Goal: Navigation & Orientation: Locate item on page

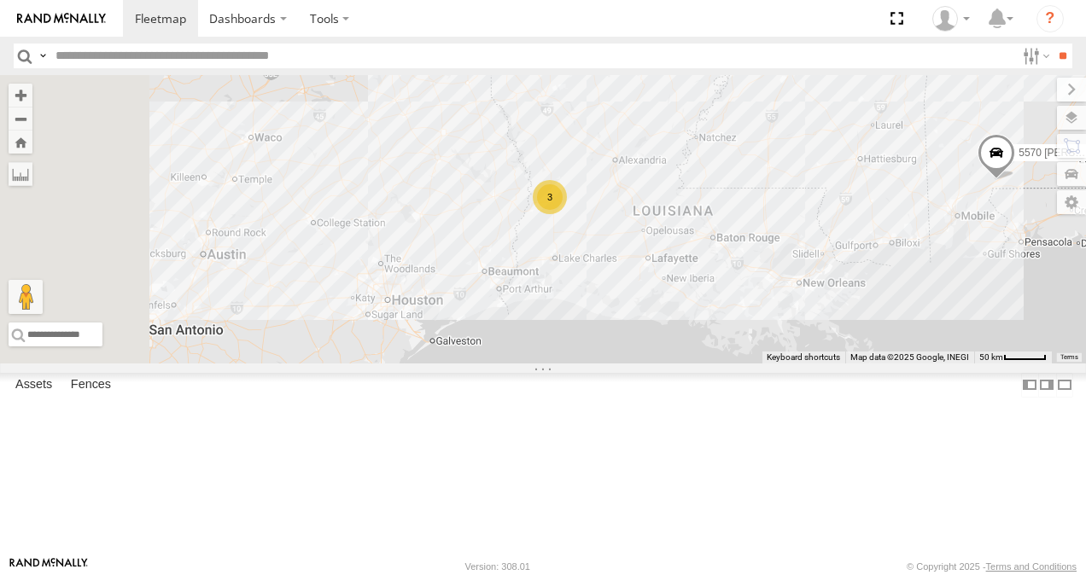
drag, startPoint x: 666, startPoint y: 386, endPoint x: 930, endPoint y: 178, distance: 336.1
click at [930, 178] on div "5565 Phylon [PERSON_NAME] 3 5435 [PERSON_NAME] 5570 [PERSON_NAME]" at bounding box center [543, 219] width 1086 height 289
click at [32, 93] on button "Zoom in" at bounding box center [21, 95] width 24 height 23
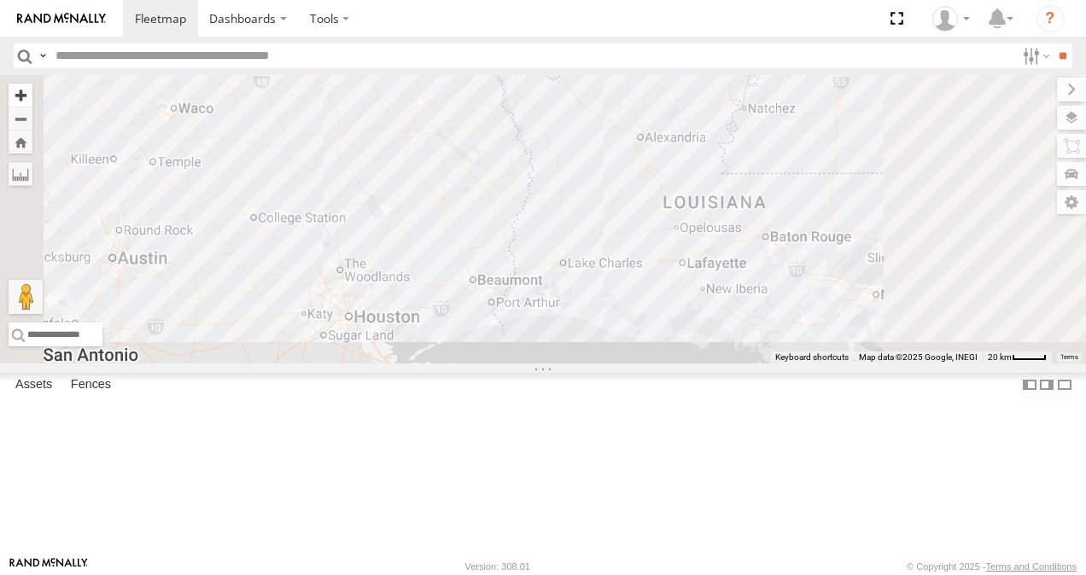
click at [32, 93] on button "Zoom in" at bounding box center [21, 95] width 24 height 23
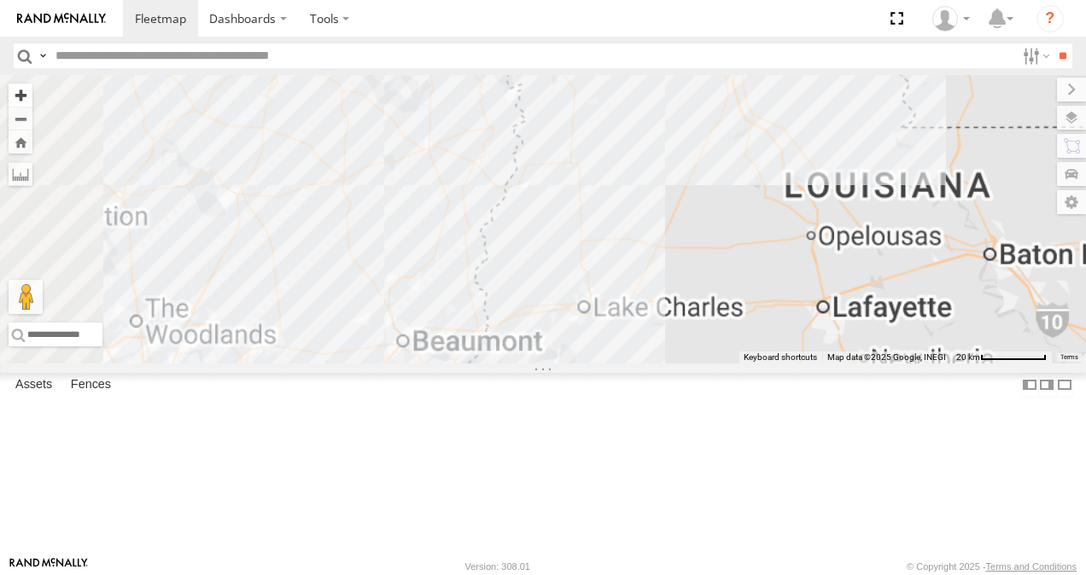
click at [32, 93] on button "Zoom in" at bounding box center [21, 95] width 24 height 23
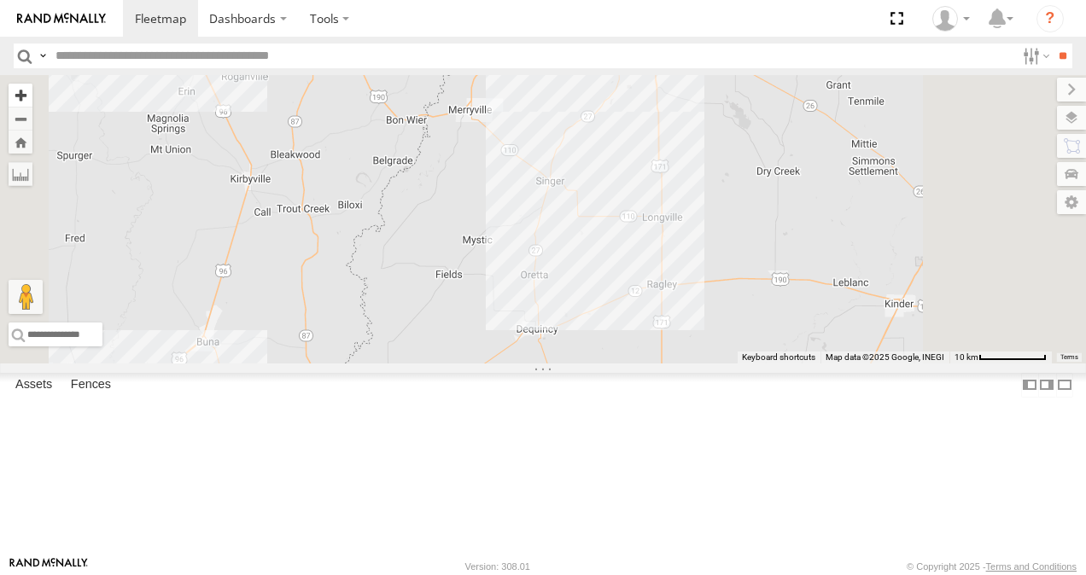
click at [32, 93] on button "Zoom in" at bounding box center [21, 95] width 24 height 23
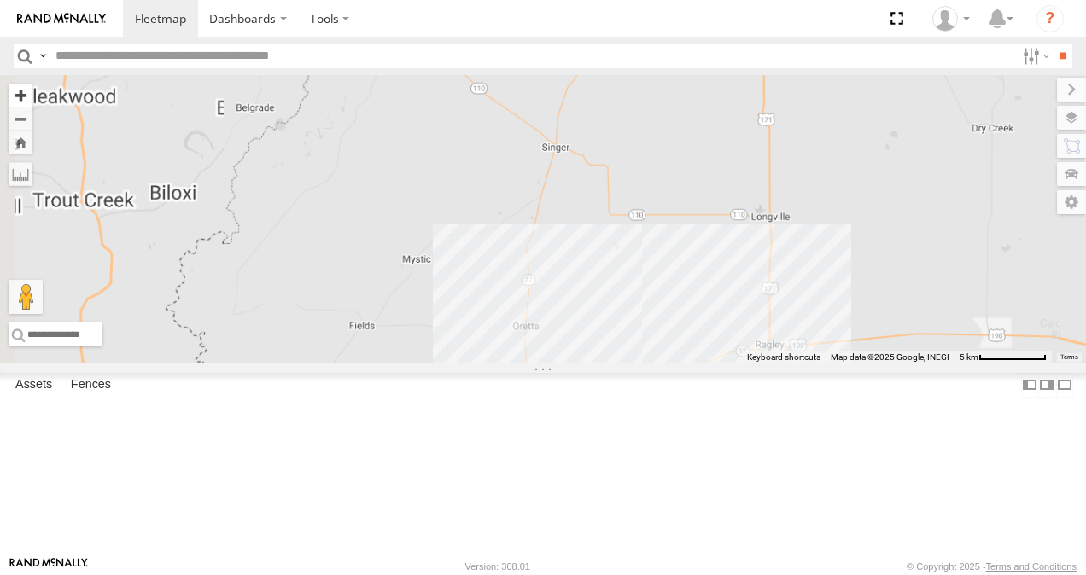
click at [32, 93] on button "Zoom in" at bounding box center [21, 95] width 24 height 23
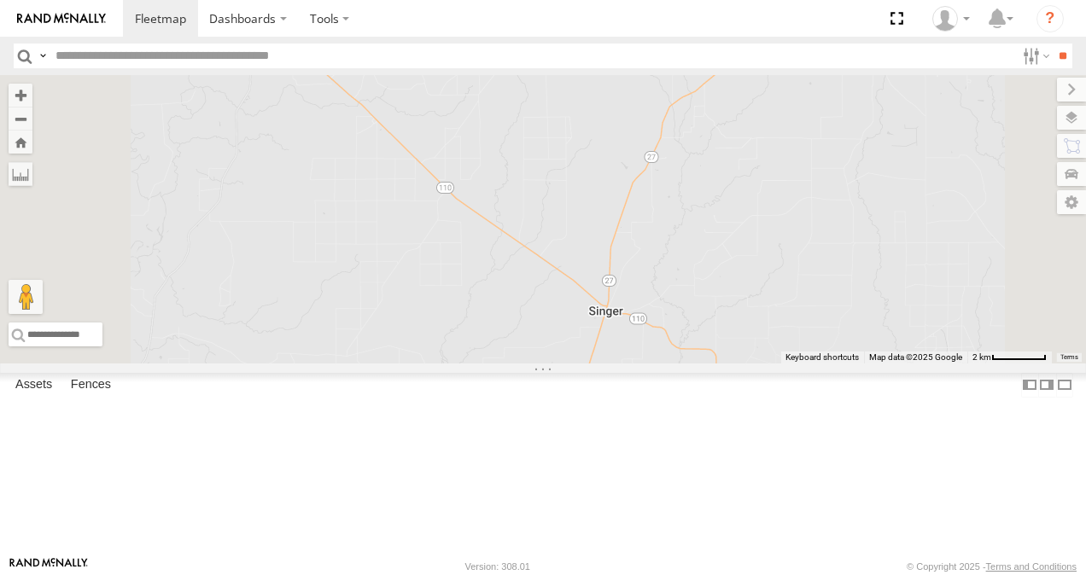
drag, startPoint x: 921, startPoint y: 181, endPoint x: 959, endPoint y: 434, distance: 255.6
click at [959, 364] on div "5565 Phylon Hatfield 5435 James McGilberry 5570 Randall Hamm 4737 Joshua Burnett" at bounding box center [543, 219] width 1086 height 289
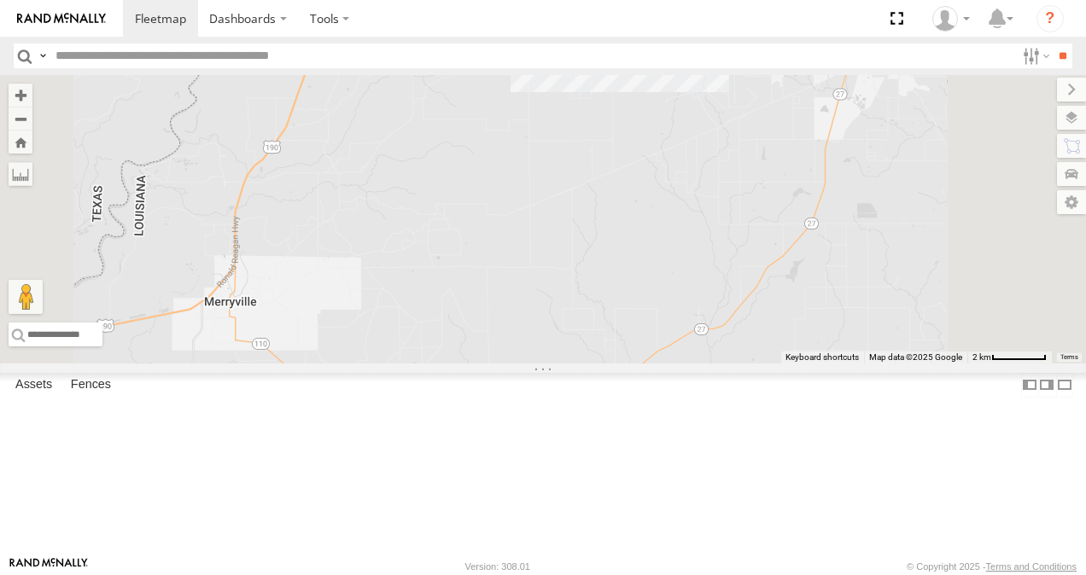
drag, startPoint x: 1005, startPoint y: 125, endPoint x: 918, endPoint y: 451, distance: 337.3
click at [918, 364] on div "5565 Phylon Hatfield 5435 James McGilberry 5570 Randall Hamm 4737 Joshua Burnett" at bounding box center [543, 219] width 1086 height 289
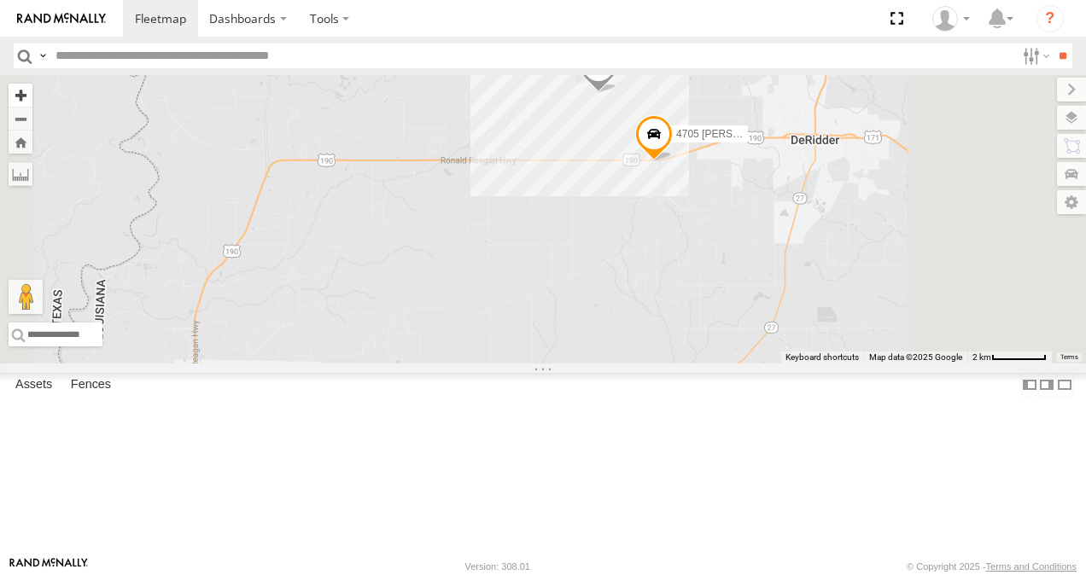
click at [32, 90] on button "Zoom in" at bounding box center [21, 95] width 24 height 23
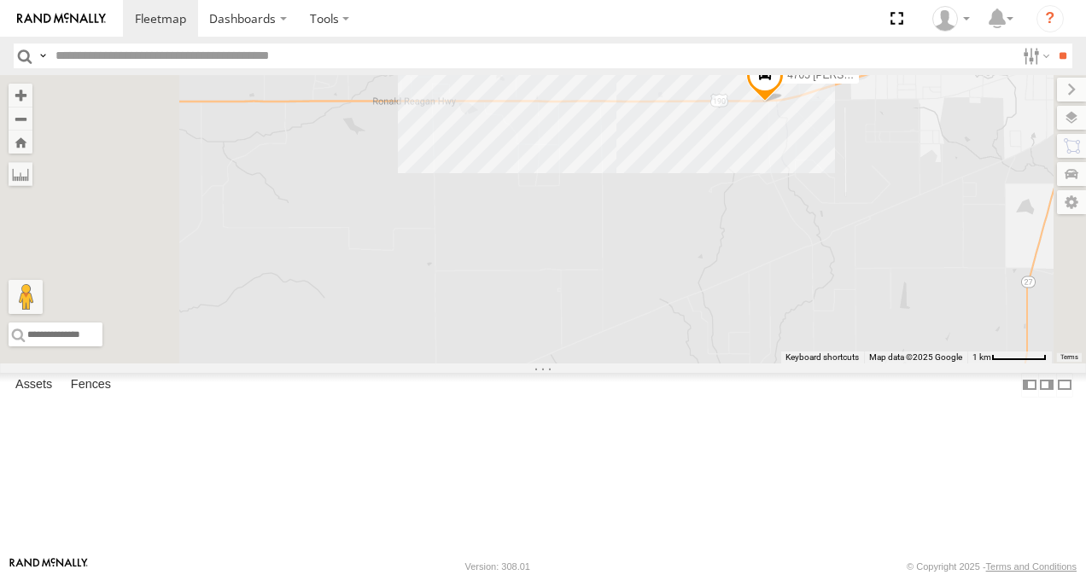
click at [729, 323] on div "5565 Phylon Hatfield 5435 James McGilberry 5570 Randall Hamm 4737 Joshua Burnet…" at bounding box center [543, 219] width 1086 height 289
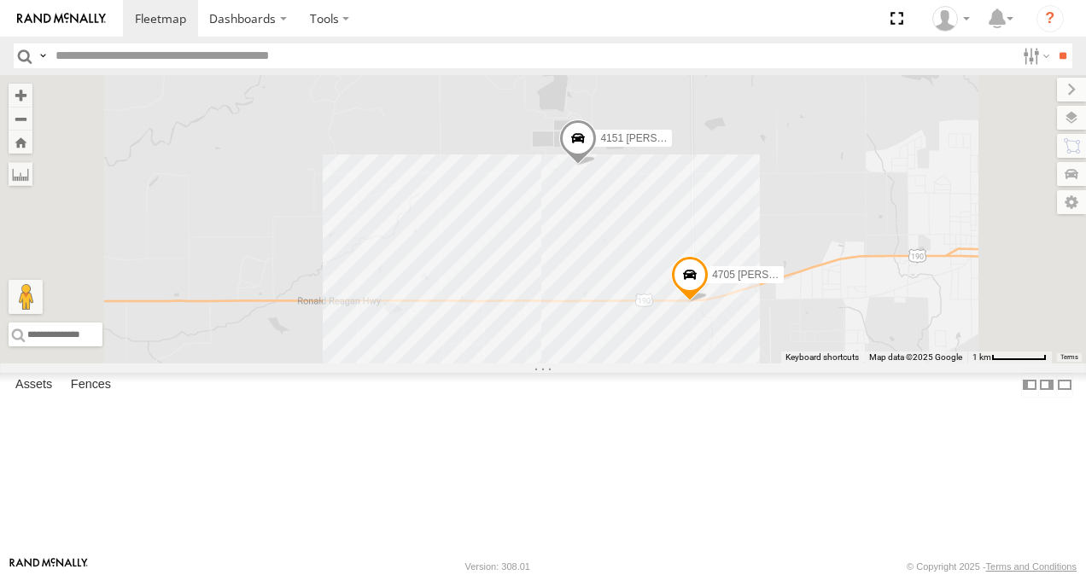
drag, startPoint x: 907, startPoint y: 124, endPoint x: 826, endPoint y: 335, distance: 225.6
click at [826, 335] on div "5565 Phylon Hatfield 5435 James McGilberry 5570 Randall Hamm 4737 Joshua Burnet…" at bounding box center [543, 219] width 1086 height 289
click at [0, 0] on div "4151 [PERSON_NAME]" at bounding box center [0, 0] width 0 height 0
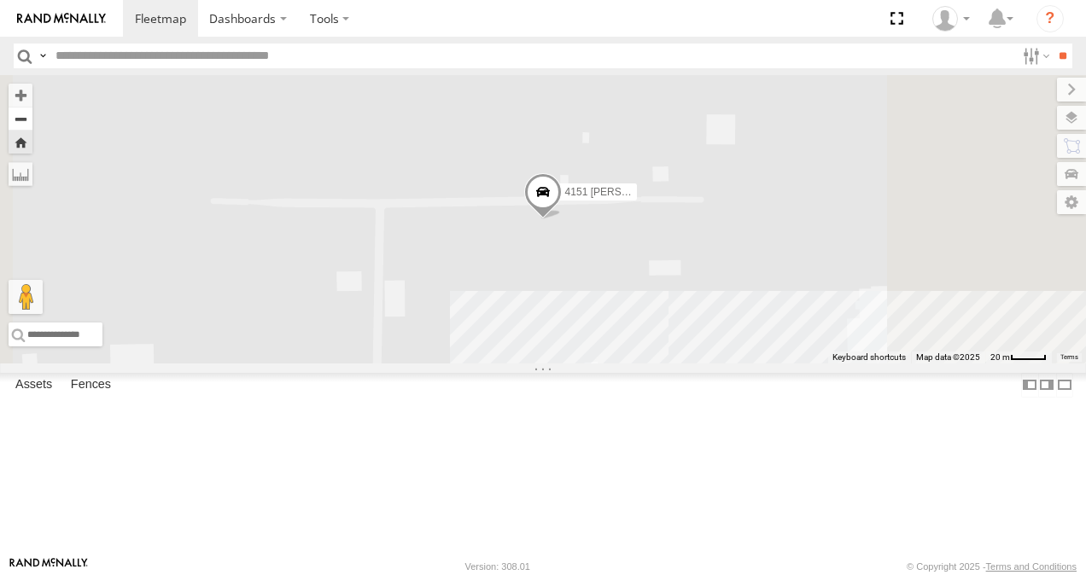
click at [32, 125] on button "Zoom out" at bounding box center [21, 119] width 24 height 24
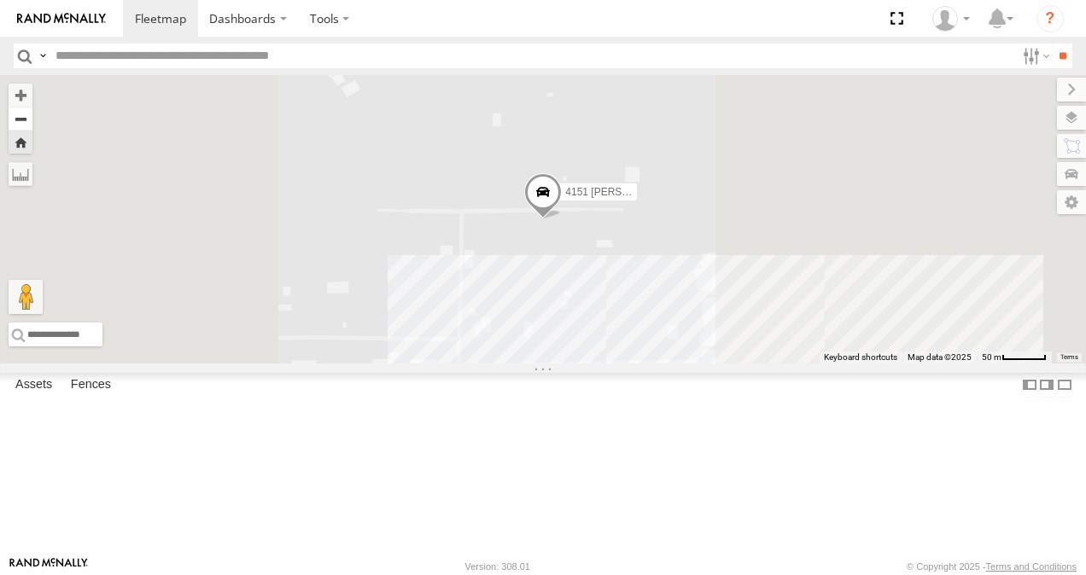
click at [32, 125] on button "Zoom out" at bounding box center [21, 119] width 24 height 24
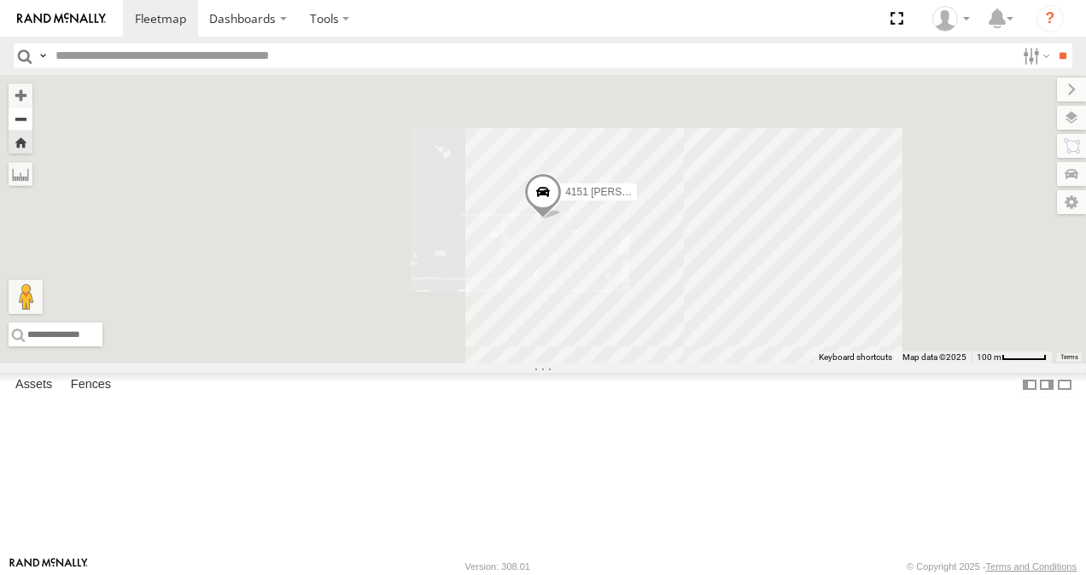
click at [32, 125] on button "Zoom out" at bounding box center [21, 119] width 24 height 24
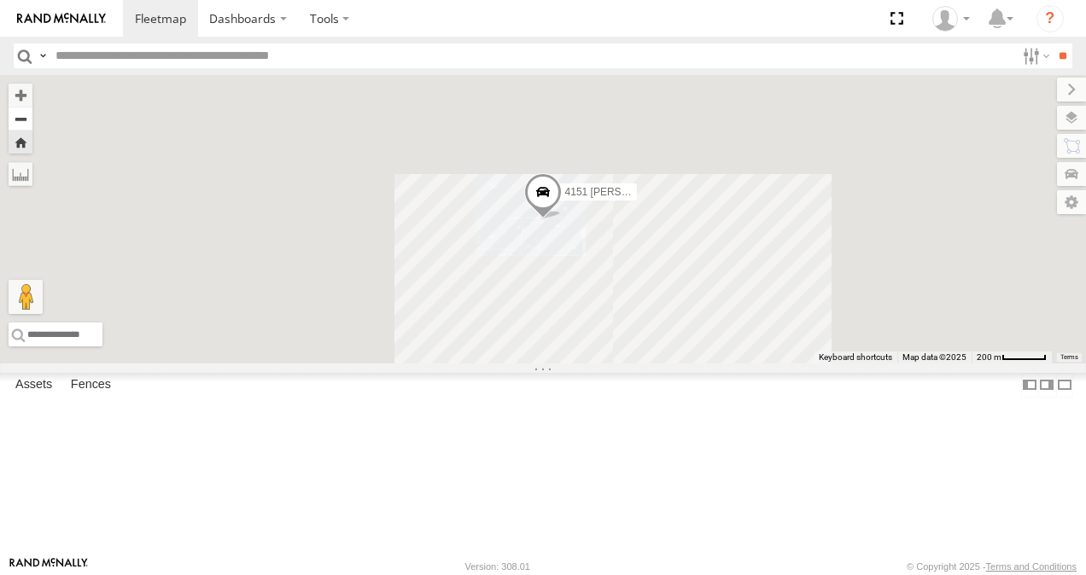
click at [32, 125] on button "Zoom out" at bounding box center [21, 119] width 24 height 24
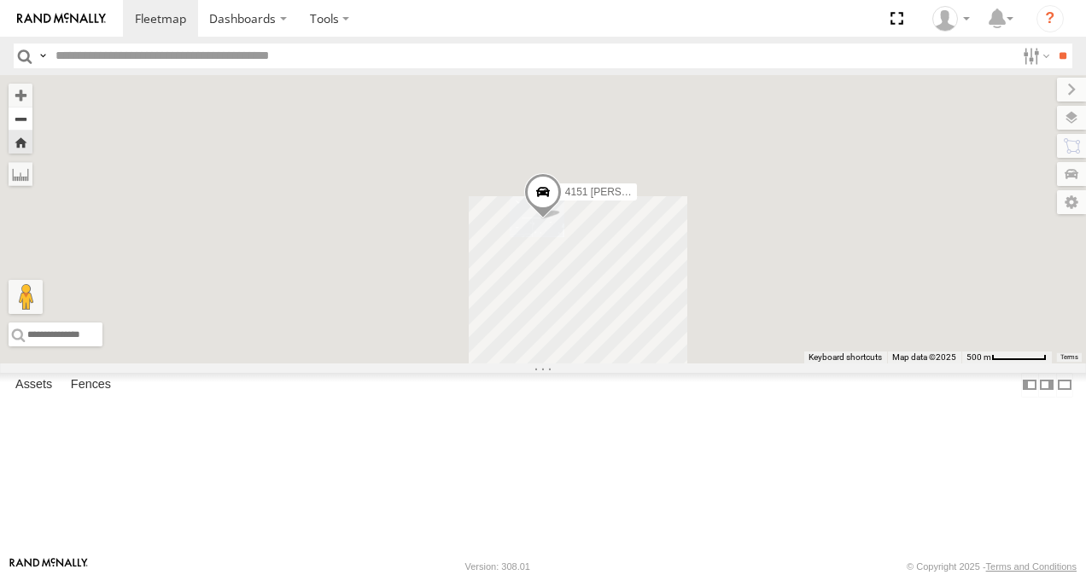
click at [32, 125] on button "Zoom out" at bounding box center [21, 119] width 24 height 24
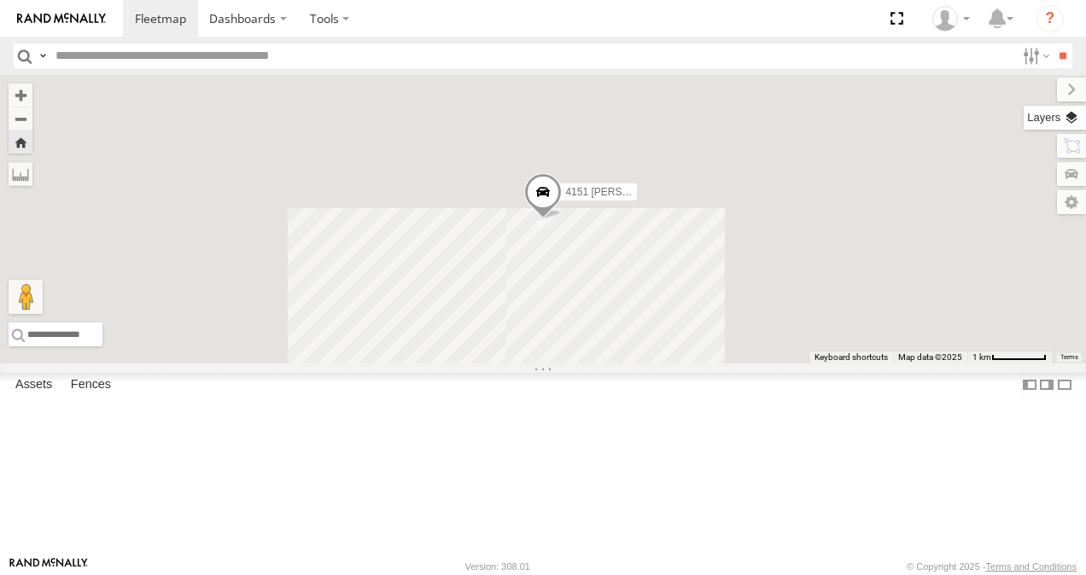
click at [1079, 111] on label at bounding box center [1054, 118] width 62 height 24
click at [0, 0] on span "Overlays" at bounding box center [0, 0] width 0 height 0
click at [32, 118] on button "Zoom out" at bounding box center [21, 119] width 24 height 24
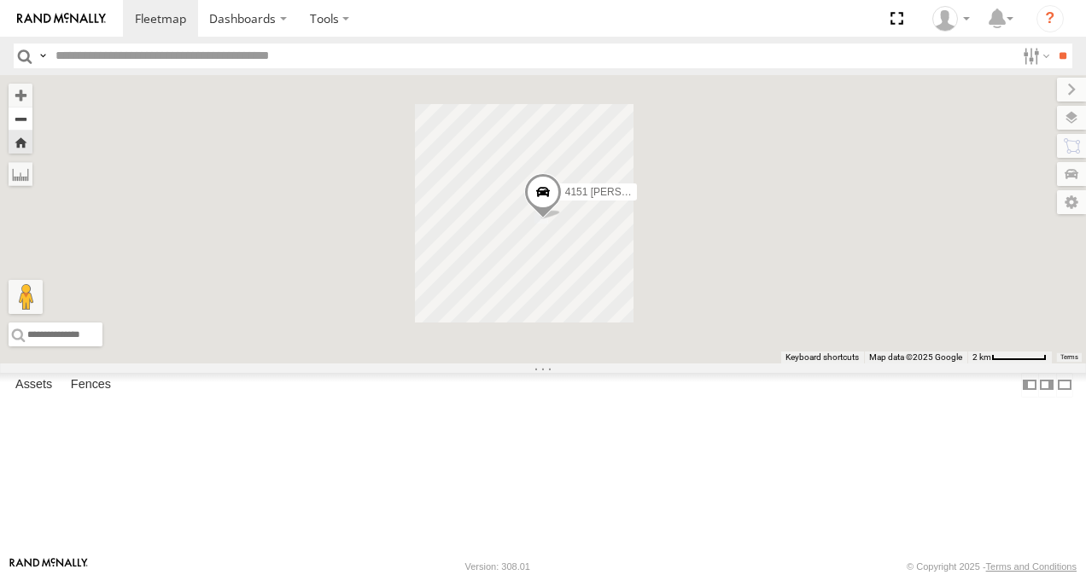
click at [32, 118] on button "Zoom out" at bounding box center [21, 119] width 24 height 24
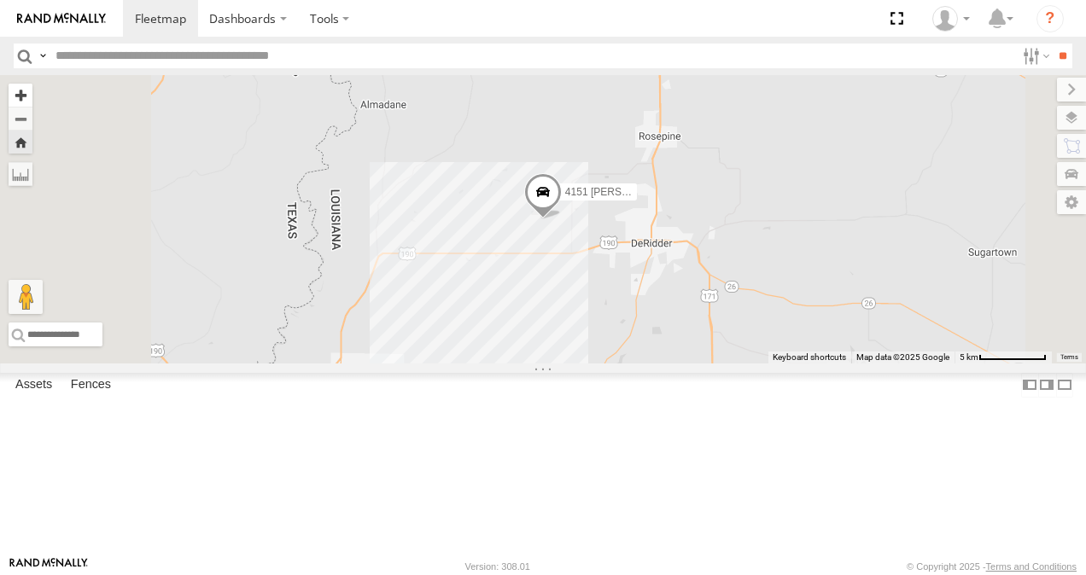
click at [32, 91] on button "Zoom in" at bounding box center [21, 95] width 24 height 23
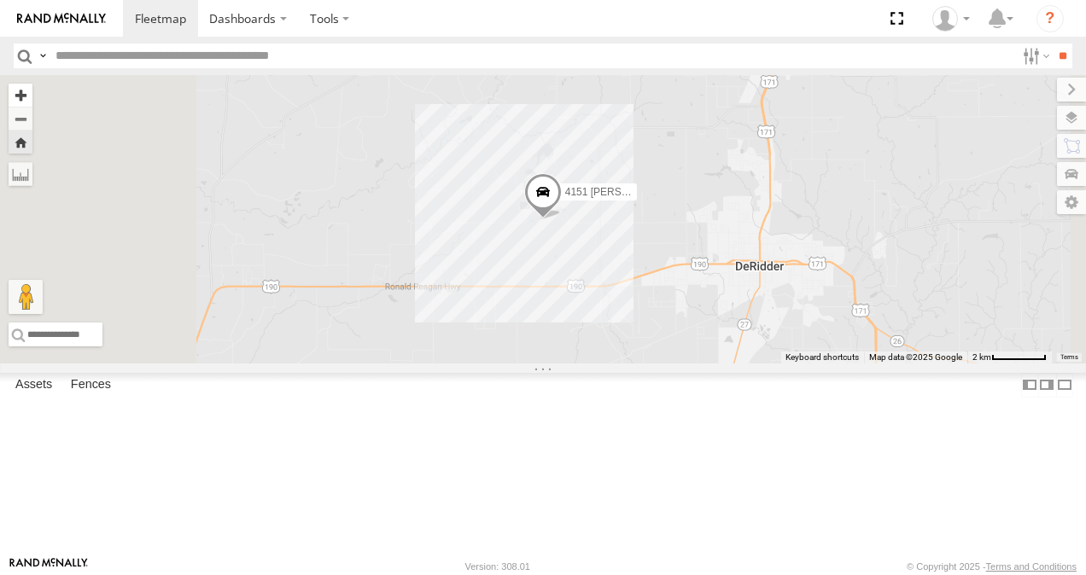
click at [32, 91] on button "Zoom in" at bounding box center [21, 95] width 24 height 23
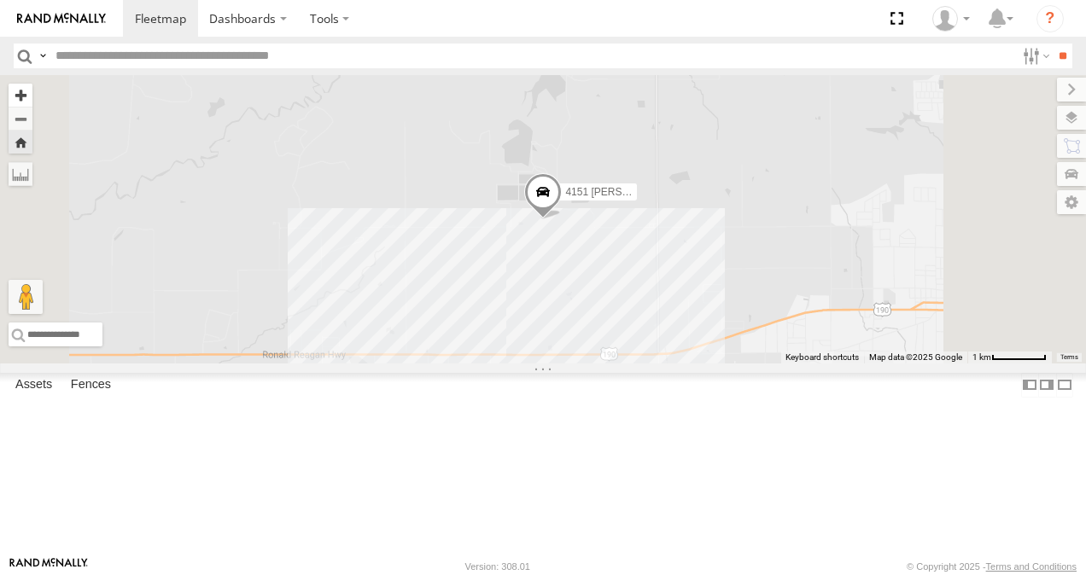
click at [32, 91] on button "Zoom in" at bounding box center [21, 95] width 24 height 23
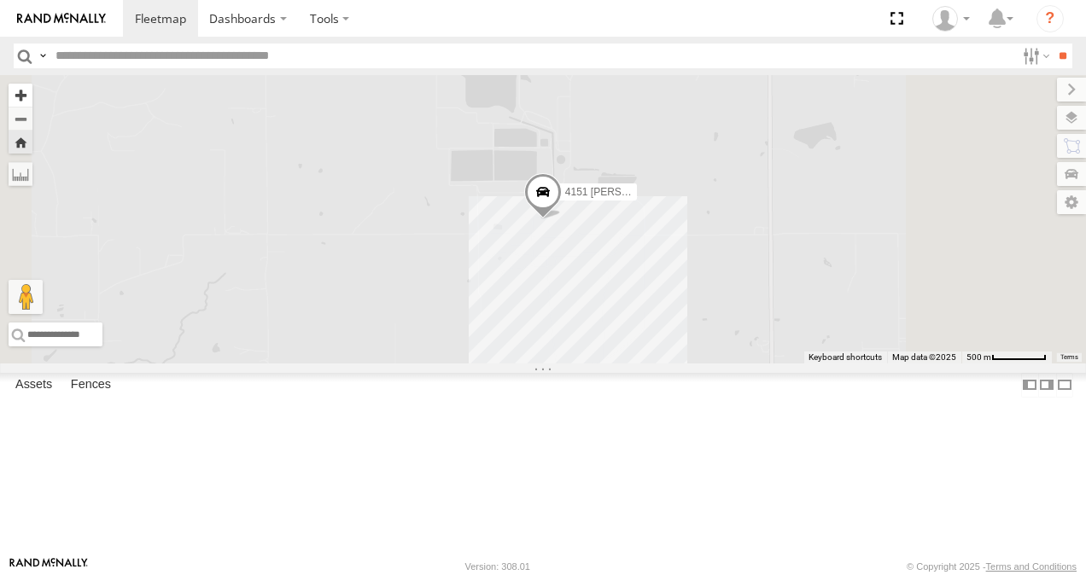
click at [32, 91] on button "Zoom in" at bounding box center [21, 95] width 24 height 23
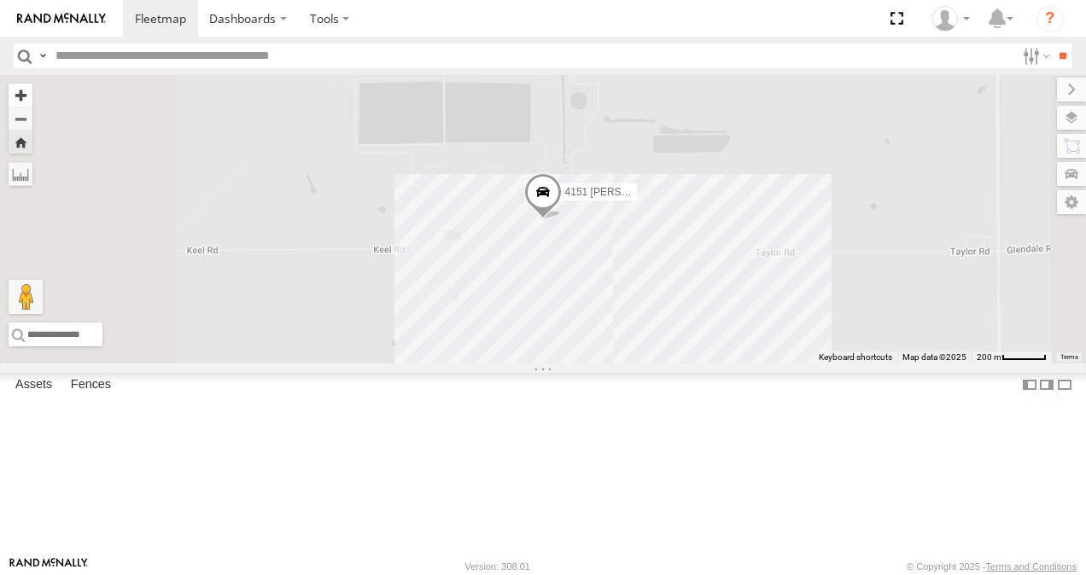
click at [32, 91] on button "Zoom in" at bounding box center [21, 95] width 24 height 23
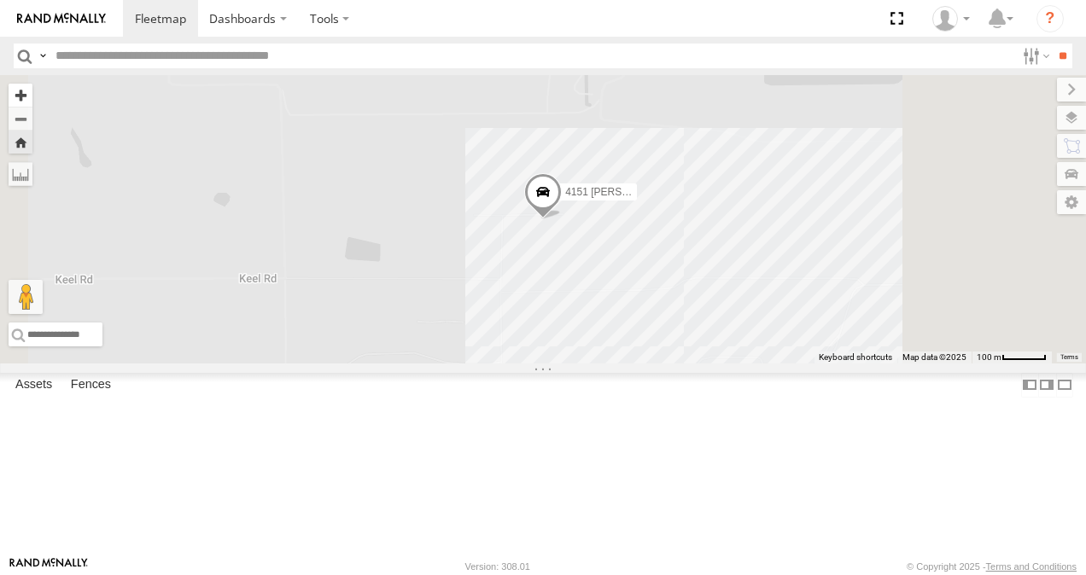
click at [32, 91] on button "Zoom in" at bounding box center [21, 95] width 24 height 23
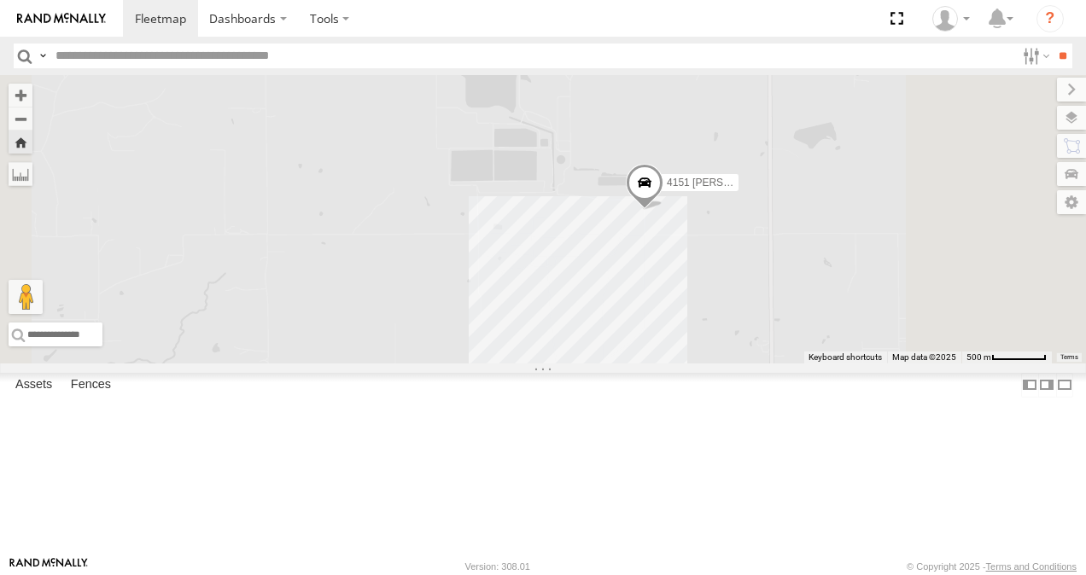
click at [0, 0] on div "4705 [PERSON_NAME]" at bounding box center [0, 0] width 0 height 0
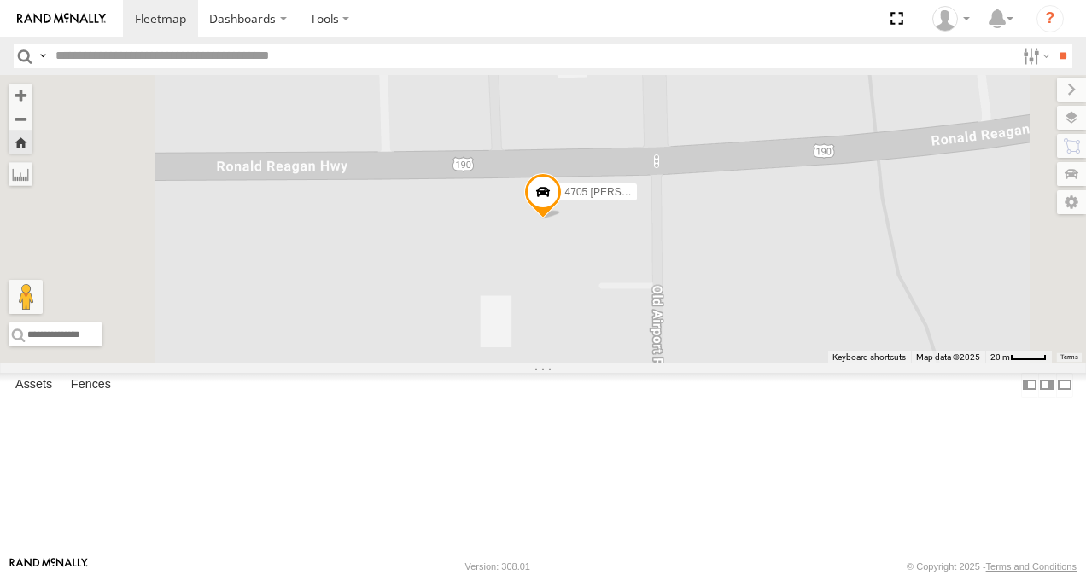
click at [0, 0] on div "4151 [PERSON_NAME]" at bounding box center [0, 0] width 0 height 0
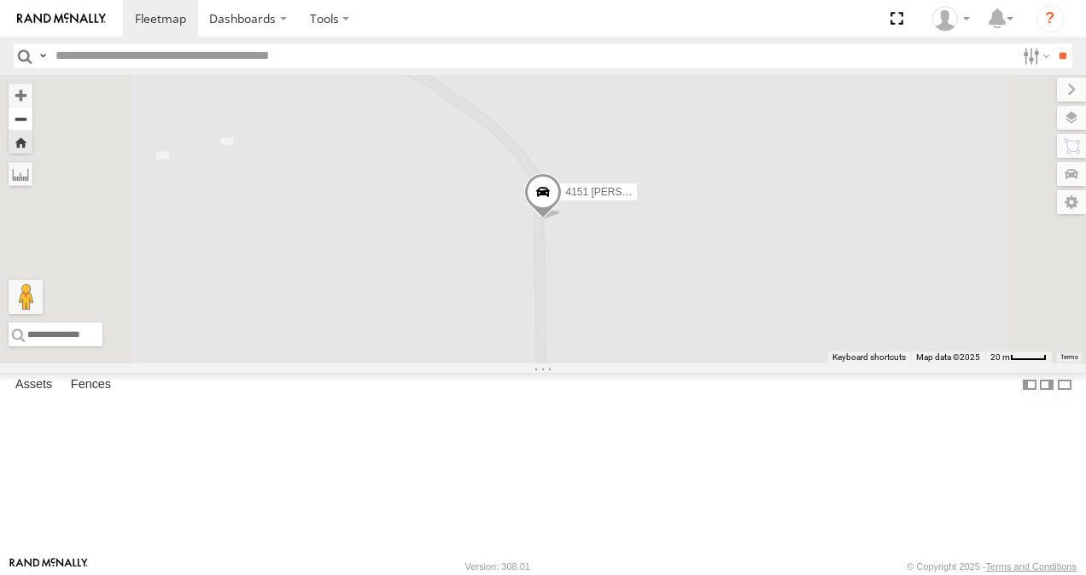
click at [32, 116] on button "Zoom out" at bounding box center [21, 119] width 24 height 24
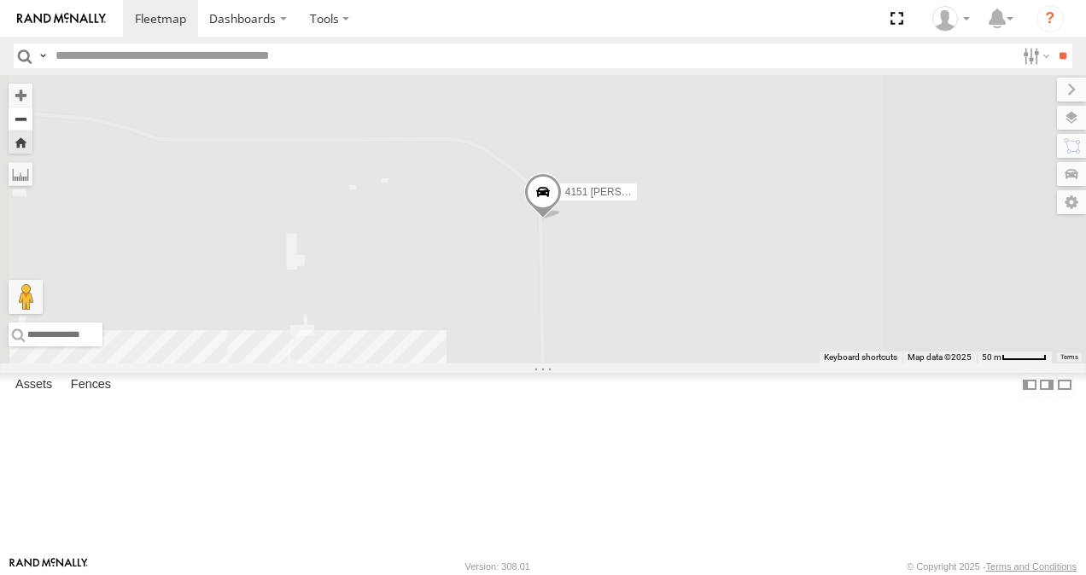
click at [32, 116] on button "Zoom out" at bounding box center [21, 119] width 24 height 24
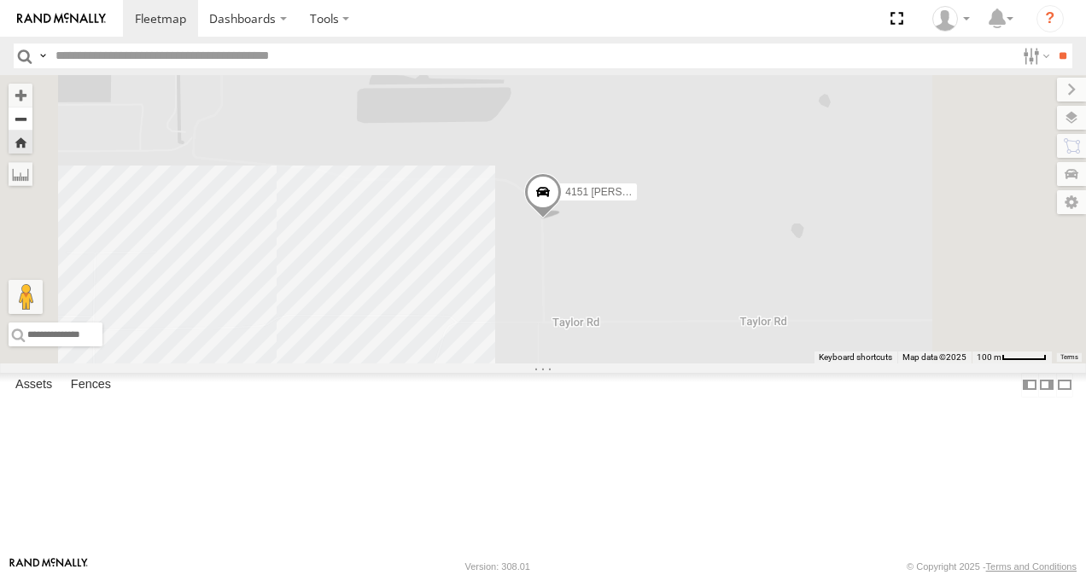
click at [32, 116] on button "Zoom out" at bounding box center [21, 119] width 24 height 24
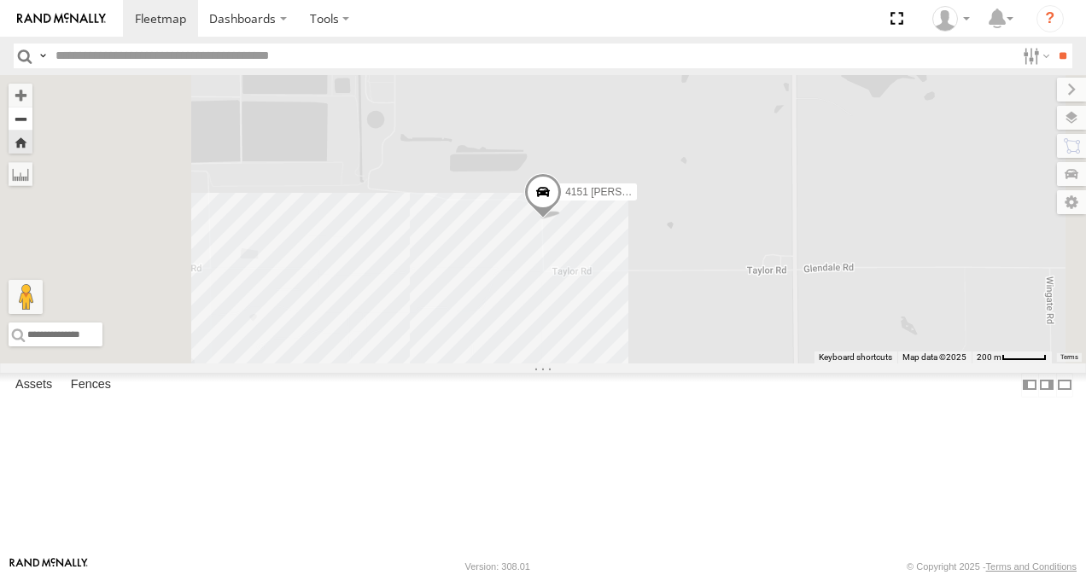
click at [32, 116] on button "Zoom out" at bounding box center [21, 119] width 24 height 24
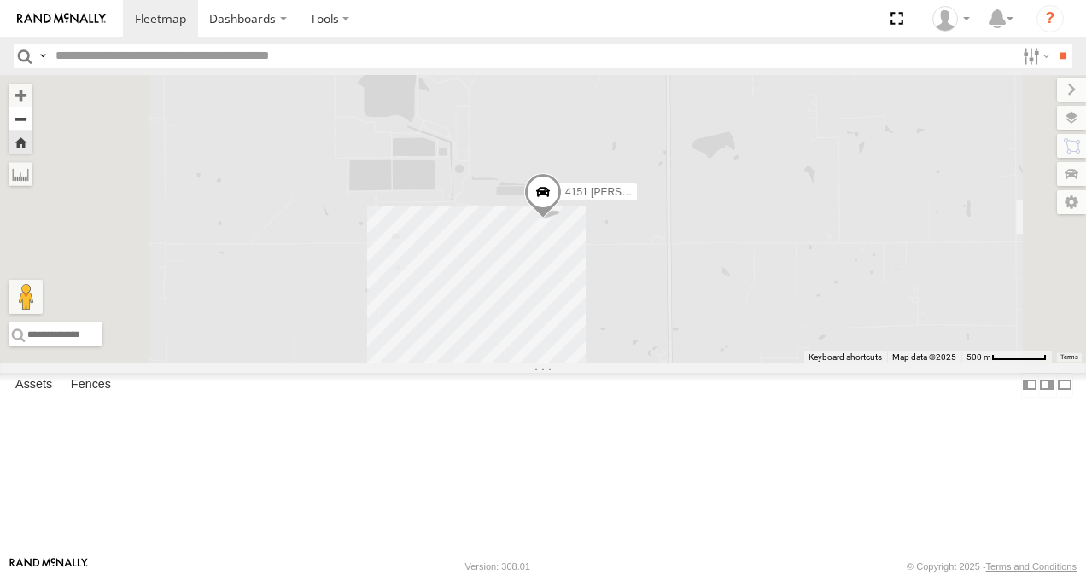
click at [32, 116] on button "Zoom out" at bounding box center [21, 119] width 24 height 24
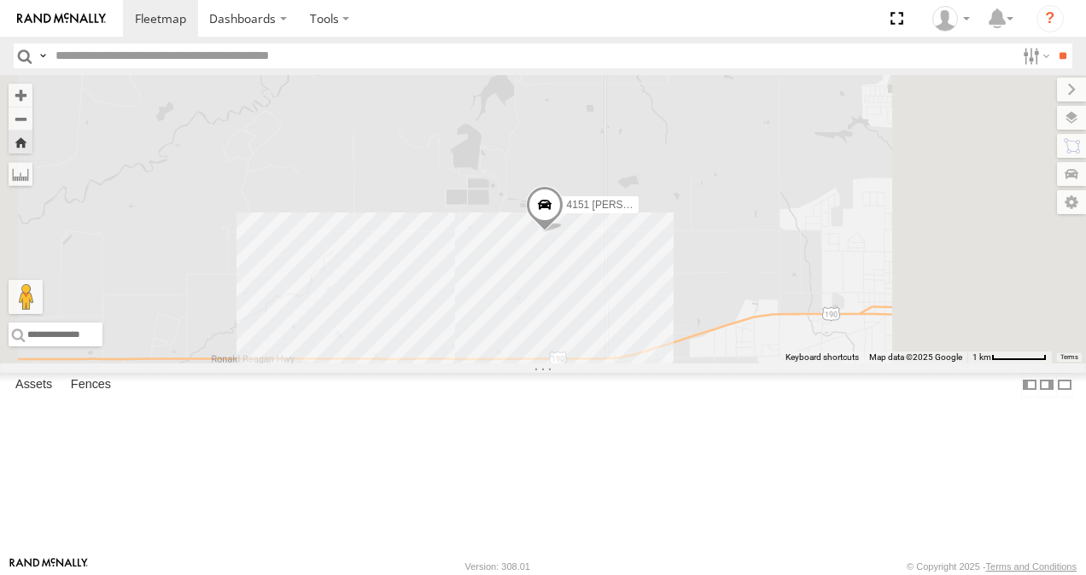
click at [563, 232] on span at bounding box center [545, 209] width 38 height 46
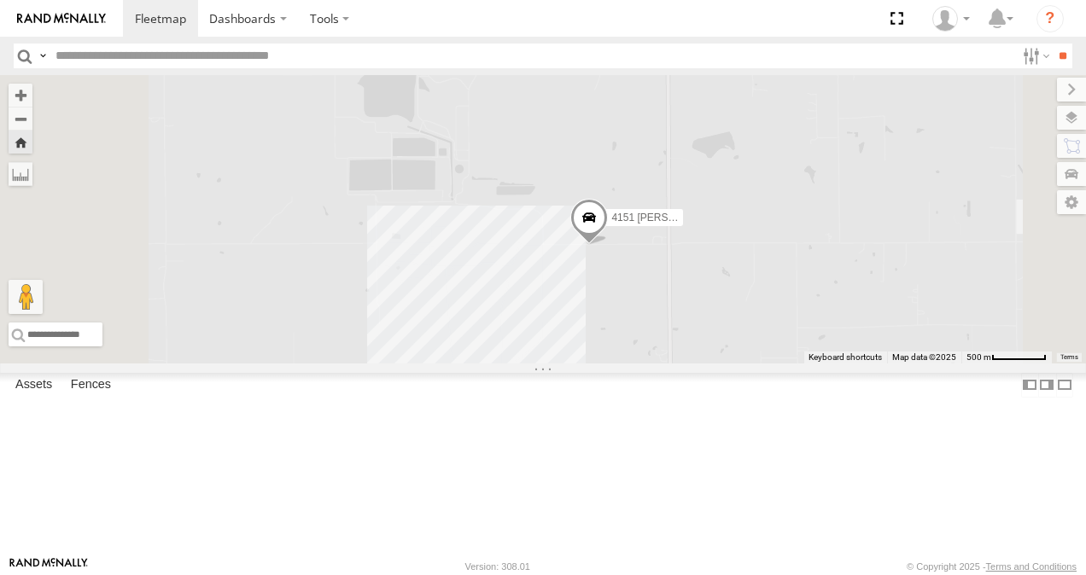
click at [608, 245] on span at bounding box center [589, 222] width 38 height 46
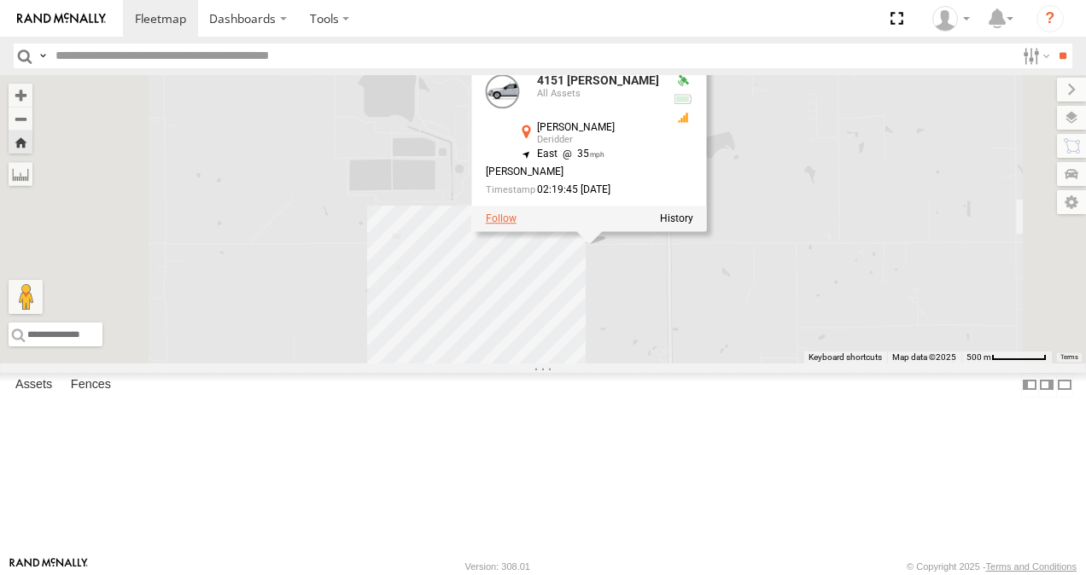
click at [516, 225] on label at bounding box center [501, 219] width 31 height 12
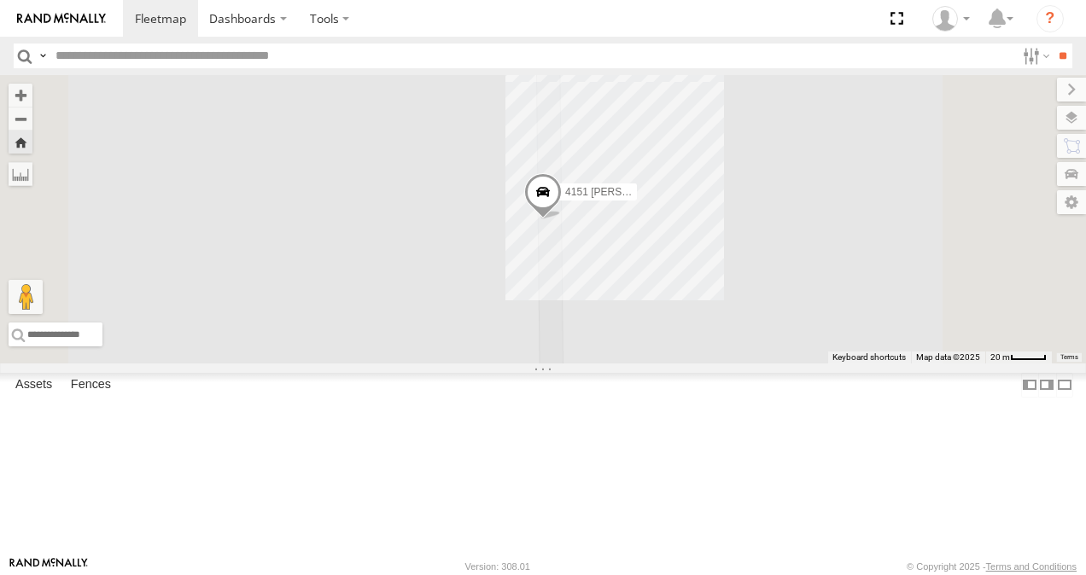
click at [562, 220] on span at bounding box center [543, 197] width 38 height 46
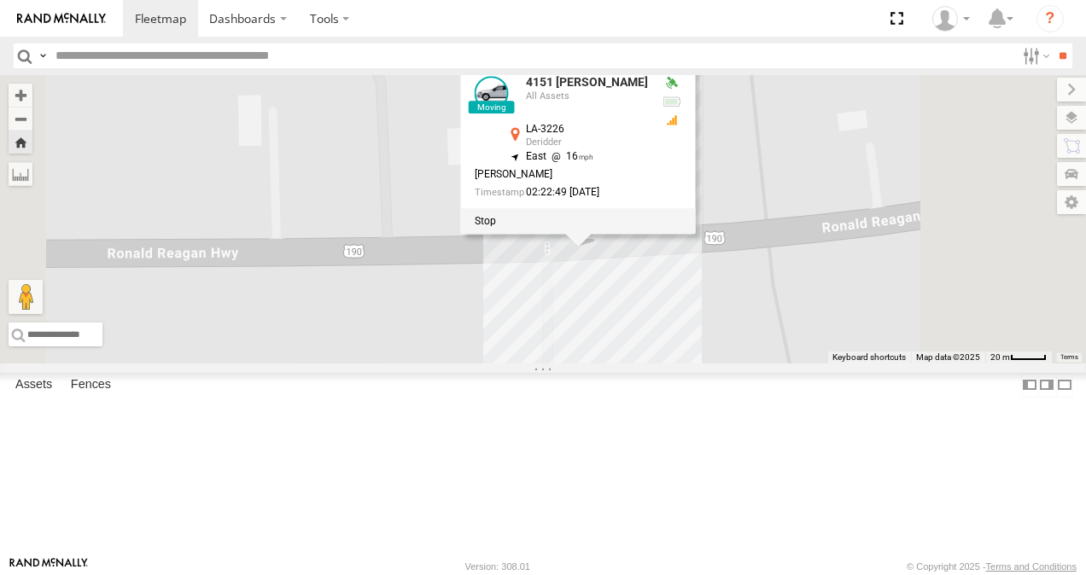
drag, startPoint x: 718, startPoint y: 365, endPoint x: 611, endPoint y: 419, distance: 119.5
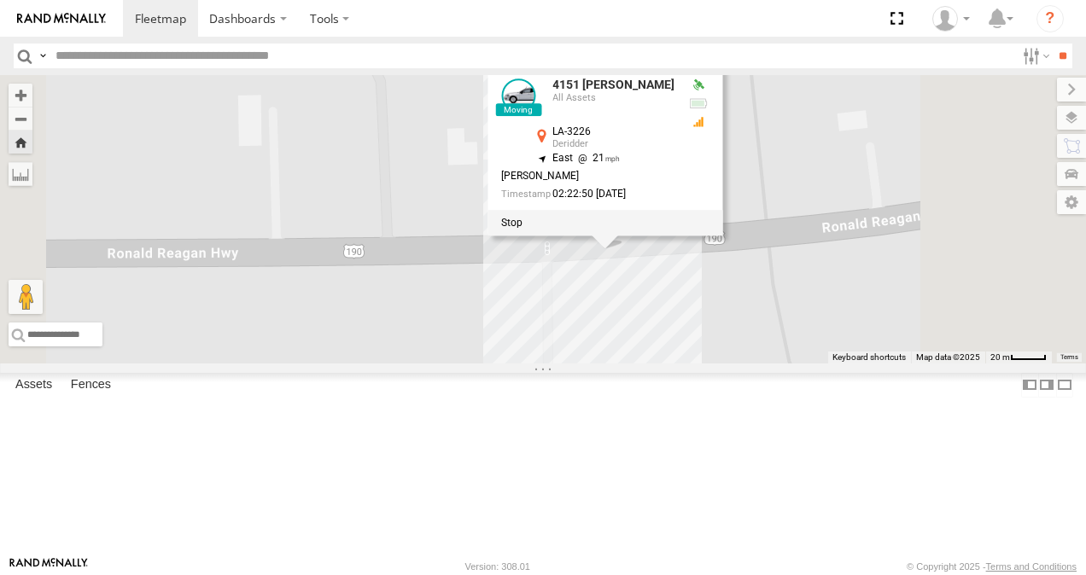
drag, startPoint x: 611, startPoint y: 419, endPoint x: 528, endPoint y: 232, distance: 204.5
click at [528, 232] on div "4151 Christopher Robinson 4151 Christopher Robinson All Assets LA-3226 Deridder…" at bounding box center [543, 219] width 1086 height 289
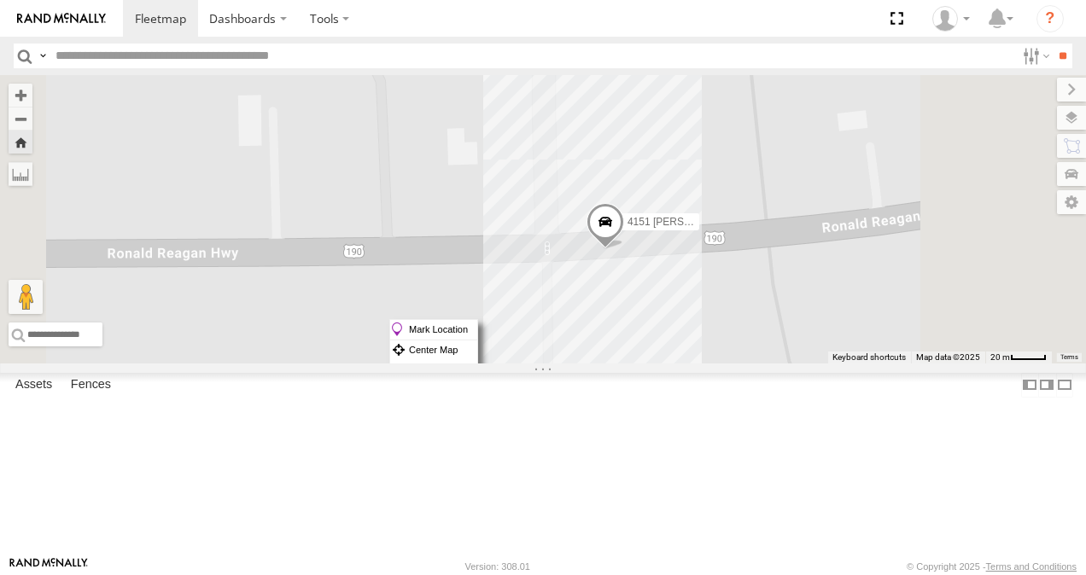
drag, startPoint x: 816, startPoint y: 319, endPoint x: 717, endPoint y: 385, distance: 118.8
drag, startPoint x: 717, startPoint y: 385, endPoint x: 649, endPoint y: 275, distance: 129.6
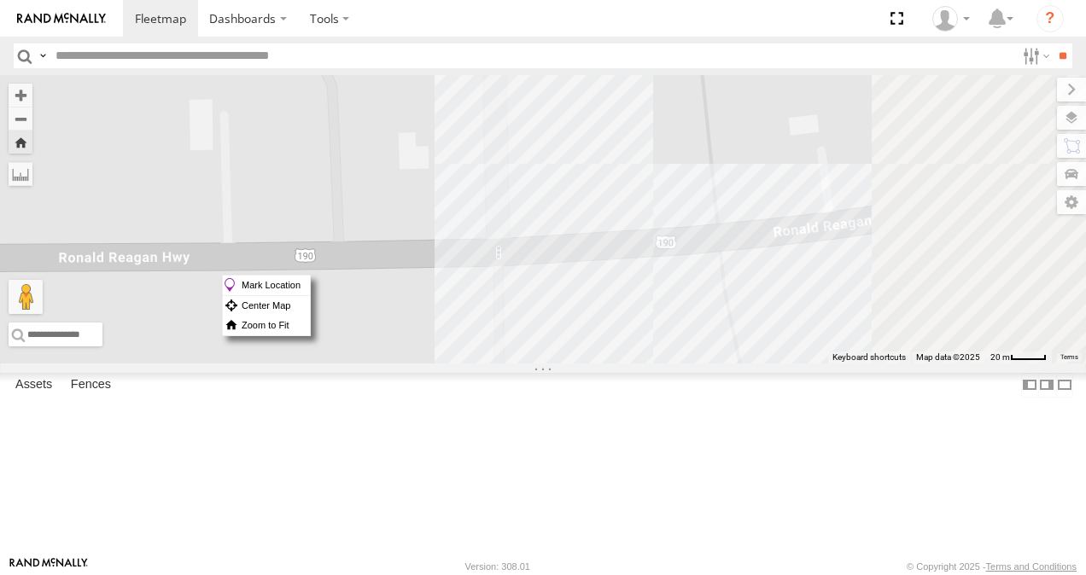
drag, startPoint x: 649, startPoint y: 275, endPoint x: 589, endPoint y: 294, distance: 62.6
click at [589, 294] on div "4151 [PERSON_NAME]" at bounding box center [543, 219] width 1086 height 289
click at [0, 0] on div "5570 [PERSON_NAME]" at bounding box center [0, 0] width 0 height 0
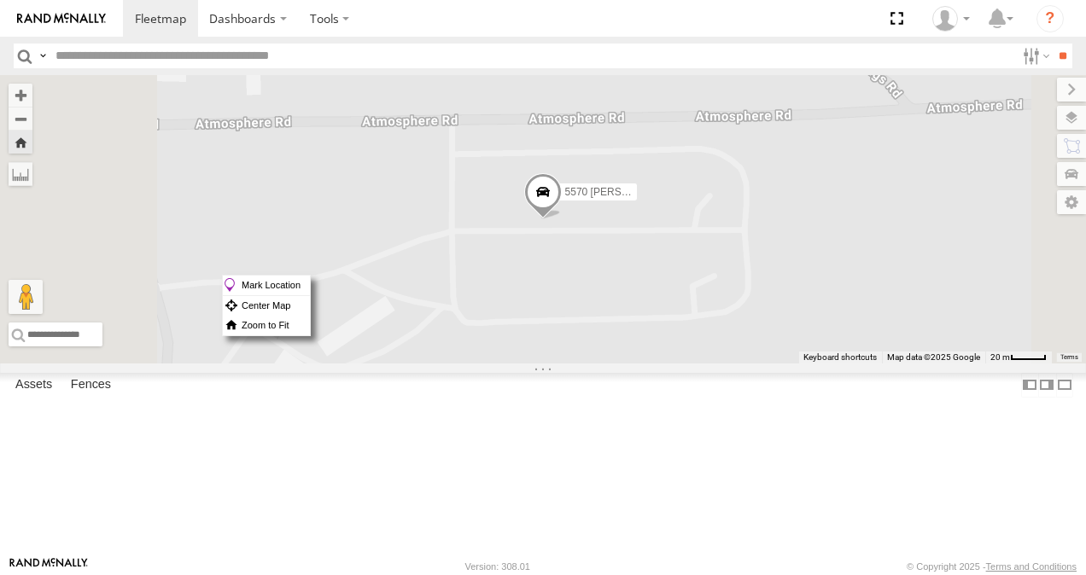
click at [0, 0] on div "4151 [PERSON_NAME]" at bounding box center [0, 0] width 0 height 0
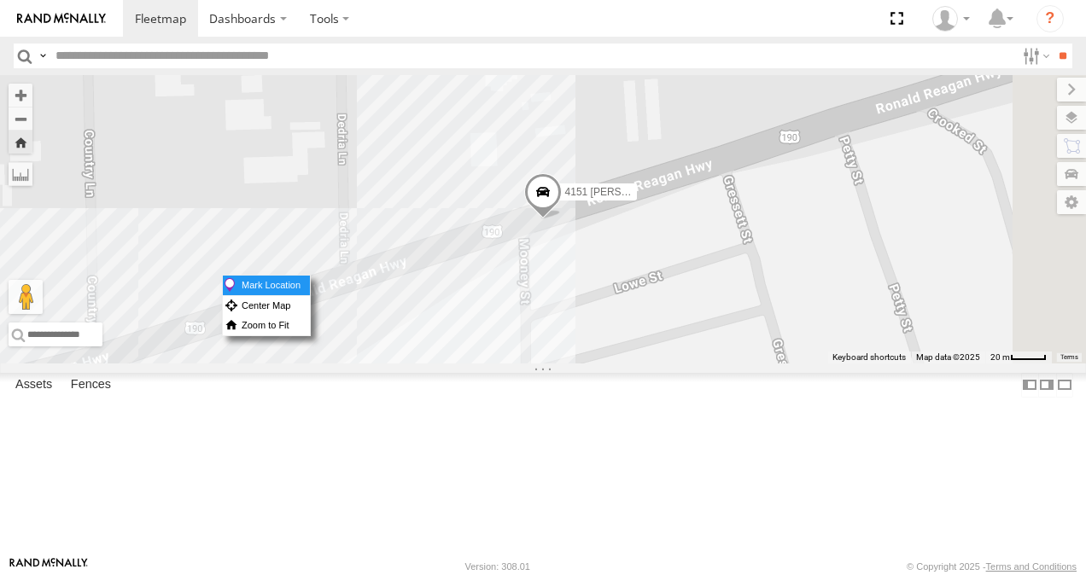
drag, startPoint x: 702, startPoint y: 301, endPoint x: 680, endPoint y: 283, distance: 28.4
drag, startPoint x: 680, startPoint y: 283, endPoint x: 585, endPoint y: 295, distance: 96.5
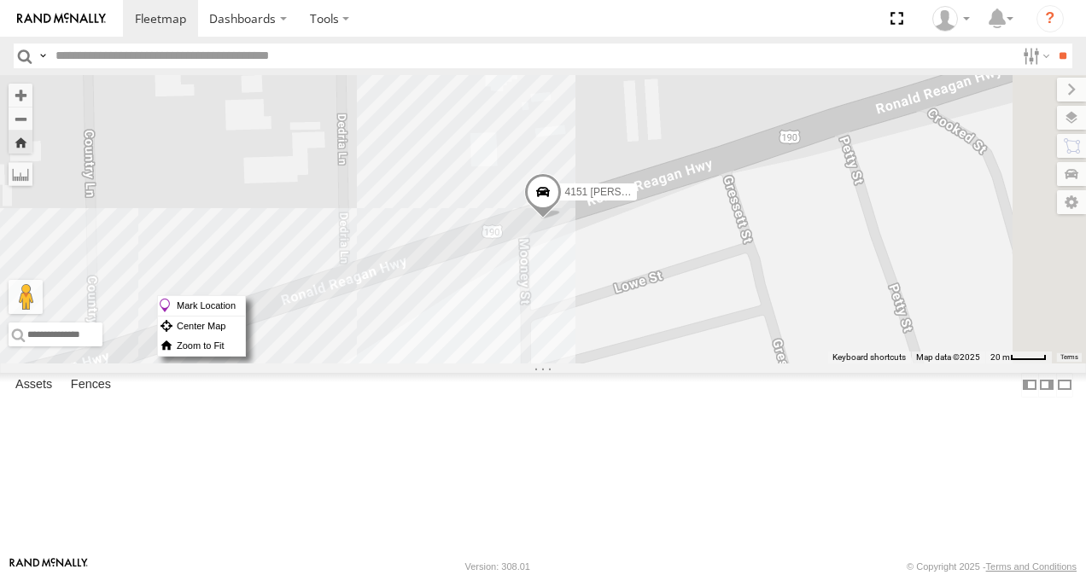
drag, startPoint x: 585, startPoint y: 295, endPoint x: 108, endPoint y: 282, distance: 476.5
drag, startPoint x: 108, startPoint y: 282, endPoint x: 94, endPoint y: 234, distance: 50.0
click at [0, 0] on div "4151 [PERSON_NAME]" at bounding box center [0, 0] width 0 height 0
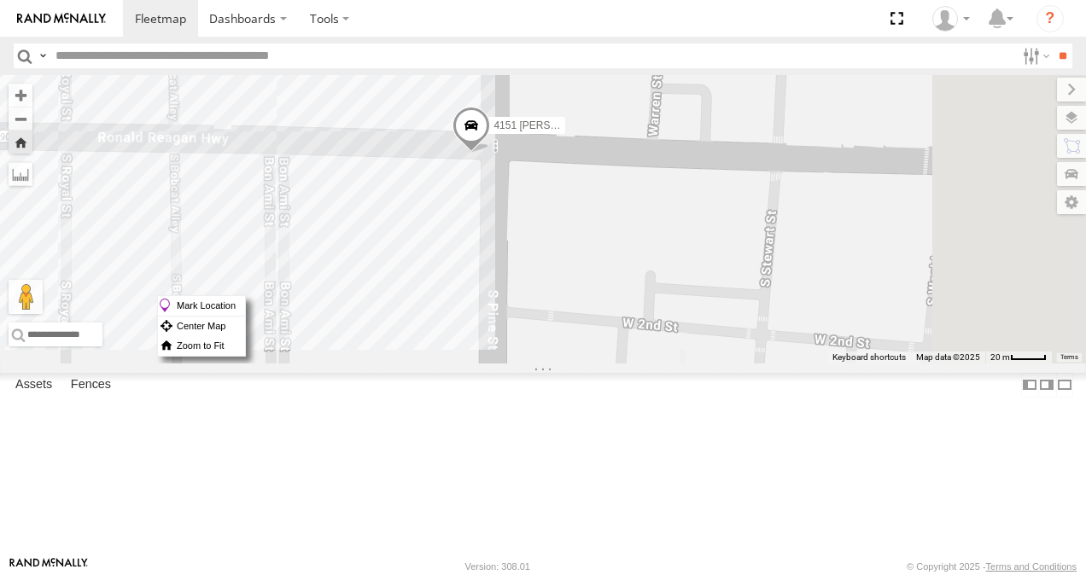
drag, startPoint x: 757, startPoint y: 287, endPoint x: 652, endPoint y: 203, distance: 134.2
click at [490, 154] on span at bounding box center [471, 131] width 38 height 46
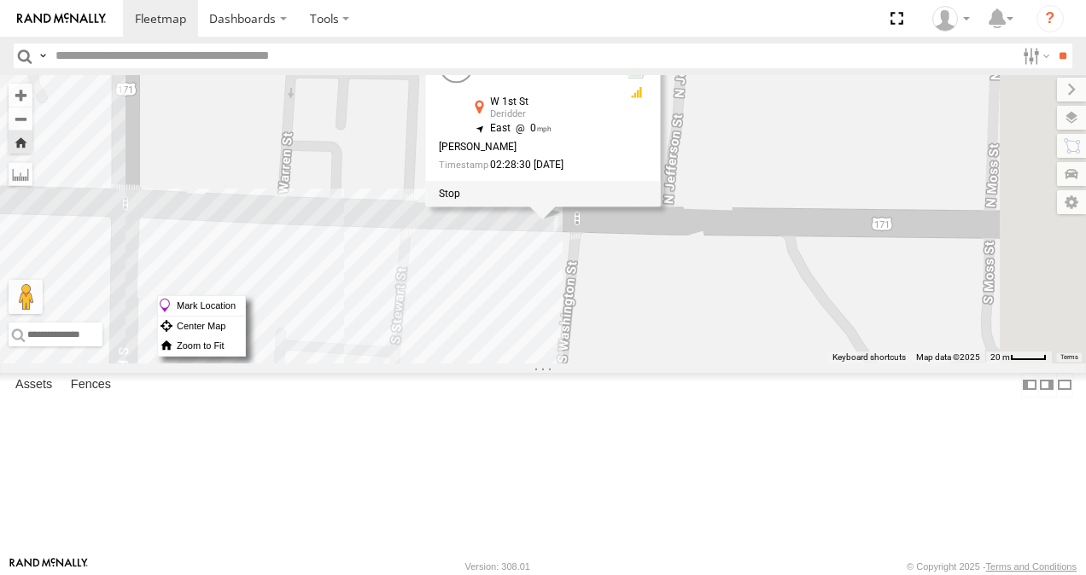
click at [0, 0] on div "4705 [PERSON_NAME]" at bounding box center [0, 0] width 0 height 0
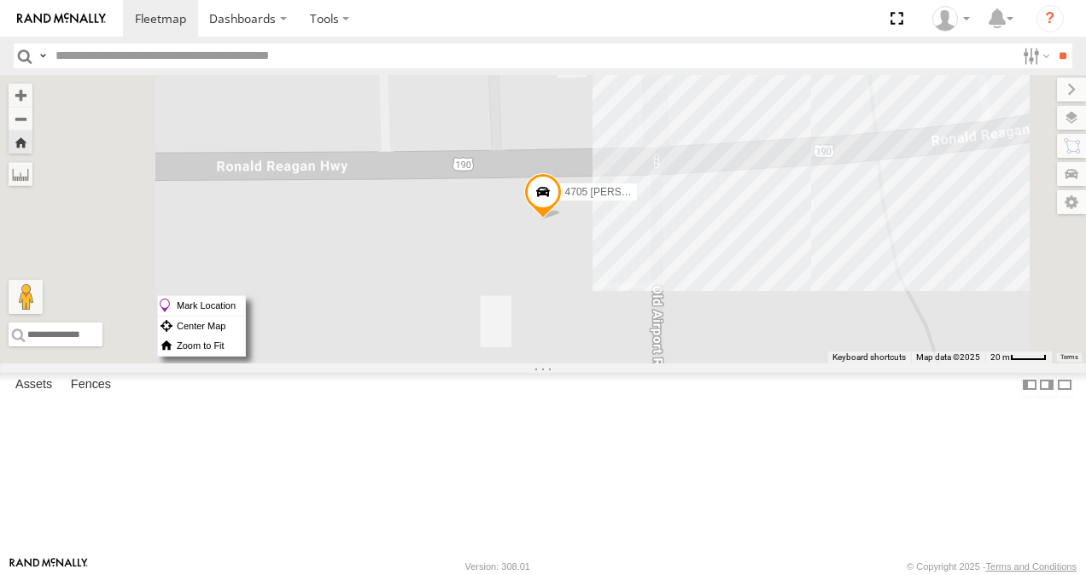
click at [0, 0] on div "4151 [PERSON_NAME]" at bounding box center [0, 0] width 0 height 0
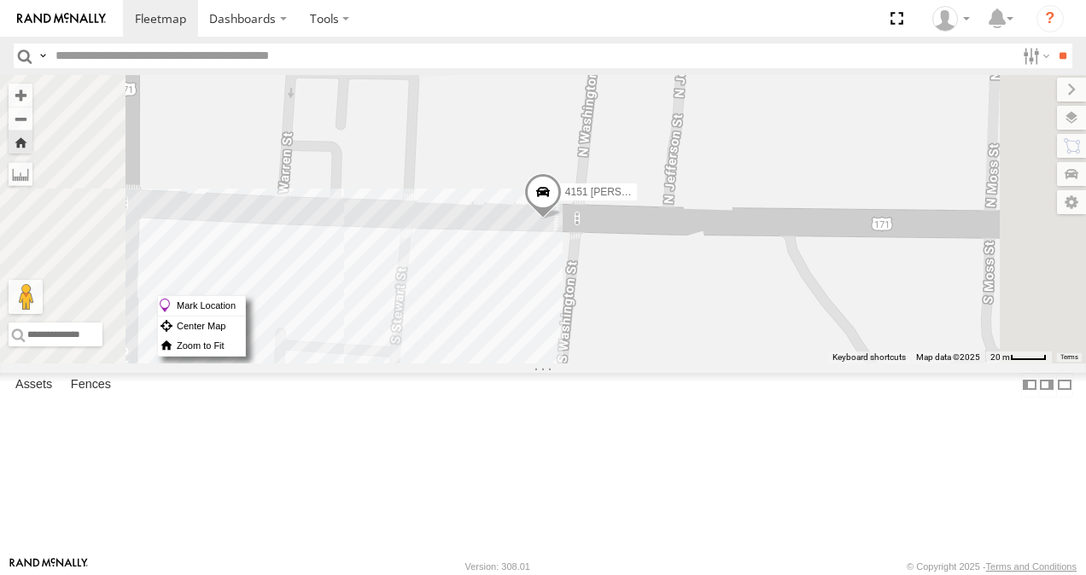
click at [562, 219] on span at bounding box center [543, 196] width 38 height 46
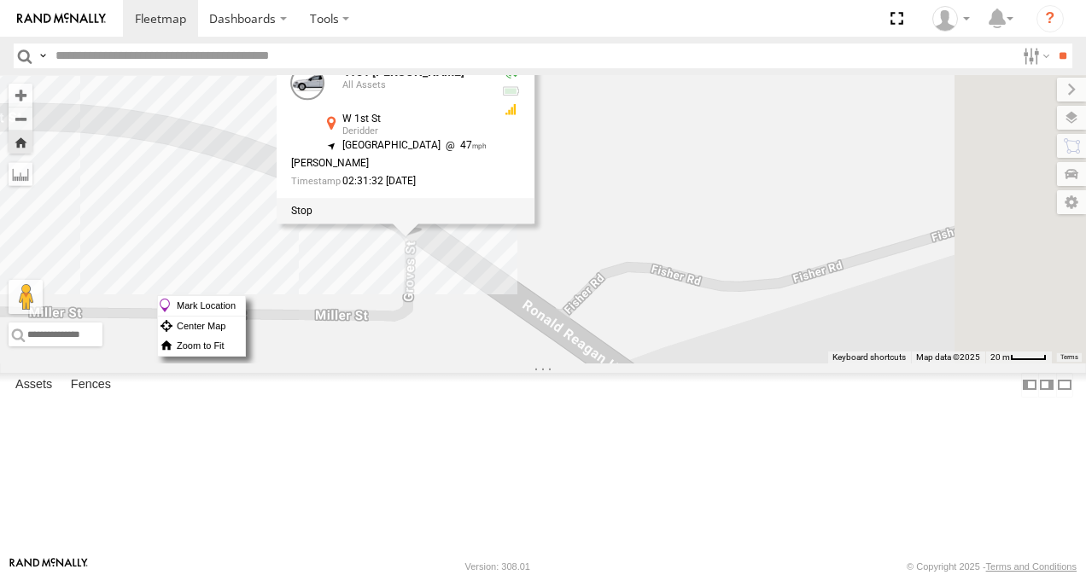
drag, startPoint x: 694, startPoint y: 236, endPoint x: 421, endPoint y: 196, distance: 276.1
drag, startPoint x: 421, startPoint y: 196, endPoint x: 661, endPoint y: 120, distance: 251.6
click at [661, 120] on div "4151 Christopher Robinson 4151 Christopher Robinson All Assets W 1st St Deridde…" at bounding box center [543, 219] width 1086 height 289
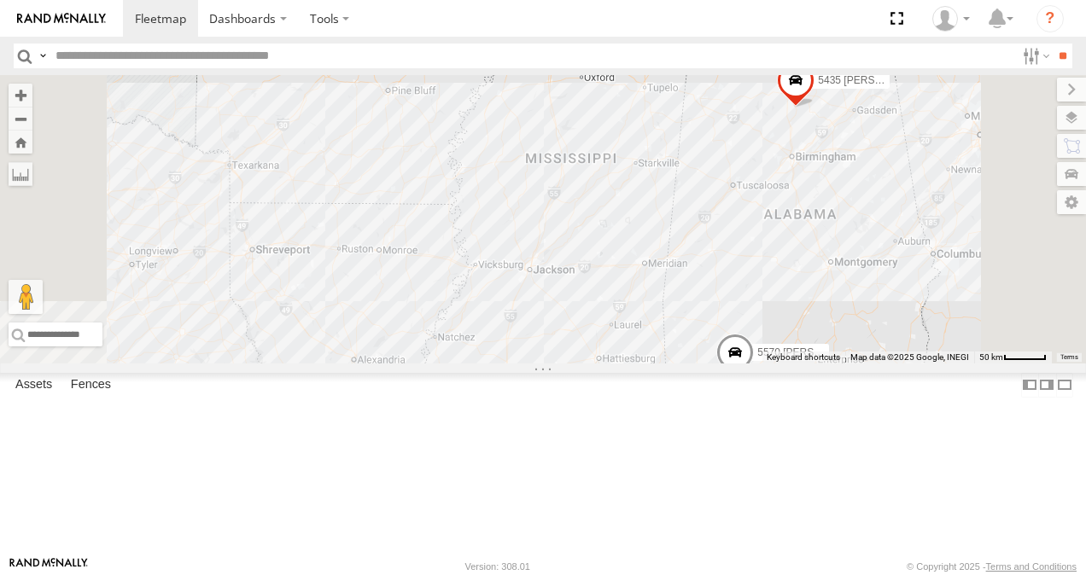
drag, startPoint x: 131, startPoint y: 232, endPoint x: 87, endPoint y: 237, distance: 44.7
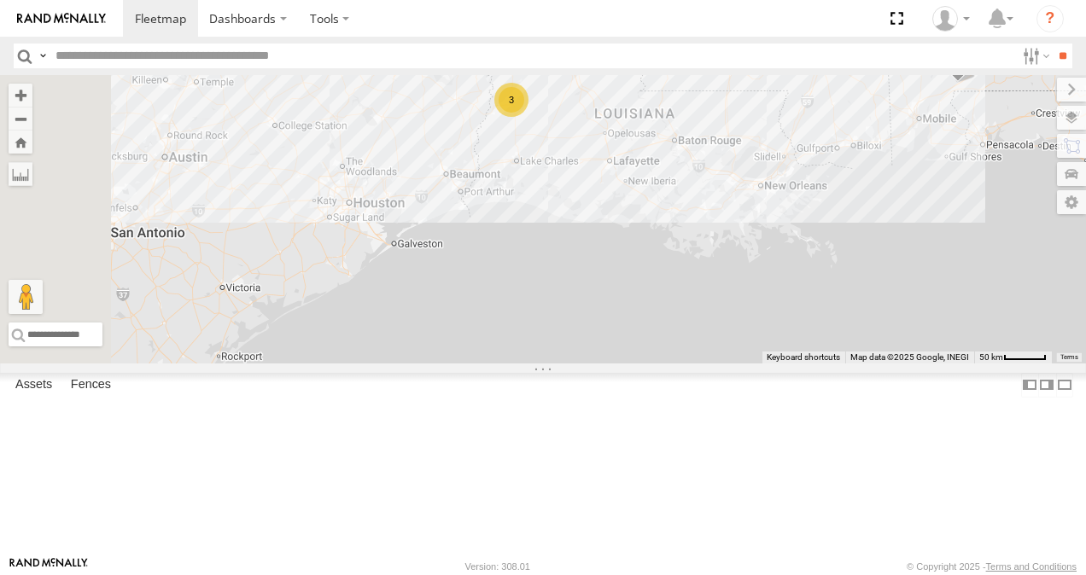
drag, startPoint x: 87, startPoint y: 237, endPoint x: 814, endPoint y: 41, distance: 753.3
click at [814, 41] on body "Dashboards ?" at bounding box center [543, 287] width 1086 height 575
click at [32, 90] on button "Zoom in" at bounding box center [21, 95] width 24 height 23
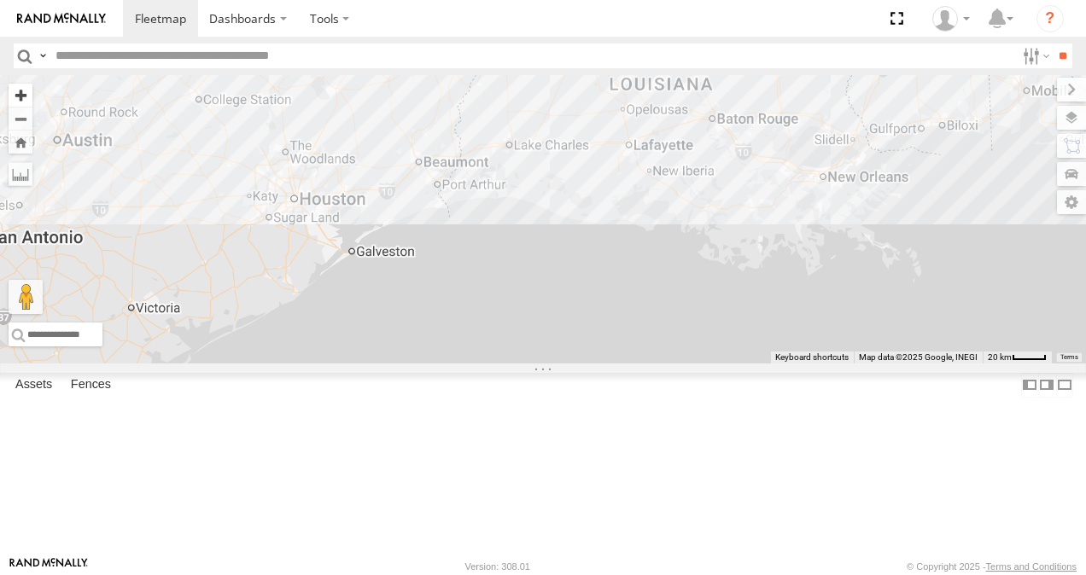
click at [32, 90] on button "Zoom in" at bounding box center [21, 95] width 24 height 23
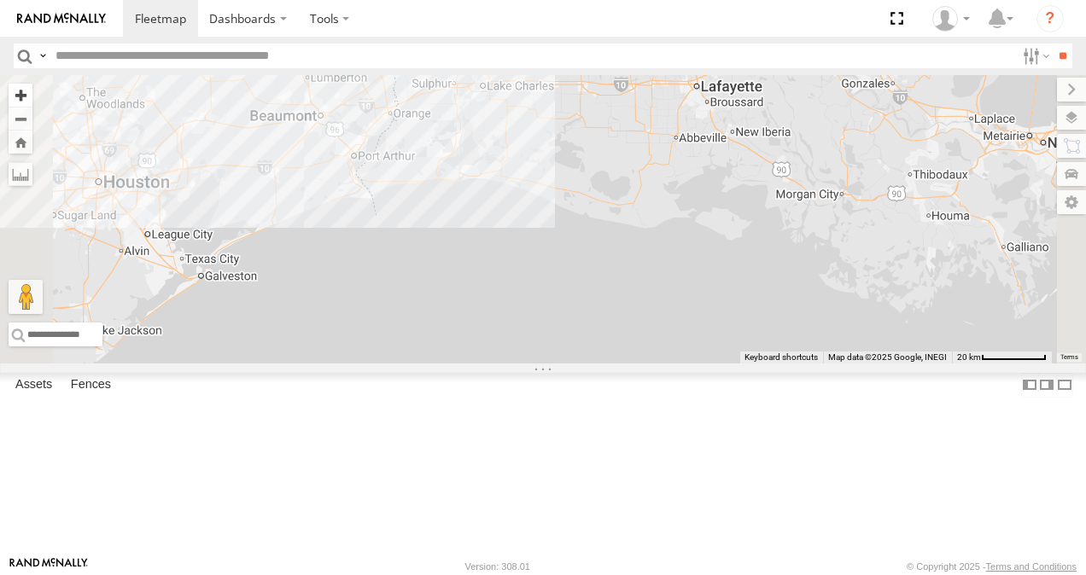
click at [32, 90] on button "Zoom in" at bounding box center [21, 95] width 24 height 23
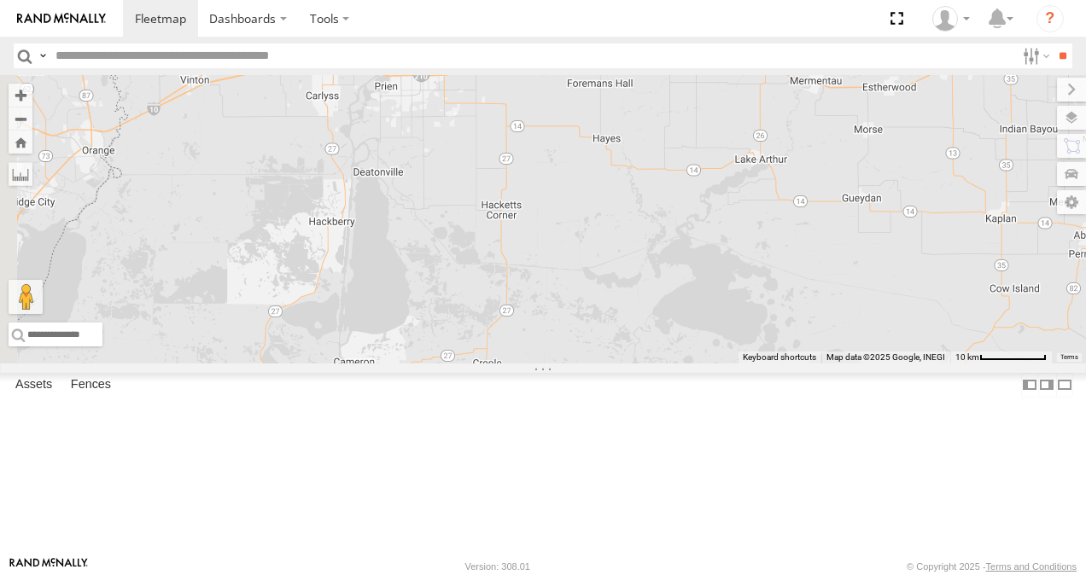
drag, startPoint x: 662, startPoint y: 150, endPoint x: 790, endPoint y: 522, distance: 393.1
click at [790, 364] on div "5565 Phylon [PERSON_NAME] 5435 [PERSON_NAME] 5570 [PERSON_NAME]" at bounding box center [543, 219] width 1086 height 289
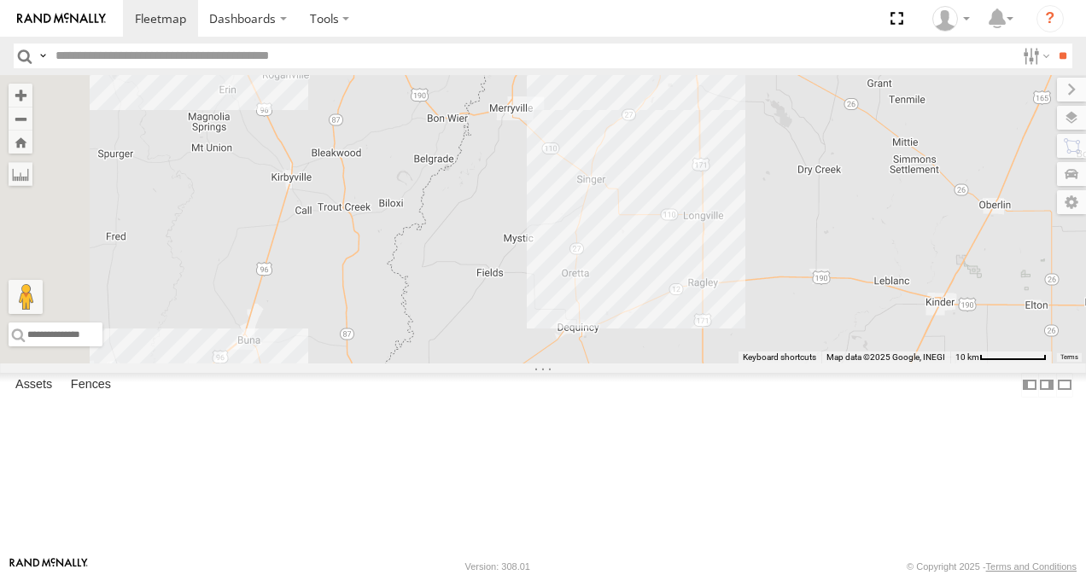
drag, startPoint x: 694, startPoint y: 176, endPoint x: 941, endPoint y: 538, distance: 438.0
click at [941, 364] on div "5565 Phylon [PERSON_NAME] 5435 [PERSON_NAME] 5570 [PERSON_NAME]" at bounding box center [543, 219] width 1086 height 289
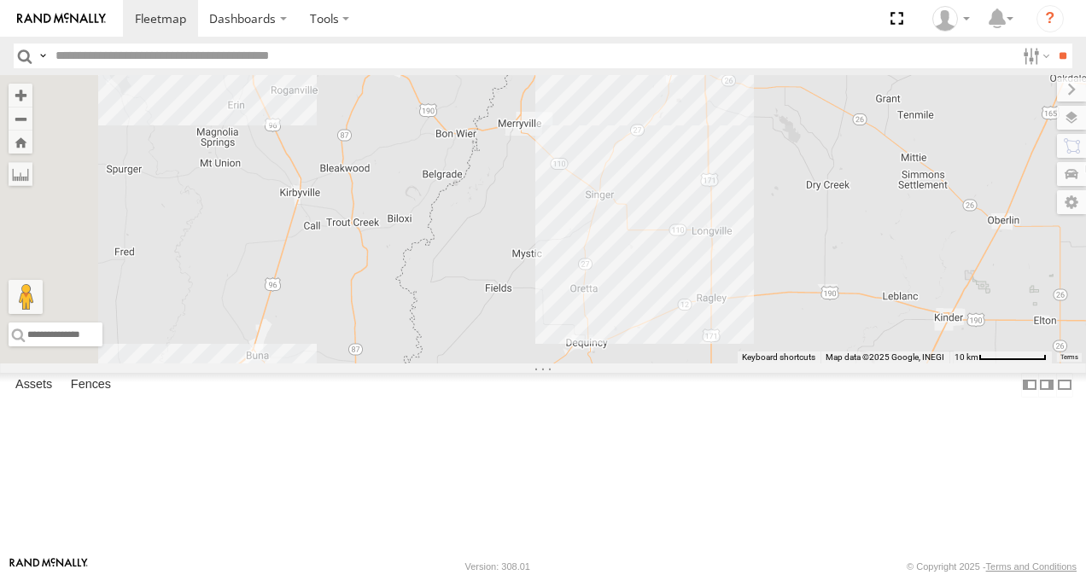
click at [719, 61] on span at bounding box center [700, 38] width 38 height 46
click at [627, 46] on label at bounding box center [611, 40] width 31 height 12
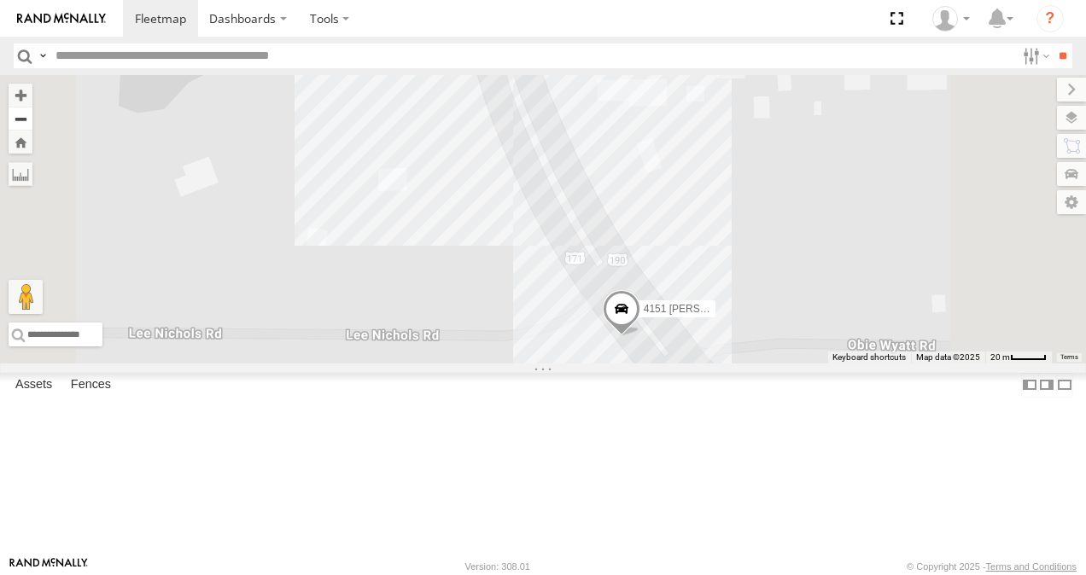
click at [32, 118] on button "Zoom out" at bounding box center [21, 119] width 24 height 24
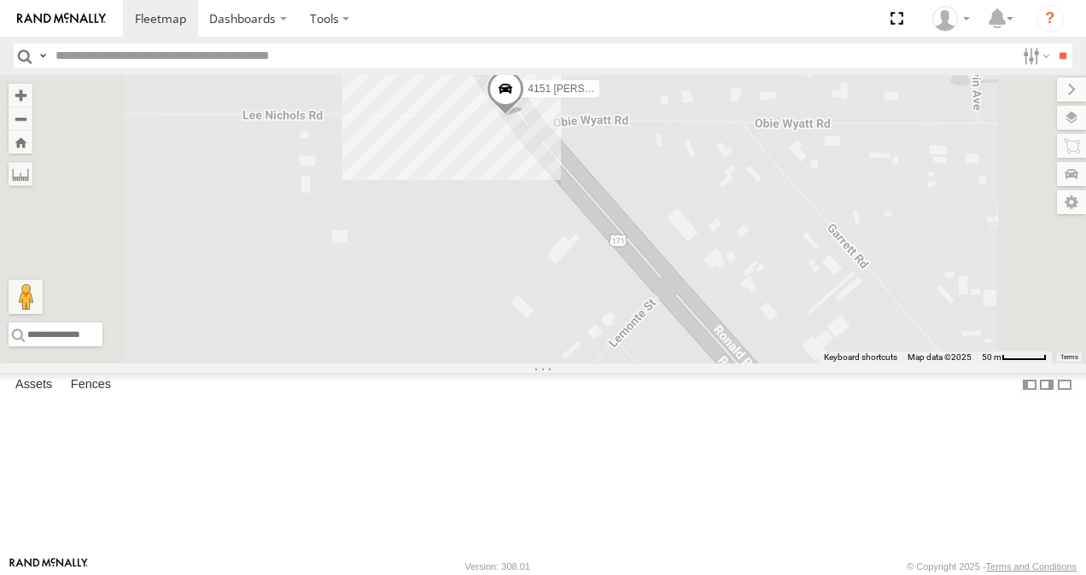
drag, startPoint x: 773, startPoint y: 425, endPoint x: 695, endPoint y: 259, distance: 182.9
click at [695, 259] on div "4151 [PERSON_NAME]" at bounding box center [543, 219] width 1086 height 289
click at [525, 115] on span at bounding box center [506, 92] width 38 height 46
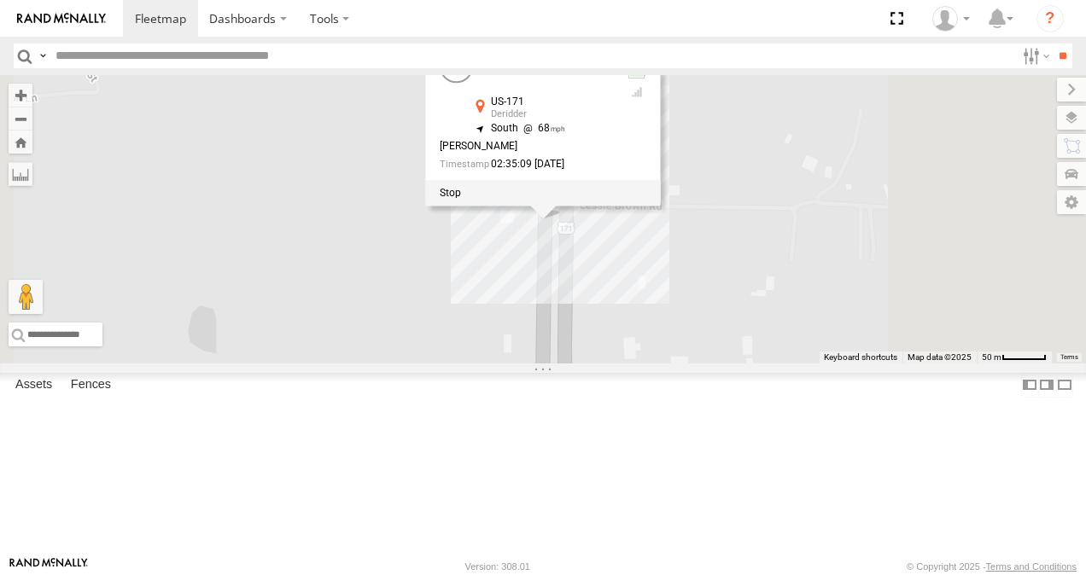
drag, startPoint x: 149, startPoint y: 242, endPoint x: 116, endPoint y: 290, distance: 58.3
click at [0, 0] on div "4705 [PERSON_NAME]" at bounding box center [0, 0] width 0 height 0
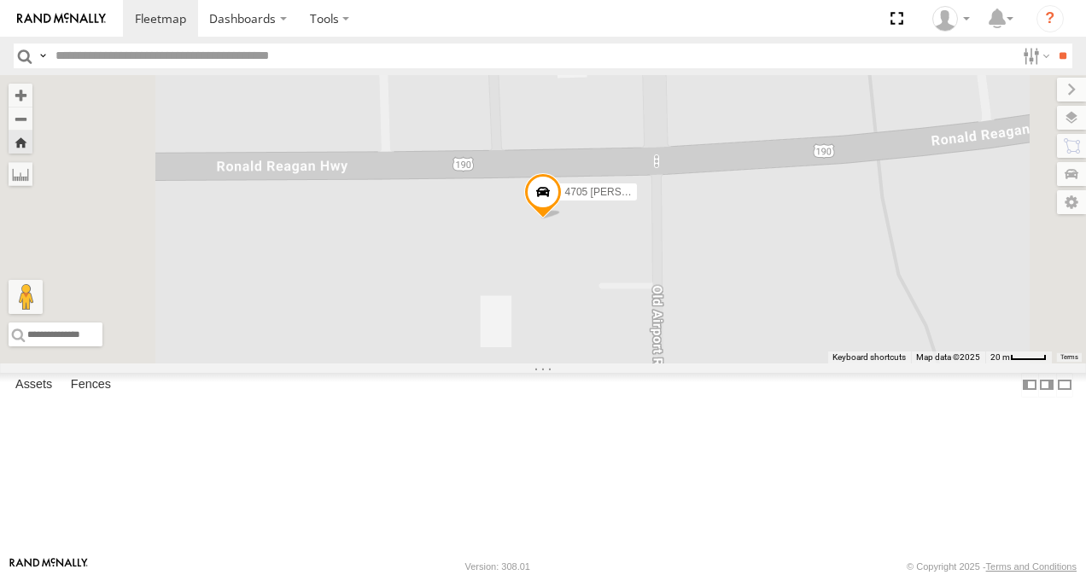
click at [0, 0] on div "4151 [PERSON_NAME]" at bounding box center [0, 0] width 0 height 0
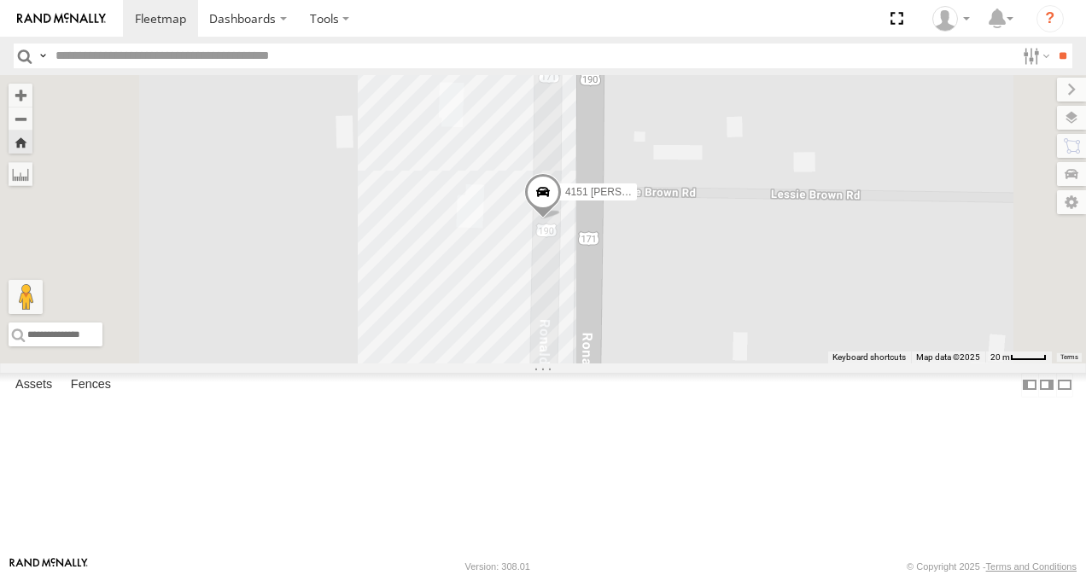
click at [562, 220] on span at bounding box center [543, 197] width 38 height 46
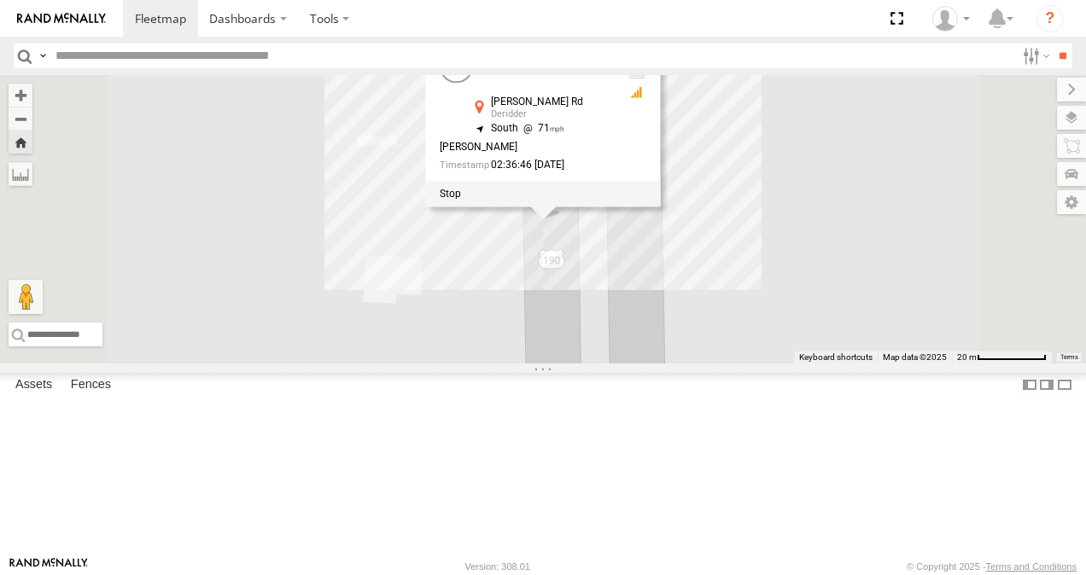
click at [0, 0] on div "4705 [PERSON_NAME]" at bounding box center [0, 0] width 0 height 0
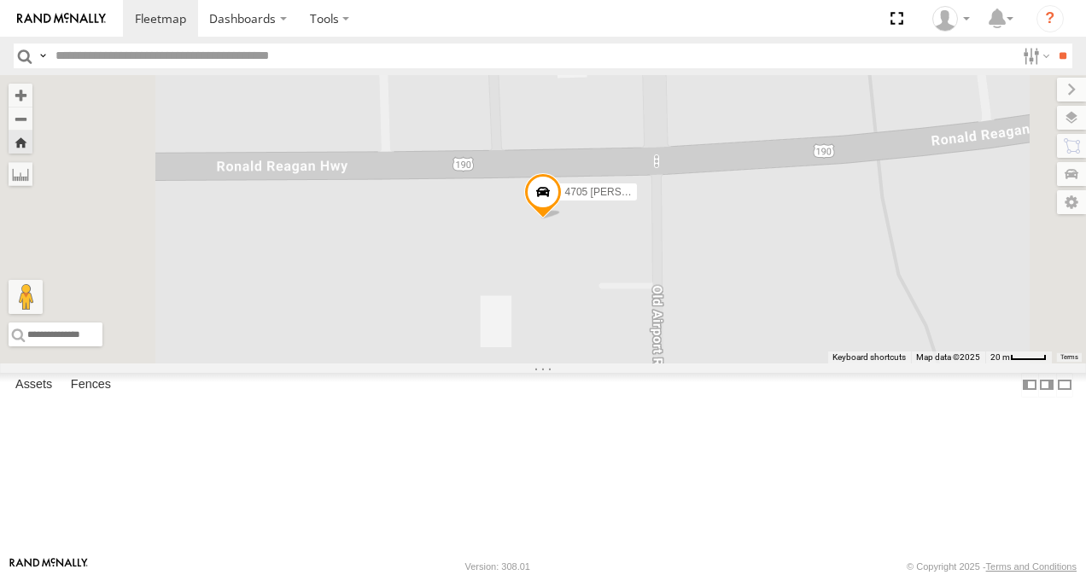
click at [0, 0] on div "4151 [PERSON_NAME]" at bounding box center [0, 0] width 0 height 0
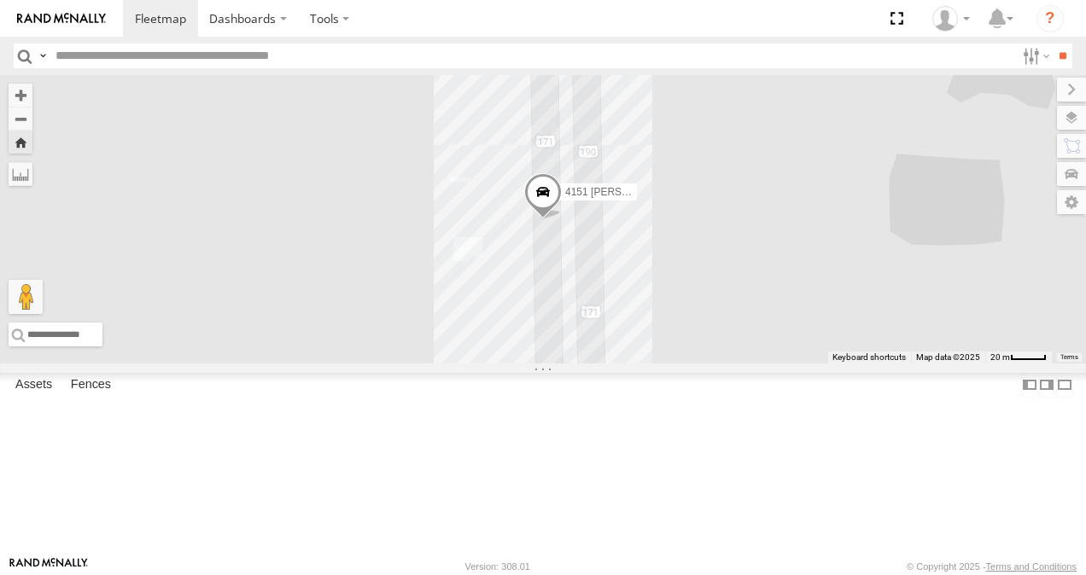
click at [562, 219] on span at bounding box center [543, 196] width 38 height 46
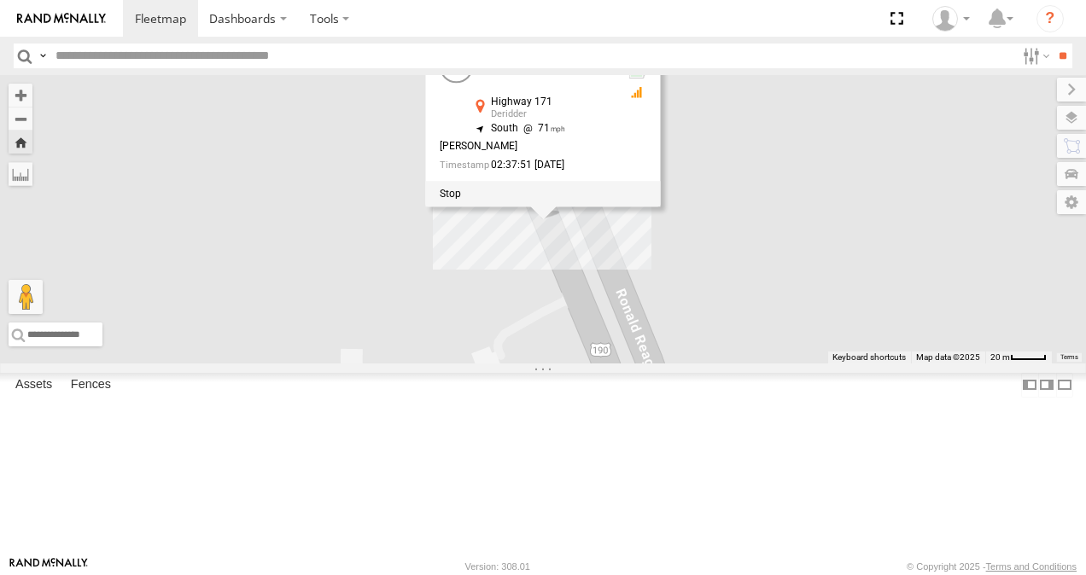
click at [613, 135] on div "South 71" at bounding box center [541, 129] width 143 height 11
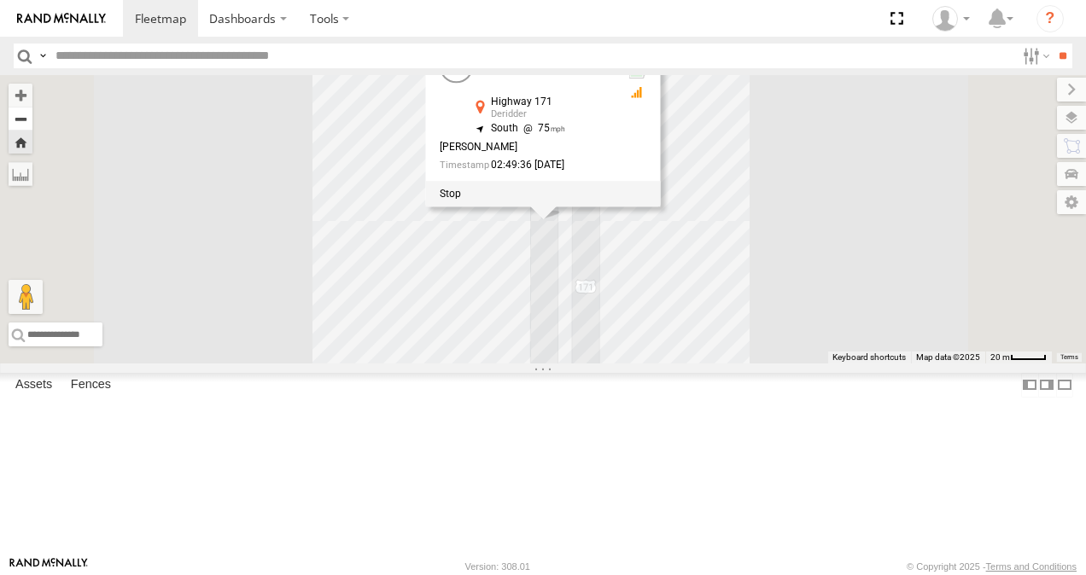
click at [32, 115] on button "Zoom out" at bounding box center [21, 119] width 24 height 24
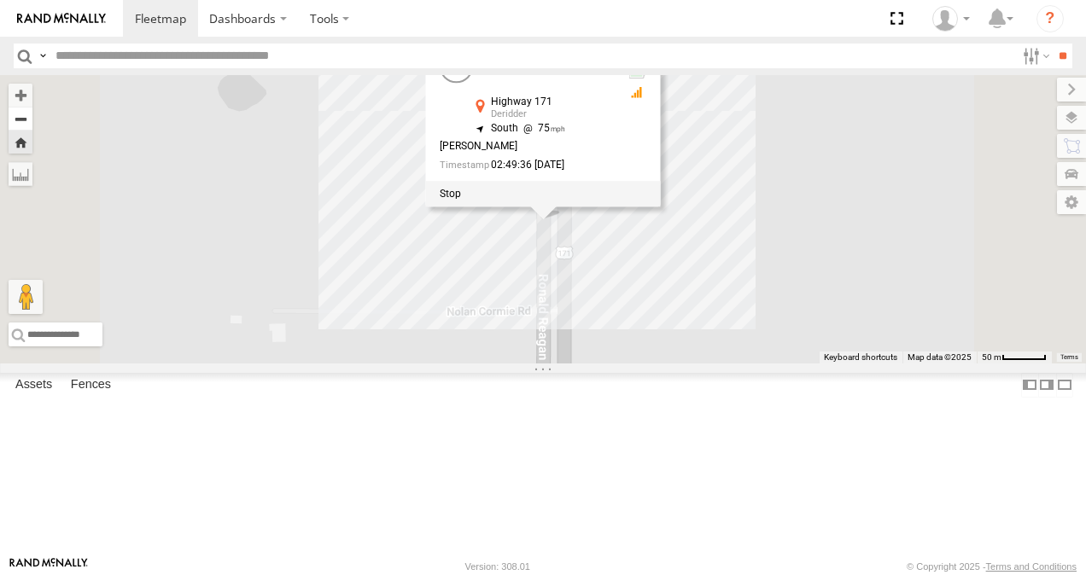
click at [32, 115] on button "Zoom out" at bounding box center [21, 119] width 24 height 24
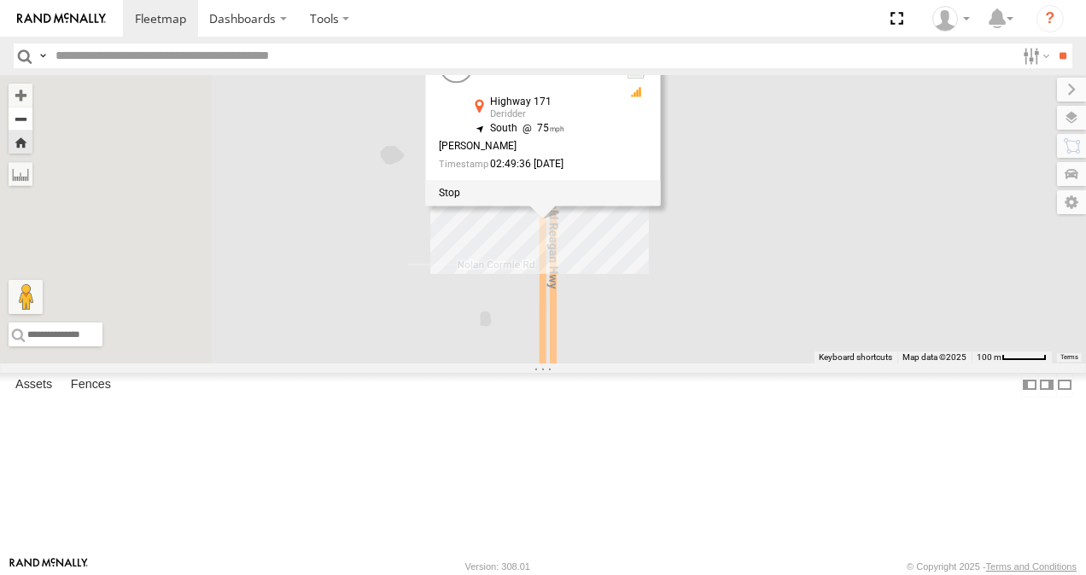
click at [32, 115] on button "Zoom out" at bounding box center [21, 119] width 24 height 24
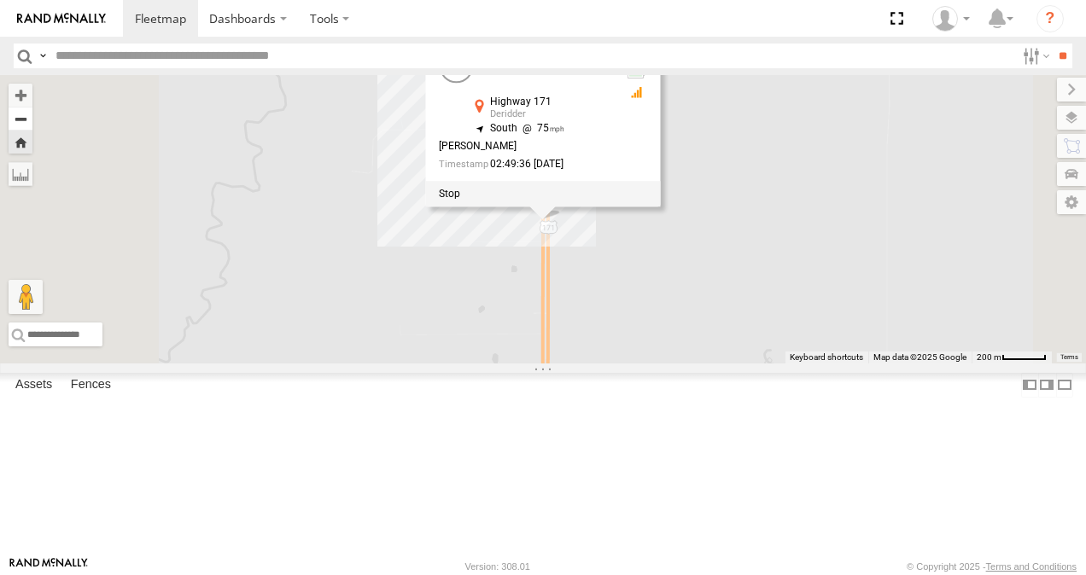
click at [32, 115] on button "Zoom out" at bounding box center [21, 119] width 24 height 24
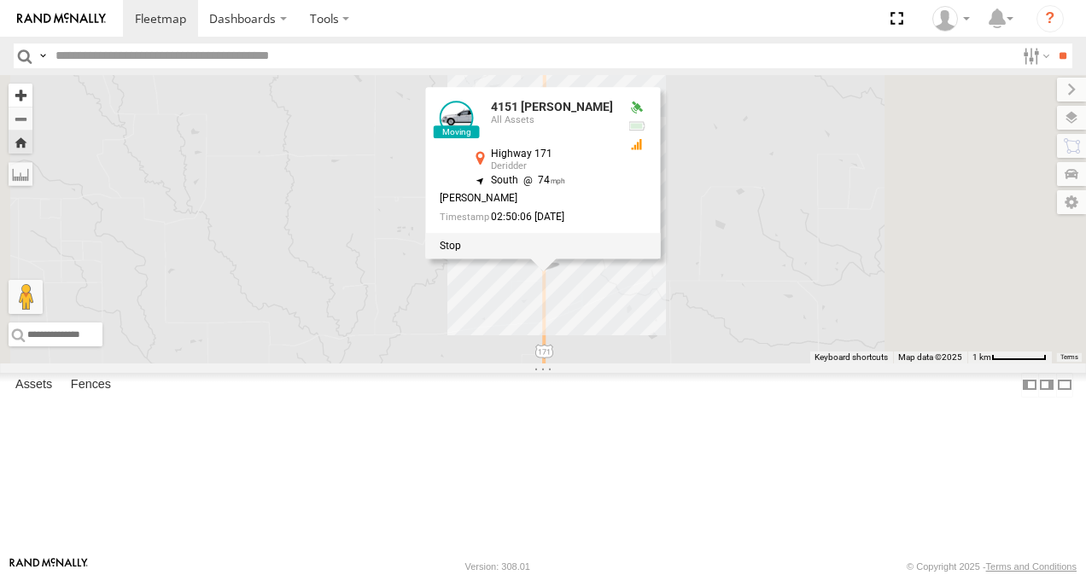
click at [32, 93] on button "Zoom in" at bounding box center [21, 95] width 24 height 23
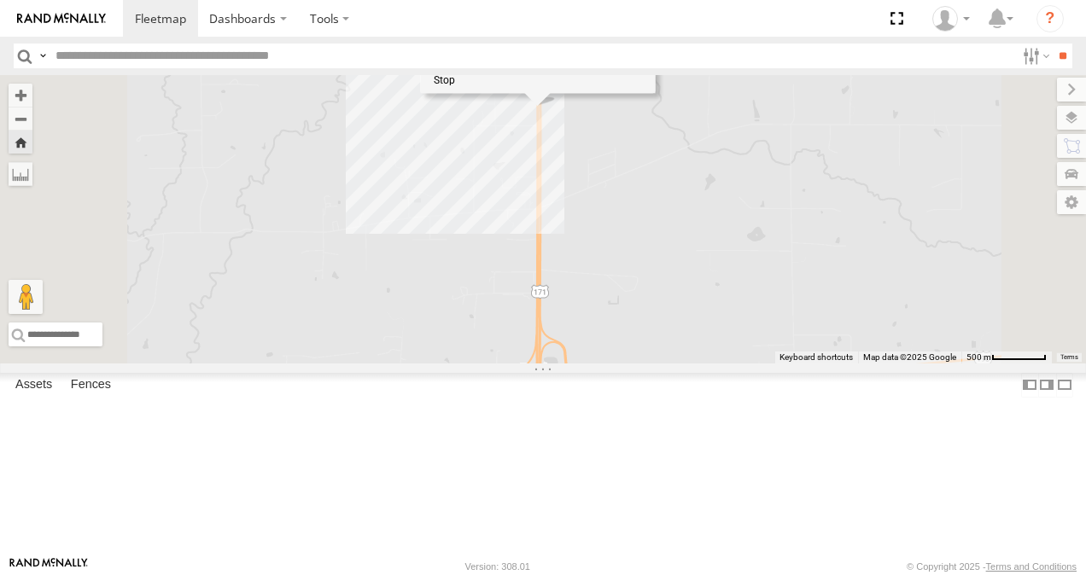
drag, startPoint x: 545, startPoint y: 306, endPoint x: 539, endPoint y: 86, distance: 219.4
click at [539, 86] on div "4151 [PERSON_NAME] 4151 [PERSON_NAME] All Assets Highway 171 Deridder 30.53551 …" at bounding box center [543, 219] width 1086 height 289
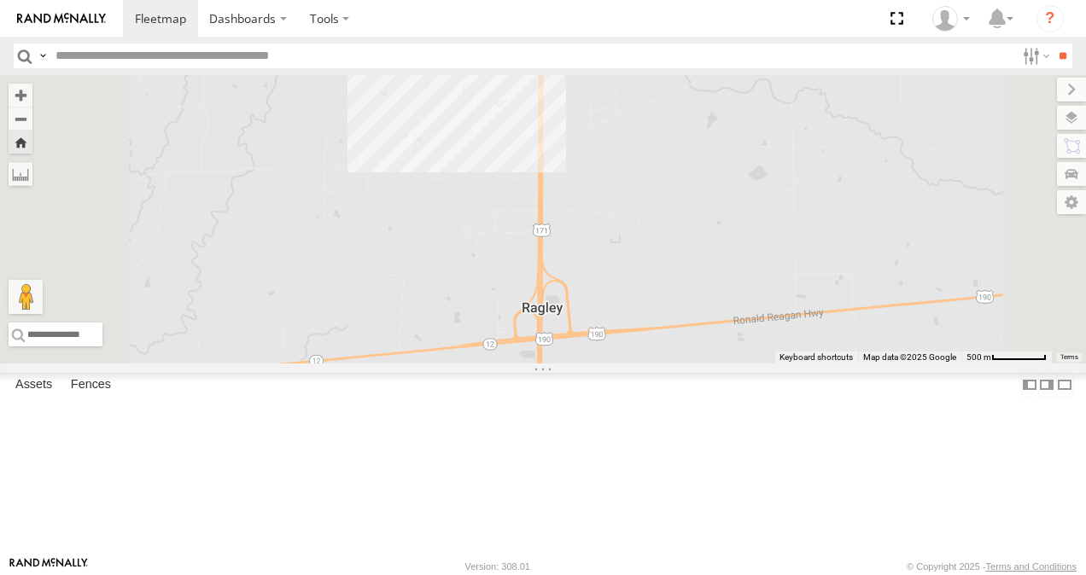
drag, startPoint x: 565, startPoint y: 366, endPoint x: 567, endPoint y: 302, distance: 64.0
click at [567, 302] on div "4151 [PERSON_NAME] 4151 [PERSON_NAME] All Assets Highway 171 Deridder 30.53551 …" at bounding box center [543, 219] width 1086 height 289
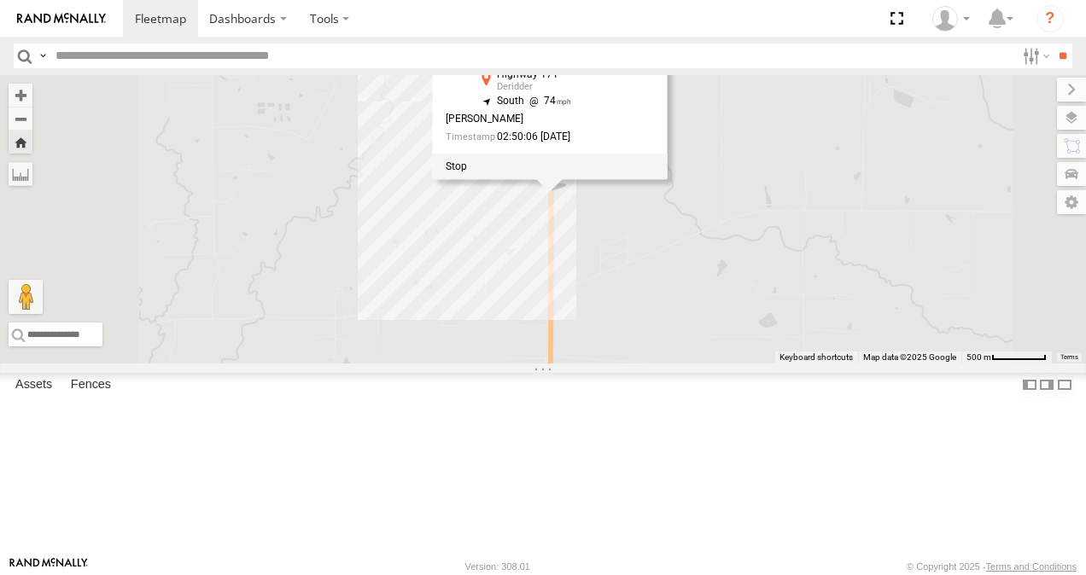
drag, startPoint x: 604, startPoint y: 178, endPoint x: 614, endPoint y: 333, distance: 155.6
click at [614, 333] on div "4151 [PERSON_NAME] 4151 [PERSON_NAME] All Assets Highway 171 Deridder 30.53551 …" at bounding box center [543, 219] width 1086 height 289
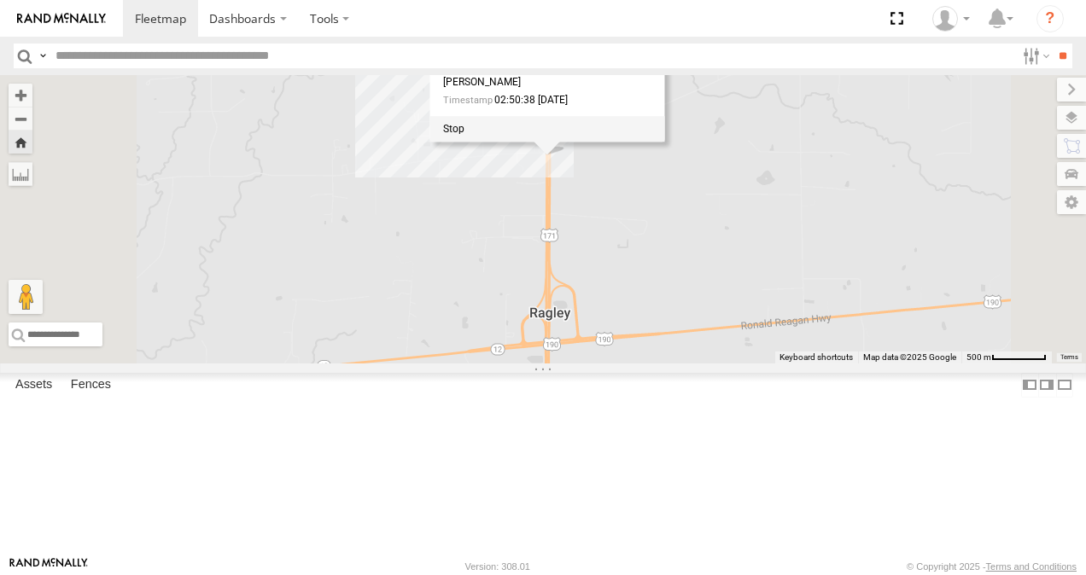
drag, startPoint x: 664, startPoint y: 427, endPoint x: 660, endPoint y: 274, distance: 152.9
click at [660, 274] on div "4151 [PERSON_NAME] 4151 [PERSON_NAME] All Assets Highway 171 Deridder 30.52636 …" at bounding box center [543, 219] width 1086 height 289
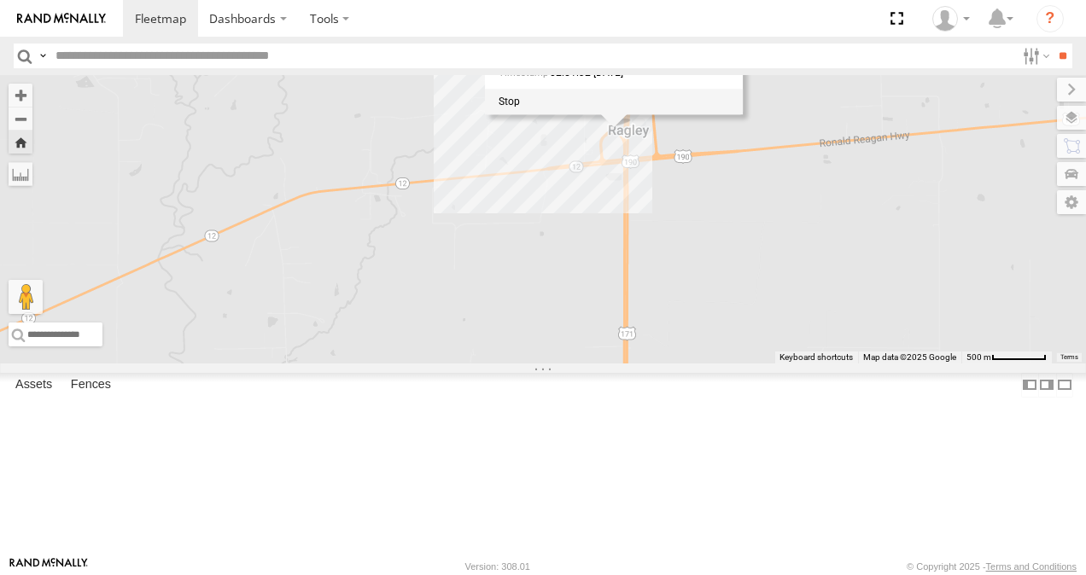
drag, startPoint x: 574, startPoint y: 336, endPoint x: 656, endPoint y: 155, distance: 199.1
click at [656, 155] on div "4151 [PERSON_NAME] 4151 [PERSON_NAME] All Assets Highway 171 Deridder 30.51295 …" at bounding box center [543, 219] width 1086 height 289
click at [32, 86] on button "Zoom in" at bounding box center [21, 95] width 24 height 23
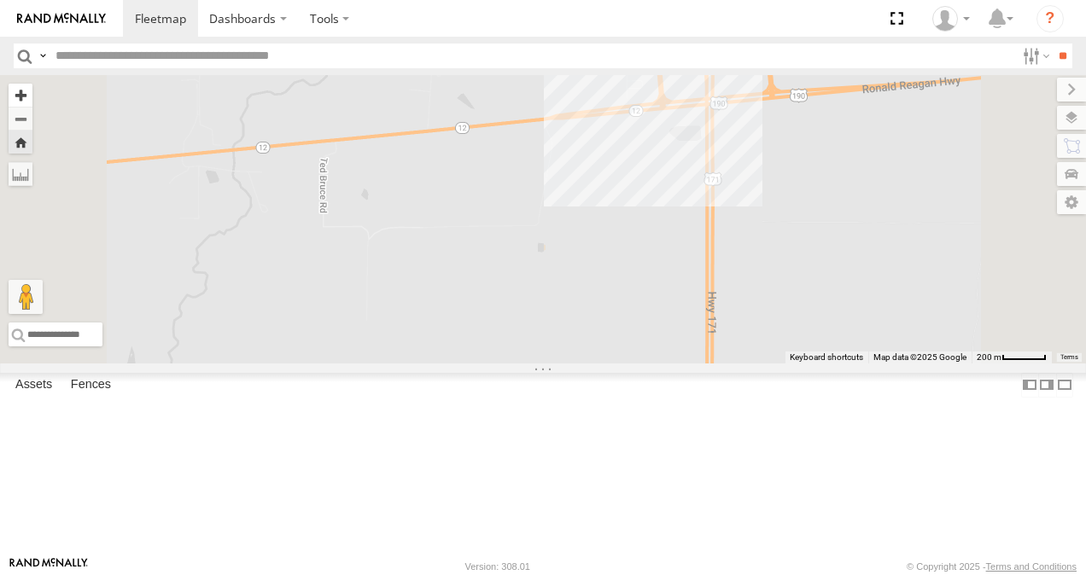
click at [32, 86] on button "Zoom in" at bounding box center [21, 95] width 24 height 23
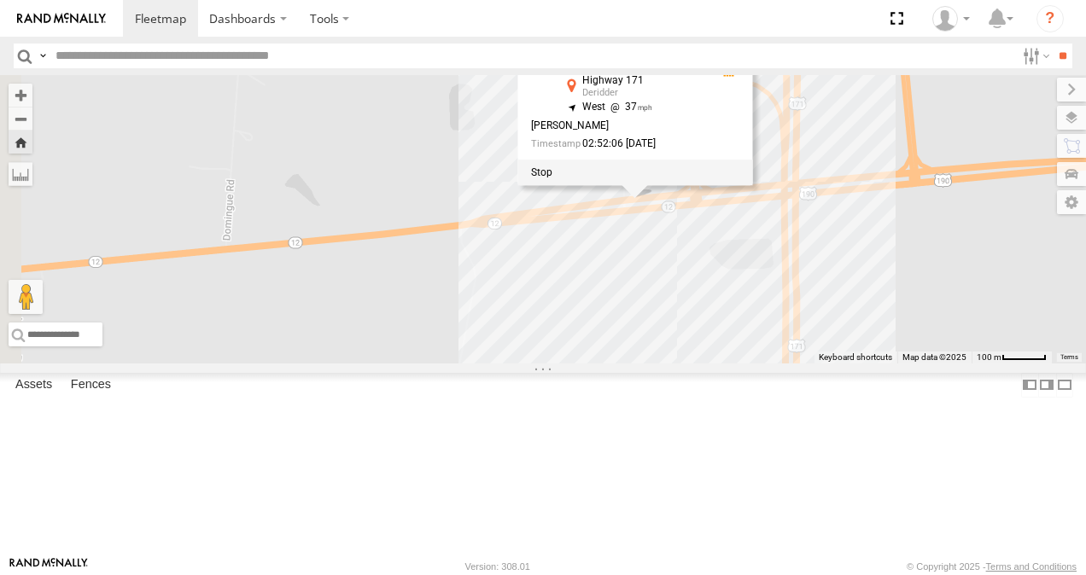
drag, startPoint x: 497, startPoint y: 356, endPoint x: 652, endPoint y: 237, distance: 195.5
click at [652, 237] on div "4151 [PERSON_NAME] 4151 [PERSON_NAME] All Assets Highway 171 Deridder 30.50986 …" at bounding box center [543, 219] width 1086 height 289
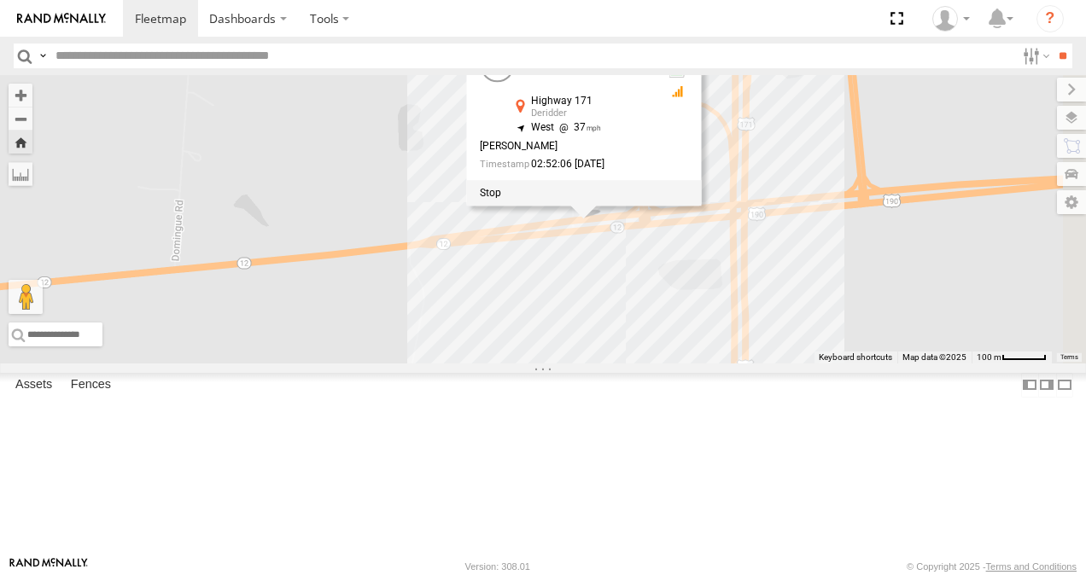
drag, startPoint x: 582, startPoint y: 254, endPoint x: 528, endPoint y: 273, distance: 57.8
click at [528, 273] on div "4151 [PERSON_NAME] 4151 [PERSON_NAME] All Assets Highway 171 Deridder 30.50986 …" at bounding box center [543, 219] width 1086 height 289
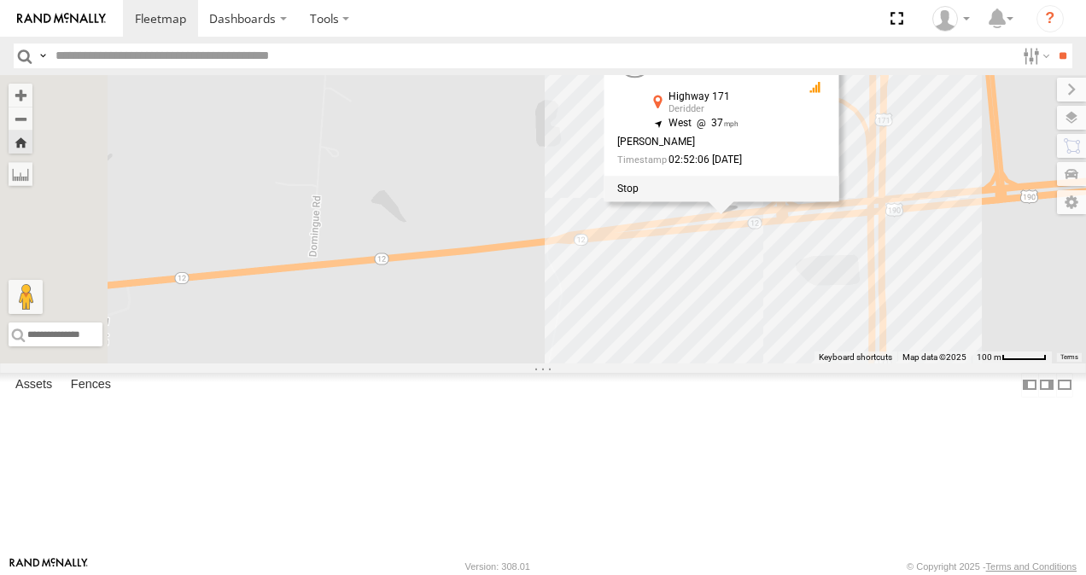
drag, startPoint x: 516, startPoint y: 292, endPoint x: 657, endPoint y: 284, distance: 141.1
click at [657, 284] on div "4151 [PERSON_NAME] 4151 [PERSON_NAME] All Assets Highway 171 Deridder 30.50986 …" at bounding box center [543, 219] width 1086 height 289
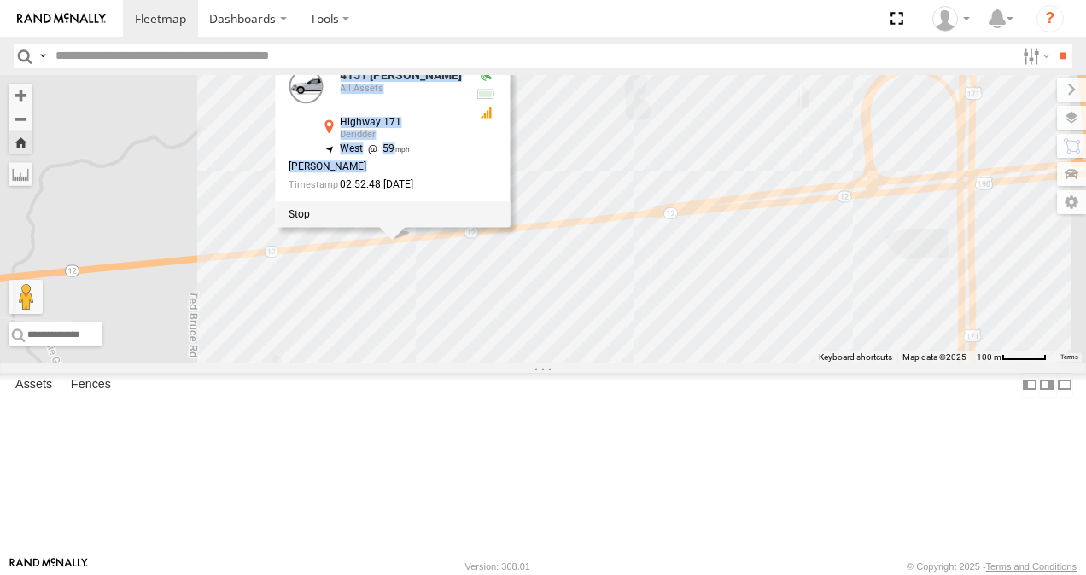
drag, startPoint x: 667, startPoint y: 248, endPoint x: 557, endPoint y: 269, distance: 111.3
click at [557, 269] on div "4151 [PERSON_NAME] 4151 [PERSON_NAME] All Assets Highway 171 Deridder 30.50874 …" at bounding box center [543, 219] width 1086 height 289
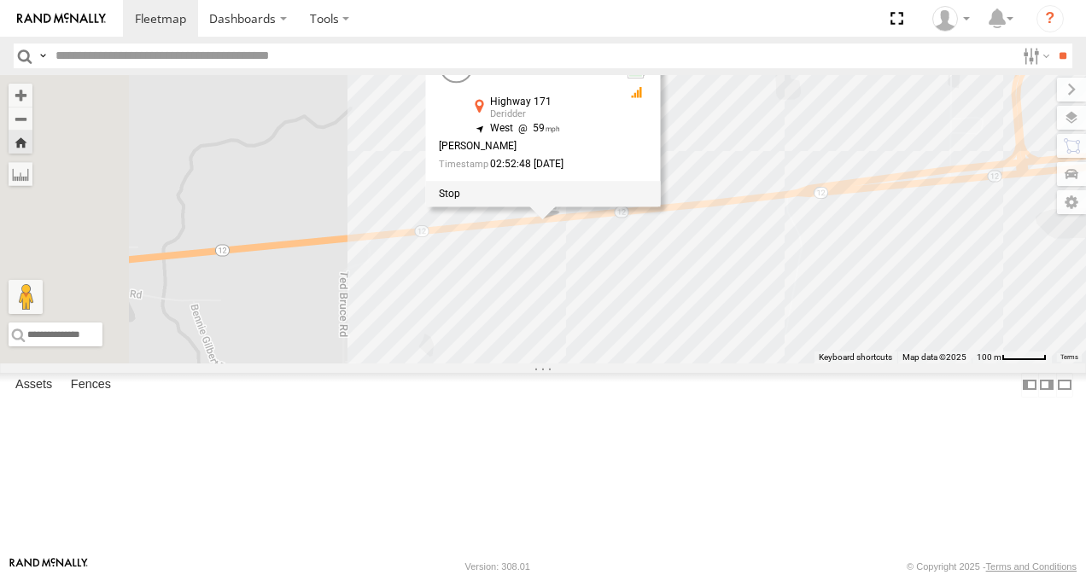
click at [0, 0] on div "4151 [PERSON_NAME]" at bounding box center [0, 0] width 0 height 0
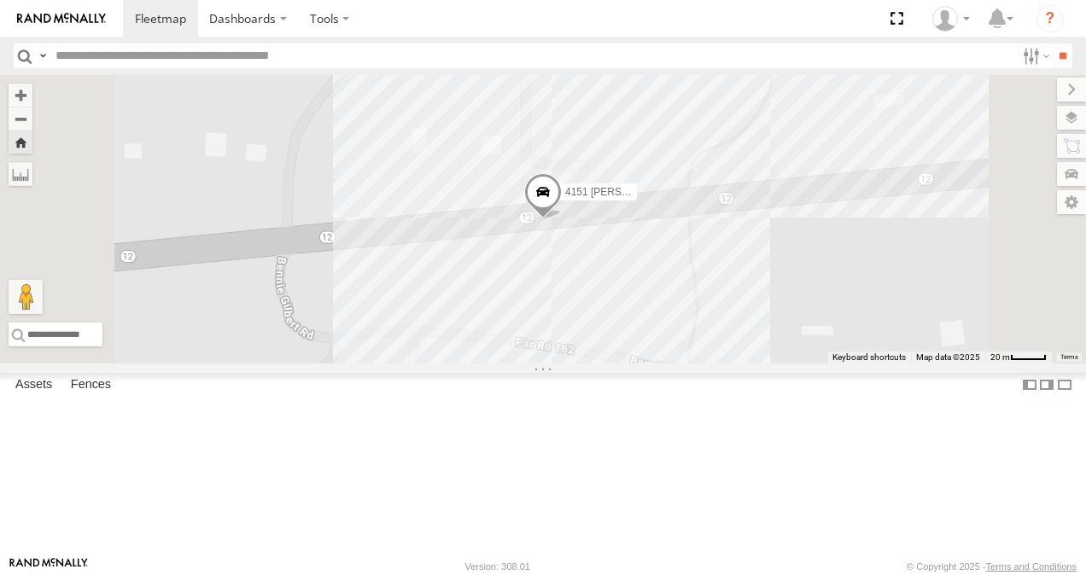
click at [562, 220] on span at bounding box center [543, 197] width 38 height 46
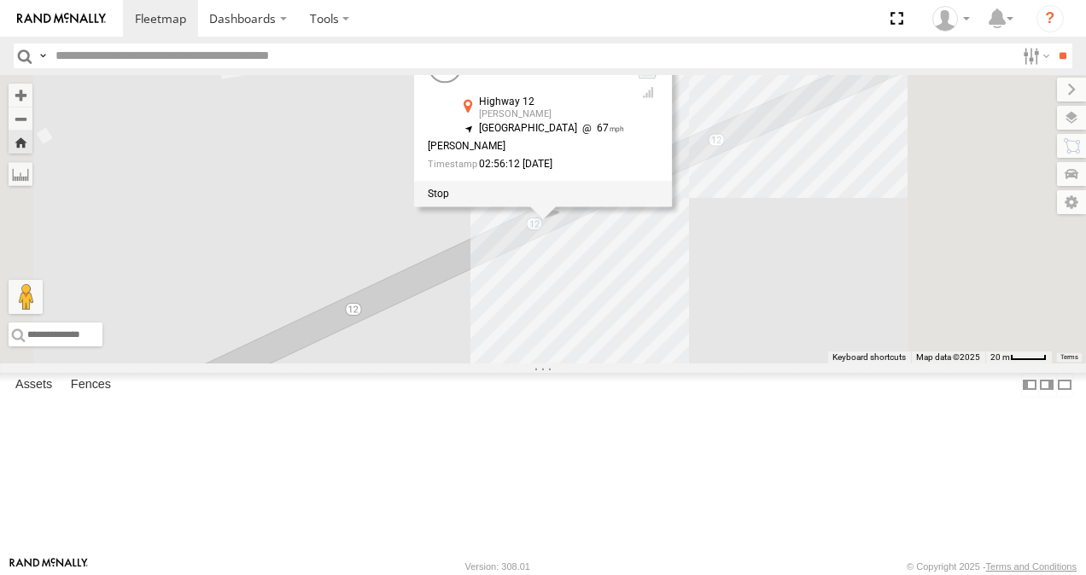
click at [0, 0] on div "4705 [PERSON_NAME]" at bounding box center [0, 0] width 0 height 0
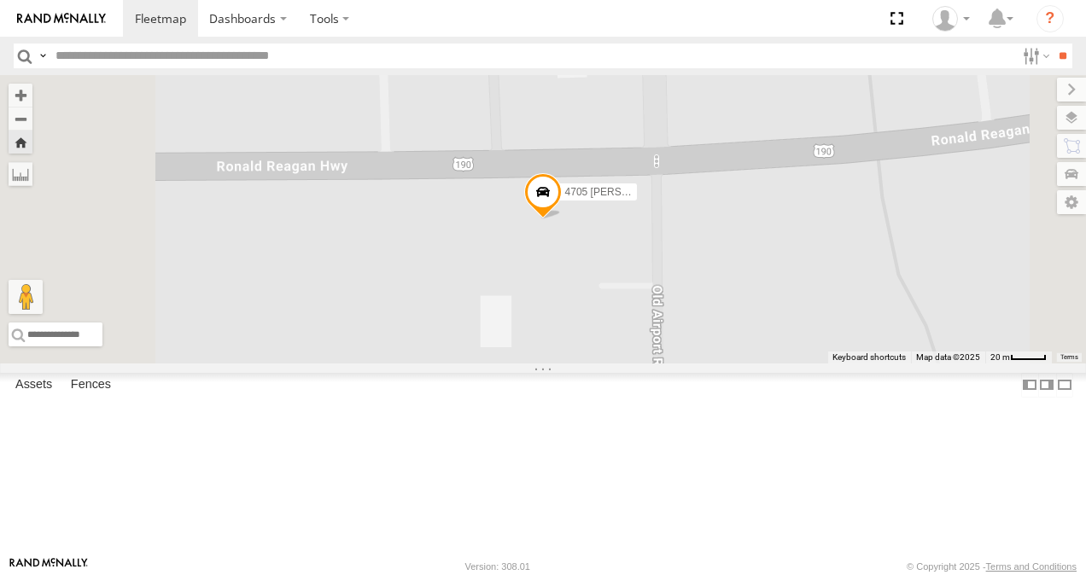
click at [0, 0] on div "4151 [PERSON_NAME]" at bounding box center [0, 0] width 0 height 0
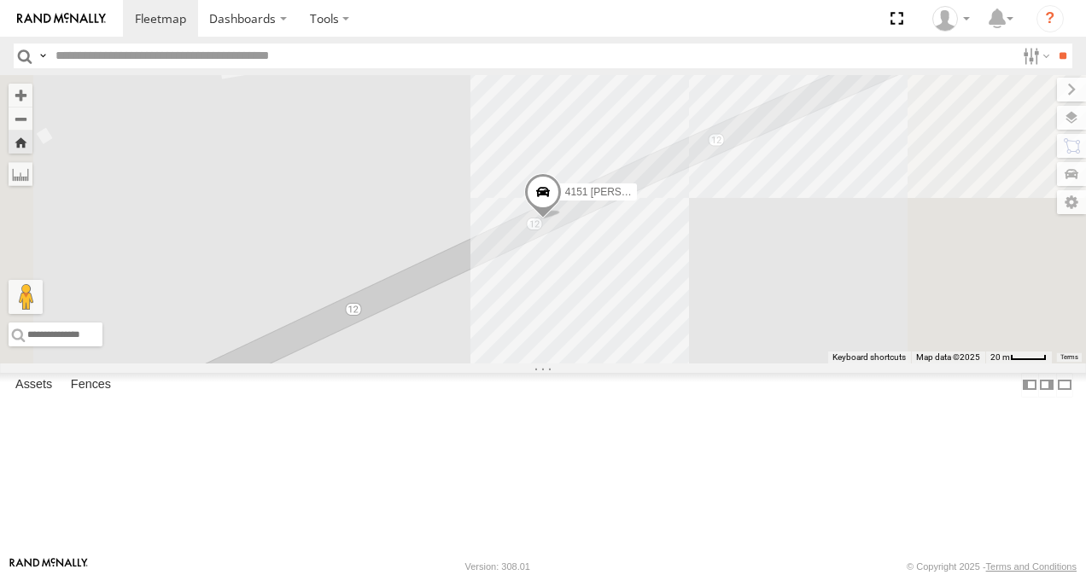
click at [562, 219] on span at bounding box center [543, 196] width 38 height 46
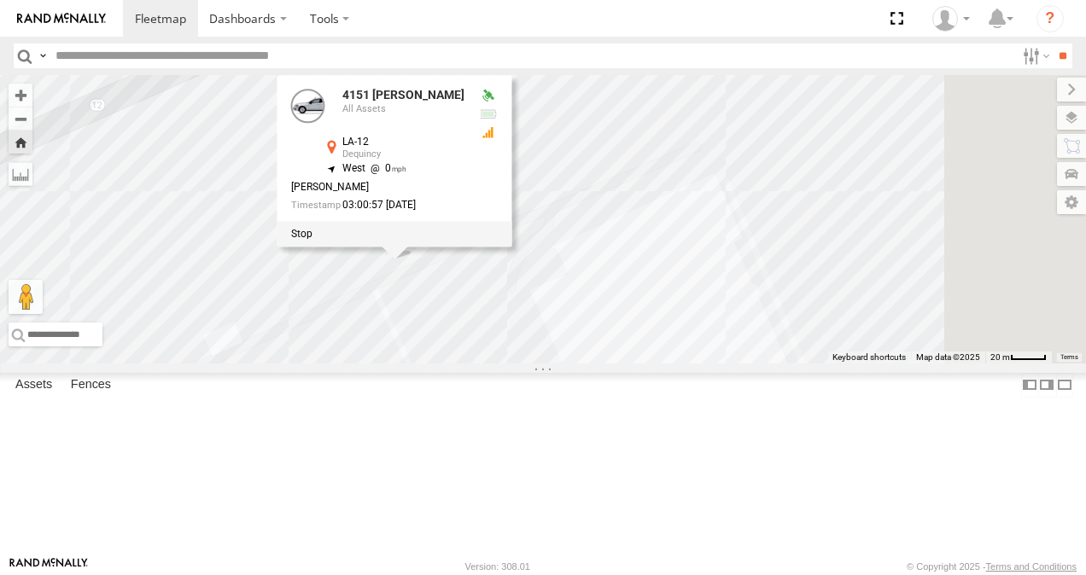
click at [0, 0] on div "4705 [PERSON_NAME] All Assets" at bounding box center [0, 0] width 0 height 0
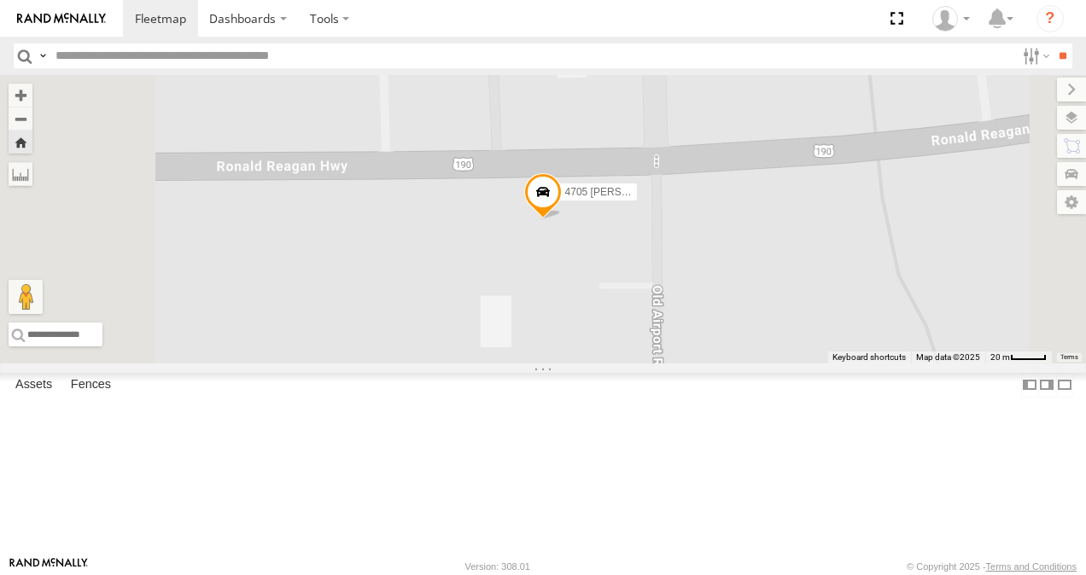
click at [0, 0] on div "4151 [PERSON_NAME]" at bounding box center [0, 0] width 0 height 0
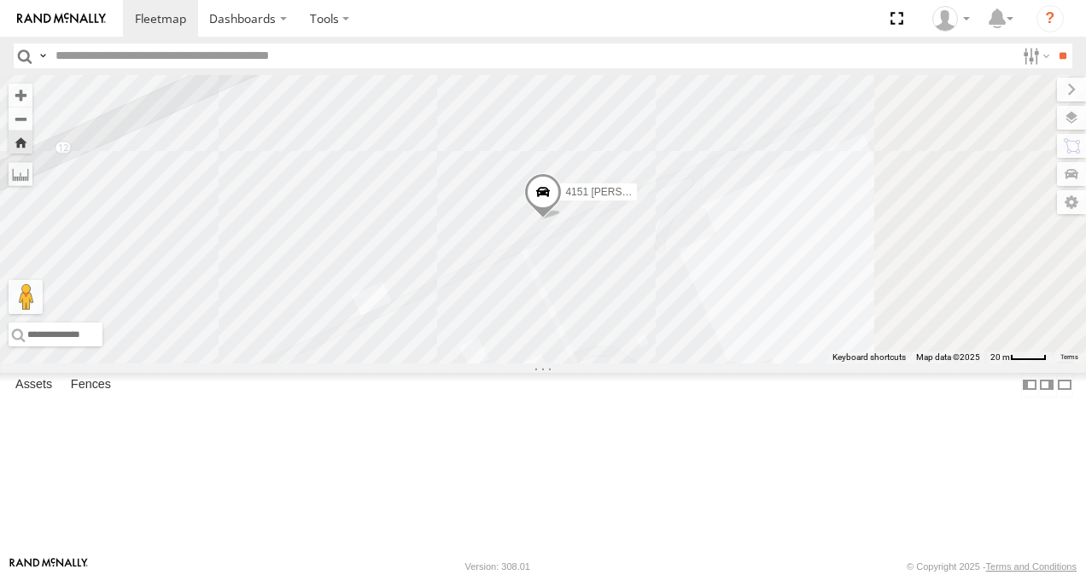
click at [562, 219] on span at bounding box center [543, 196] width 38 height 46
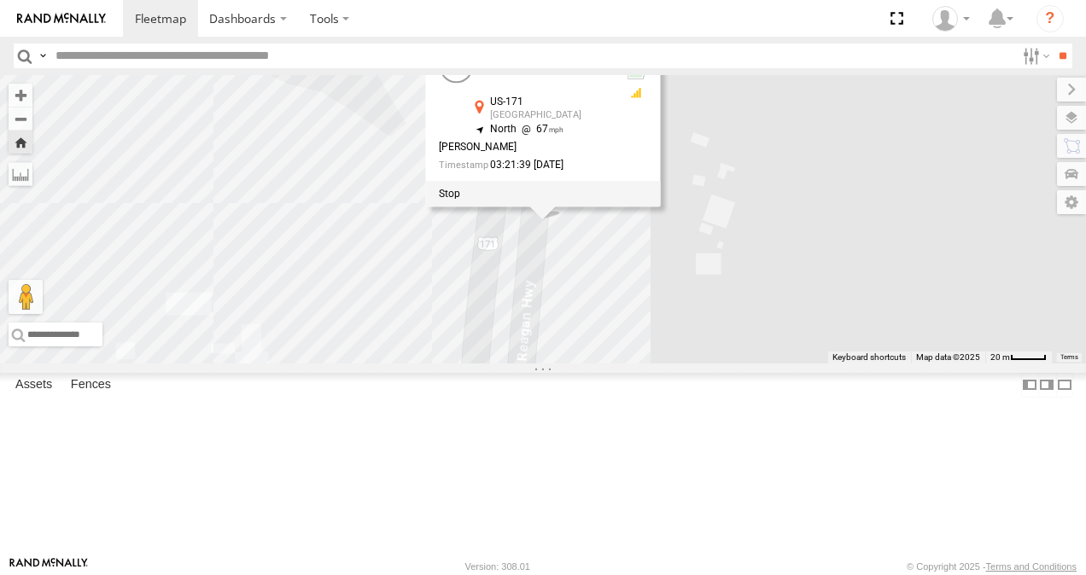
click at [0, 0] on div "4705 [PERSON_NAME]" at bounding box center [0, 0] width 0 height 0
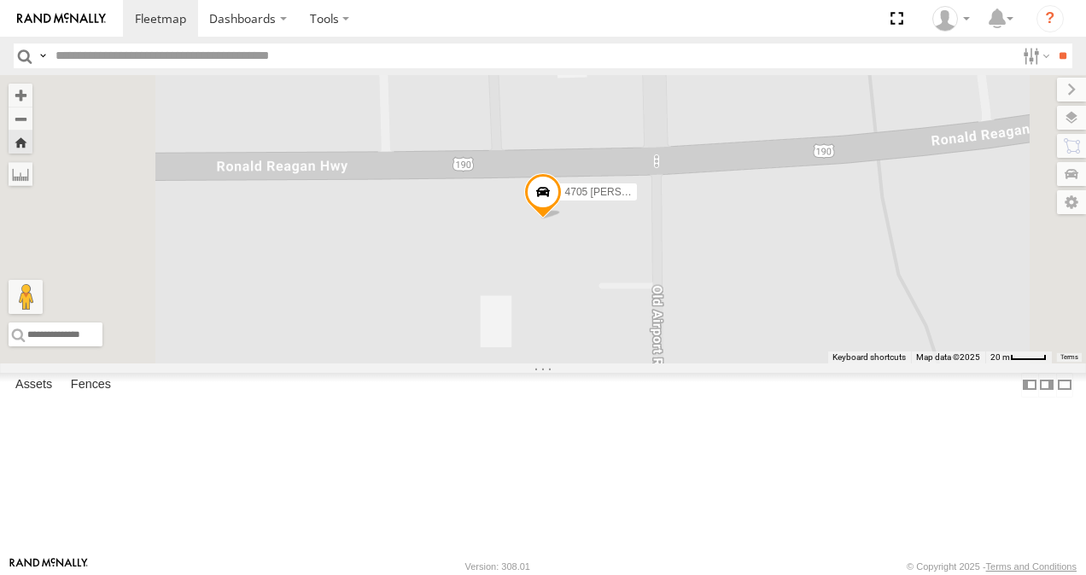
click at [0, 0] on div "4151 [PERSON_NAME] All Assets" at bounding box center [0, 0] width 0 height 0
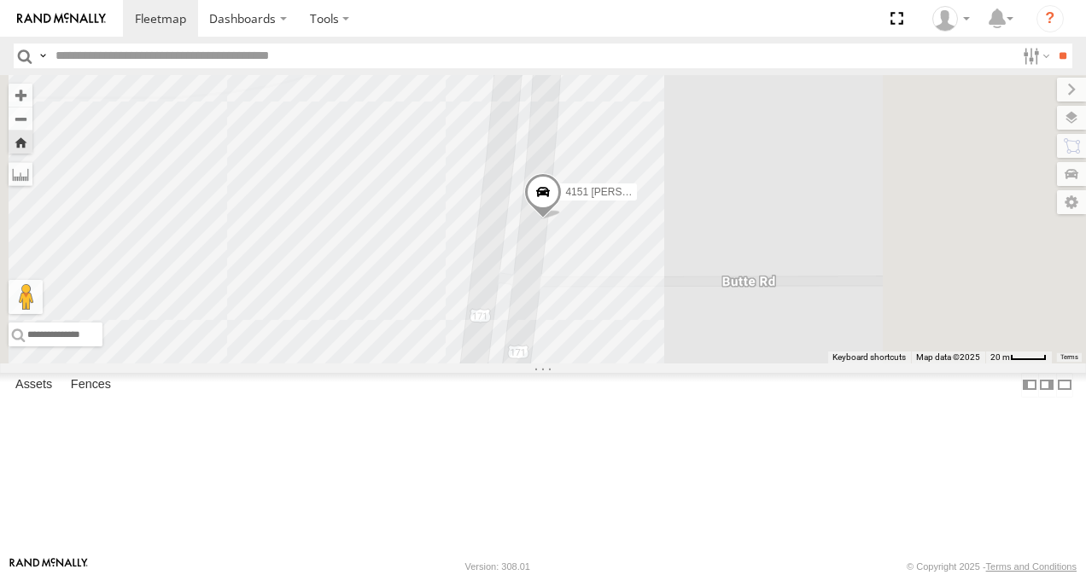
click at [562, 220] on span at bounding box center [543, 197] width 38 height 46
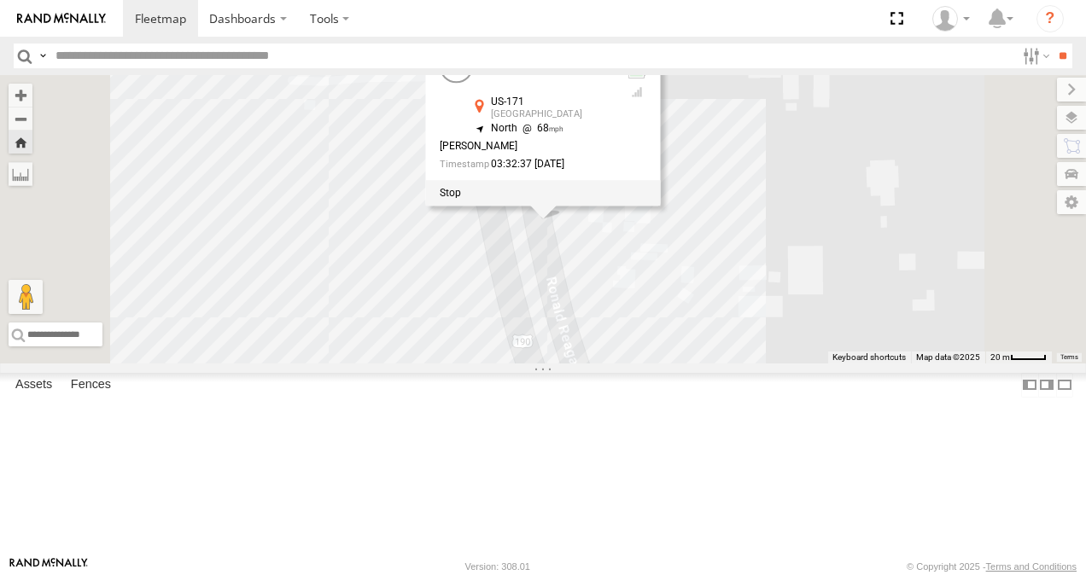
click at [0, 0] on div "4151 [PERSON_NAME]" at bounding box center [0, 0] width 0 height 0
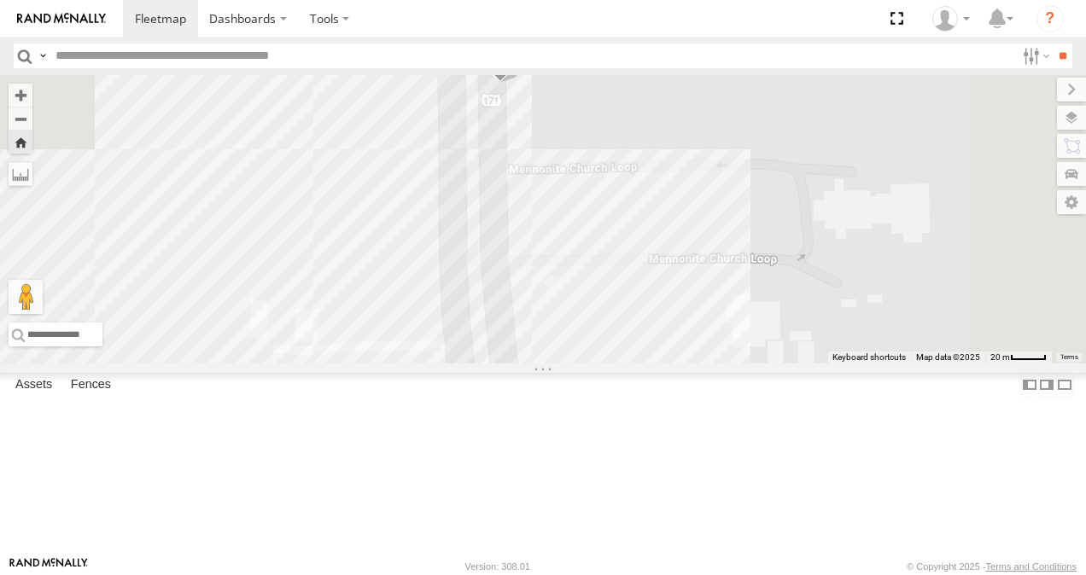
drag, startPoint x: 818, startPoint y: 183, endPoint x: 802, endPoint y: 454, distance: 271.9
click at [802, 364] on div "4151 [PERSON_NAME]" at bounding box center [543, 219] width 1086 height 289
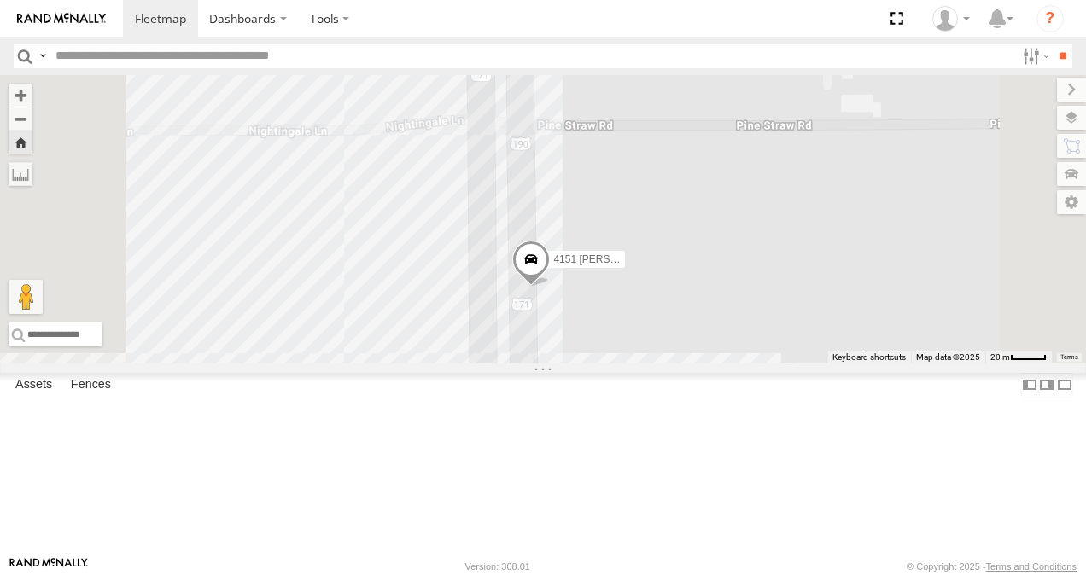
drag, startPoint x: 855, startPoint y: 210, endPoint x: 880, endPoint y: 420, distance: 211.4
click at [880, 364] on div "4151 [PERSON_NAME]" at bounding box center [543, 219] width 1086 height 289
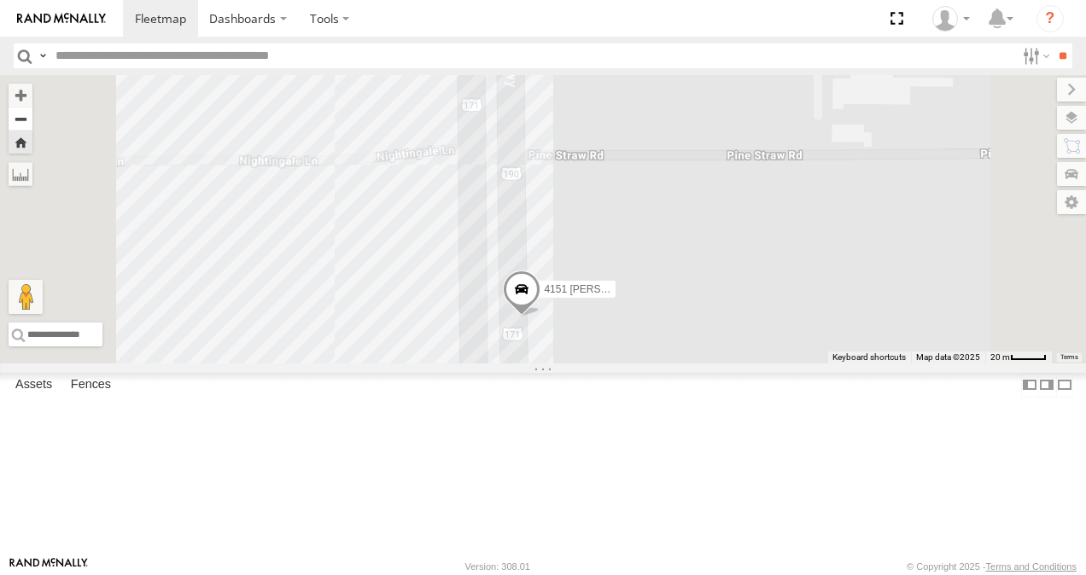
click at [32, 120] on button "Zoom out" at bounding box center [21, 119] width 24 height 24
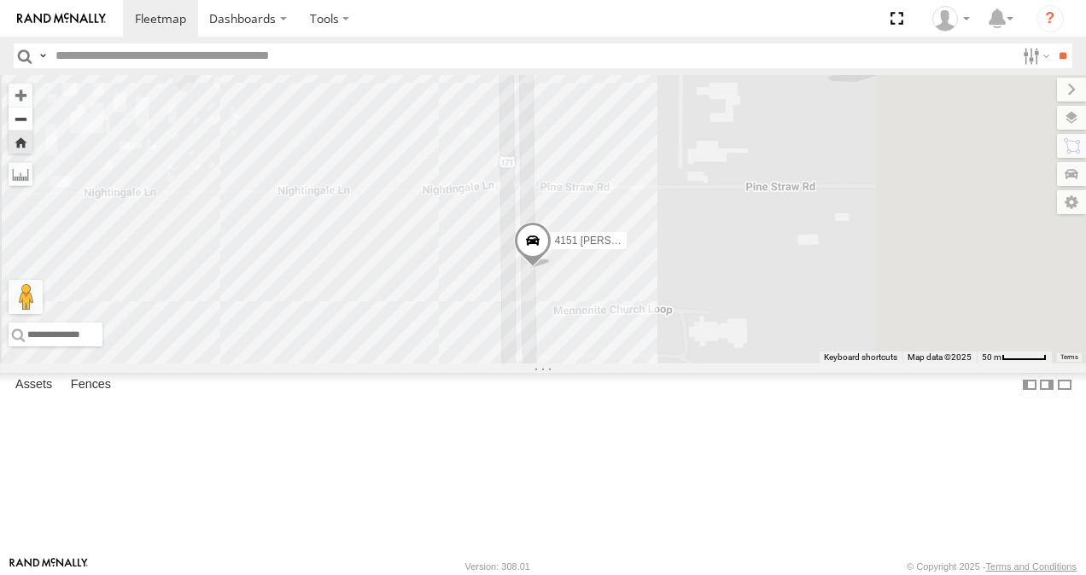
click at [32, 120] on button "Zoom out" at bounding box center [21, 119] width 24 height 24
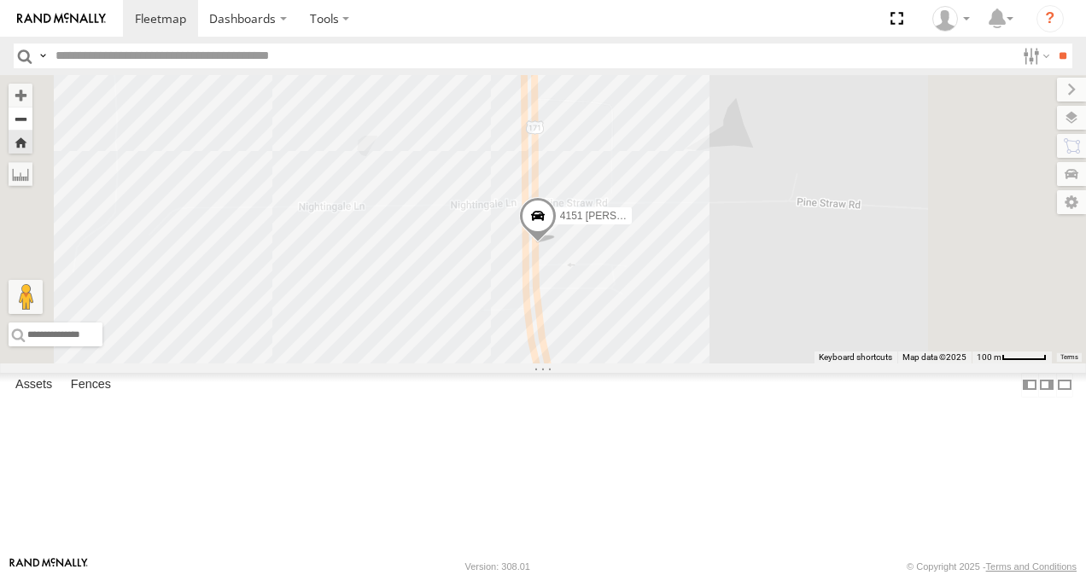
click at [32, 120] on button "Zoom out" at bounding box center [21, 119] width 24 height 24
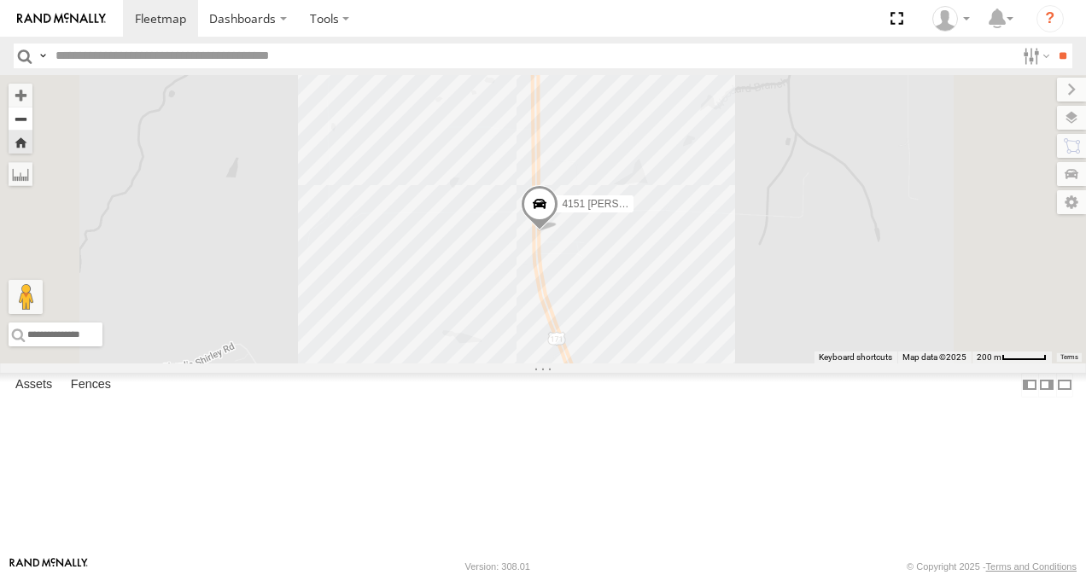
click at [32, 120] on button "Zoom out" at bounding box center [21, 119] width 24 height 24
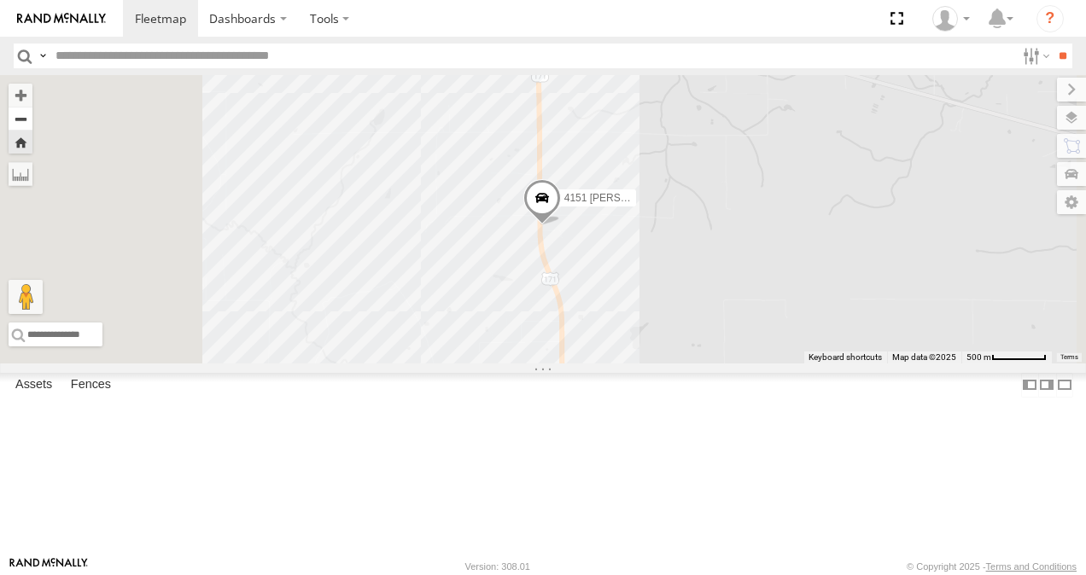
click at [32, 120] on button "Zoom out" at bounding box center [21, 119] width 24 height 24
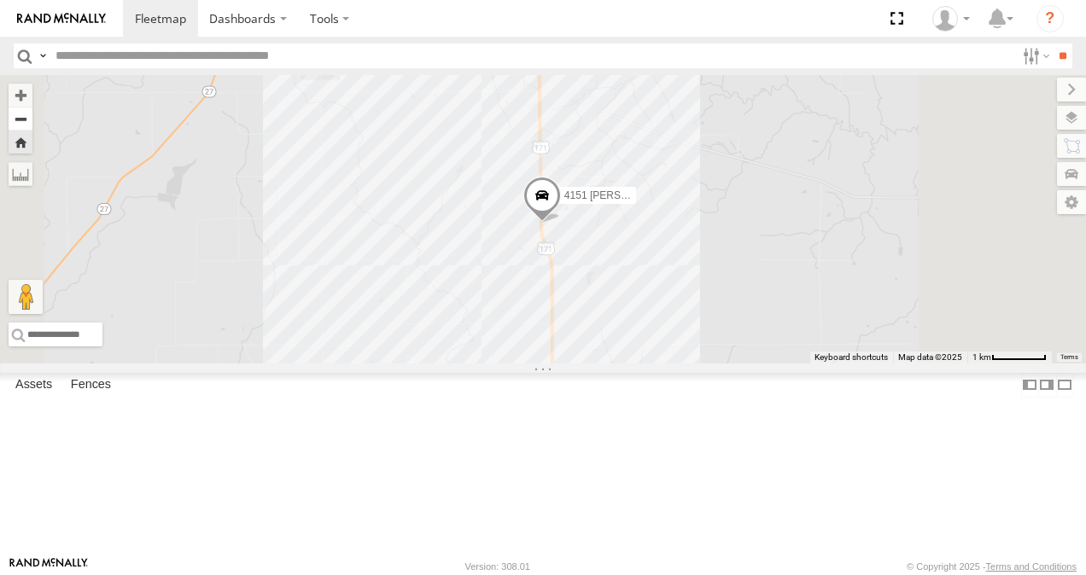
click at [32, 120] on button "Zoom out" at bounding box center [21, 119] width 24 height 24
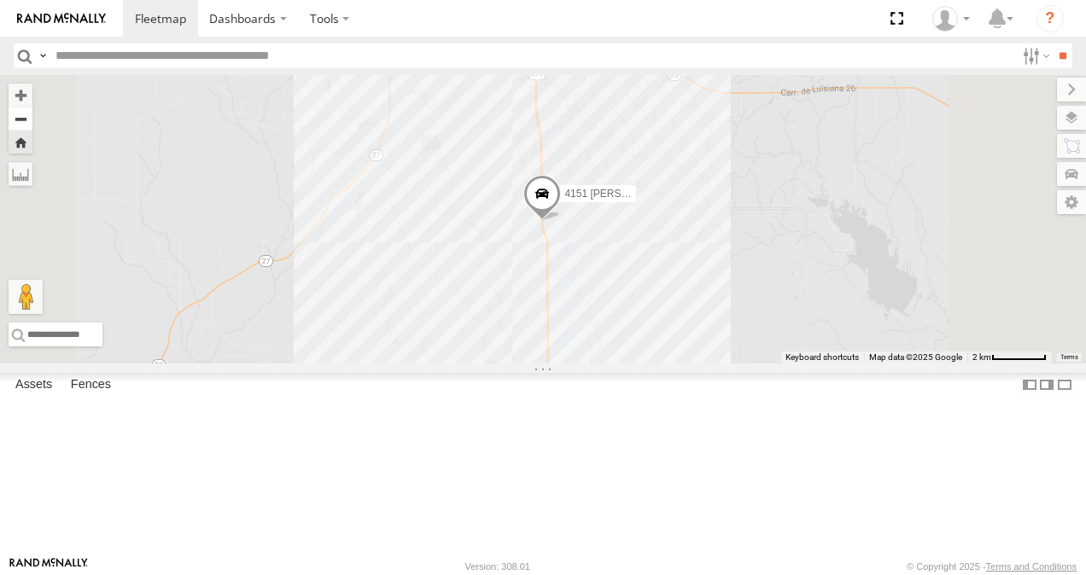
click at [32, 120] on button "Zoom out" at bounding box center [21, 119] width 24 height 24
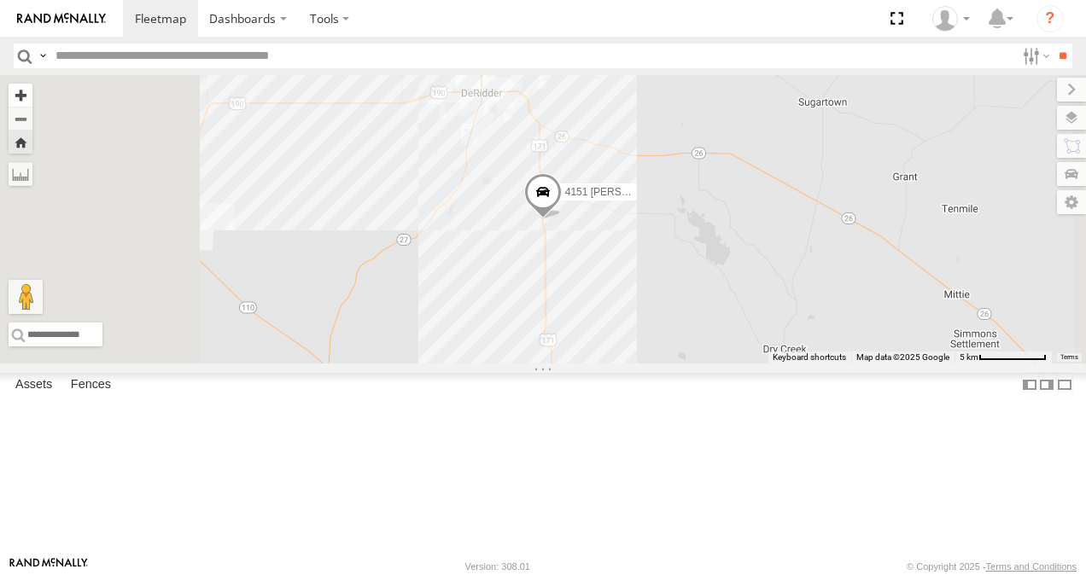
click at [32, 92] on button "Zoom in" at bounding box center [21, 95] width 24 height 23
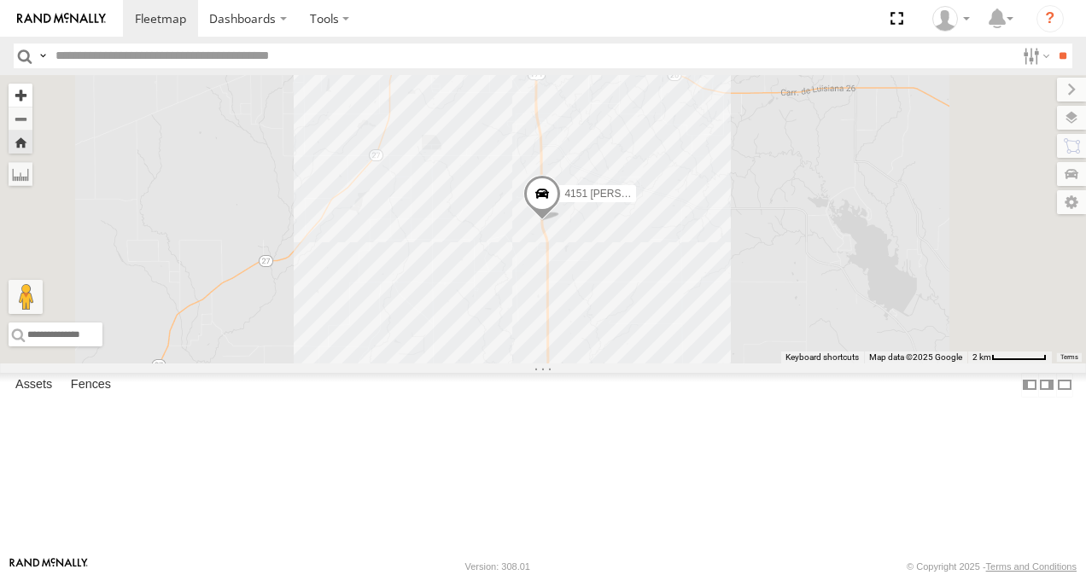
click at [32, 92] on button "Zoom in" at bounding box center [21, 95] width 24 height 23
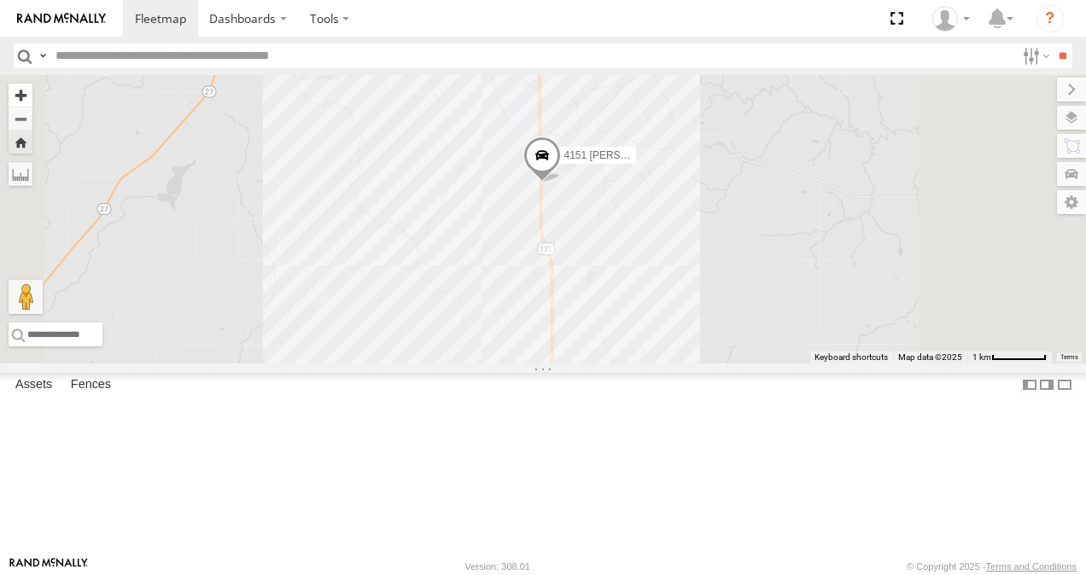
click at [32, 92] on button "Zoom in" at bounding box center [21, 95] width 24 height 23
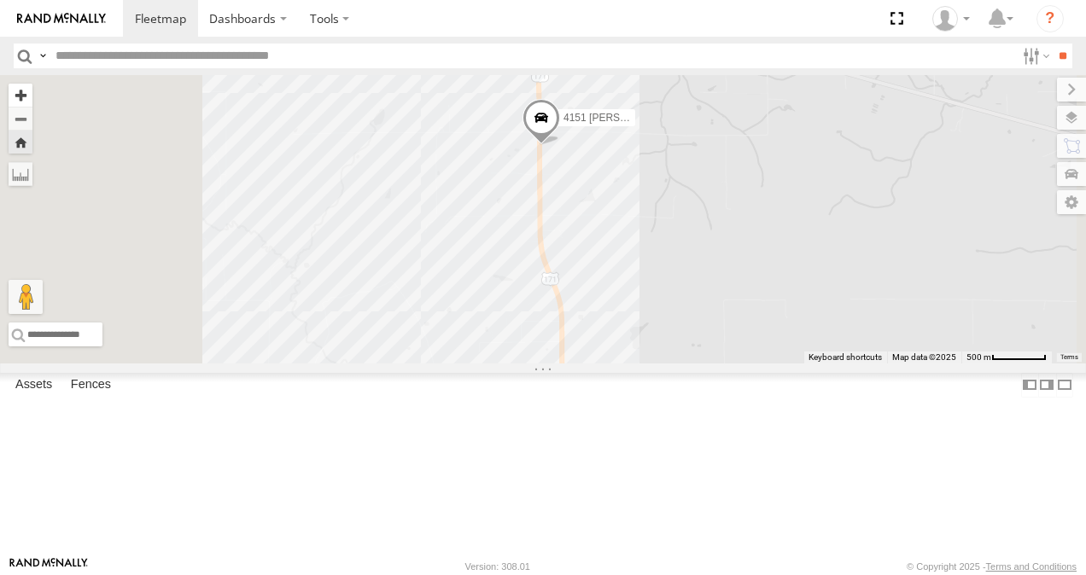
click at [32, 94] on button "Zoom in" at bounding box center [21, 95] width 24 height 23
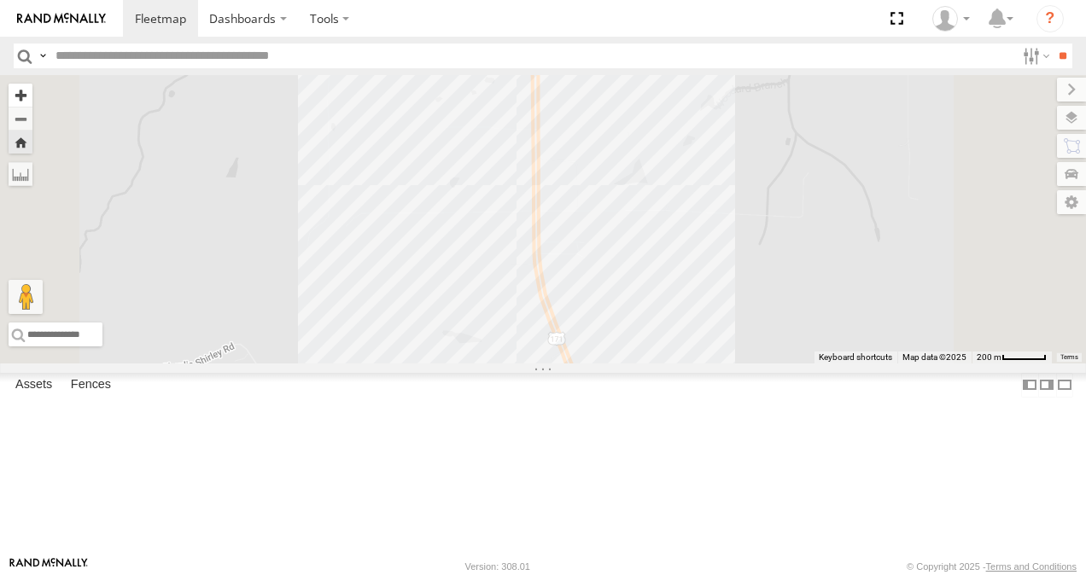
click at [32, 94] on button "Zoom in" at bounding box center [21, 95] width 24 height 23
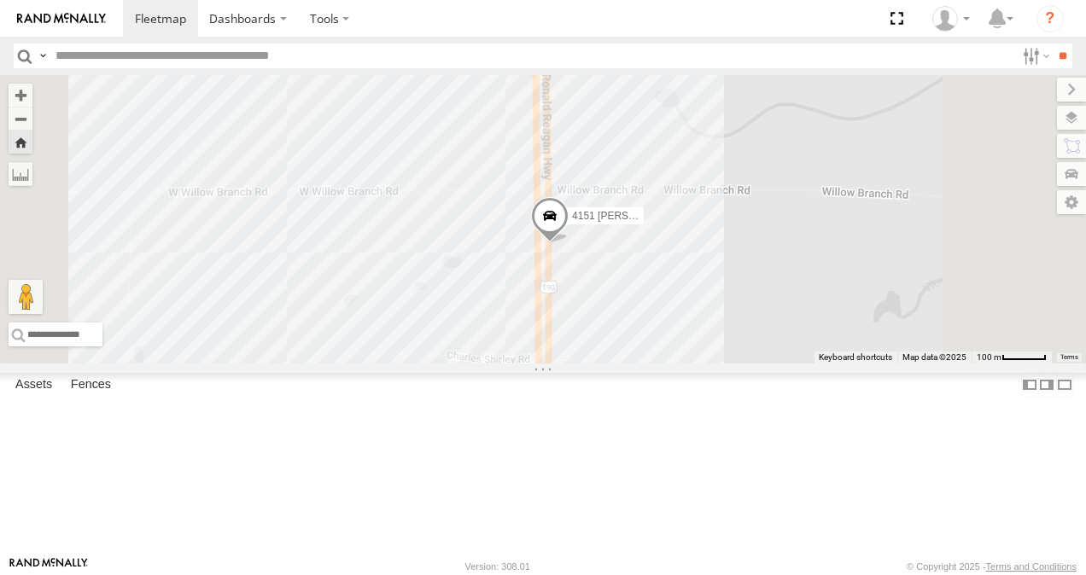
drag, startPoint x: 846, startPoint y: 108, endPoint x: 860, endPoint y: 435, distance: 327.2
click at [860, 364] on div "4151 [PERSON_NAME]" at bounding box center [543, 219] width 1086 height 289
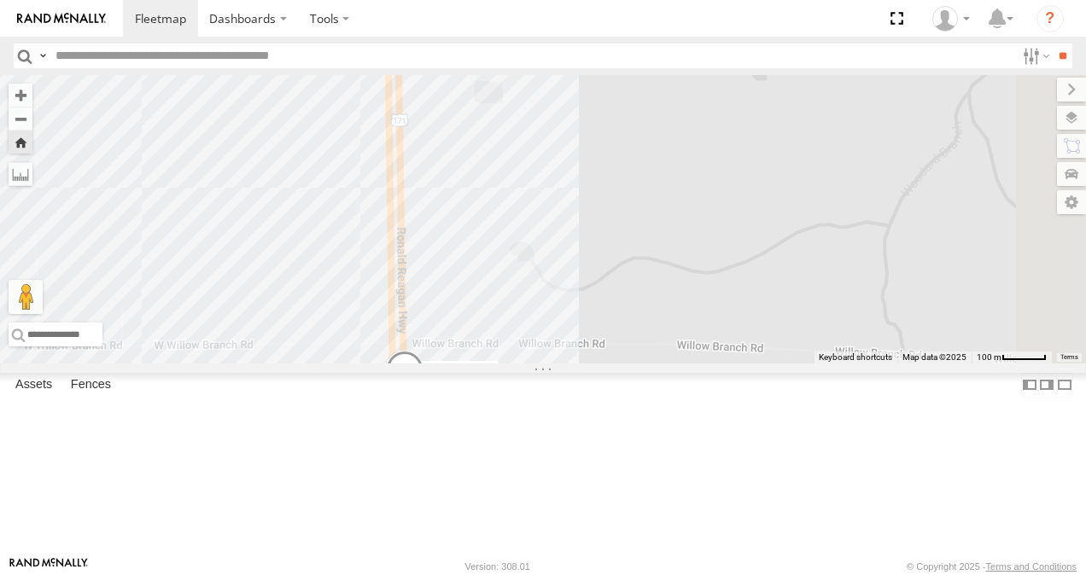
drag, startPoint x: 891, startPoint y: 146, endPoint x: 733, endPoint y: 283, distance: 209.3
click at [733, 283] on div "4151 [PERSON_NAME]" at bounding box center [543, 219] width 1086 height 289
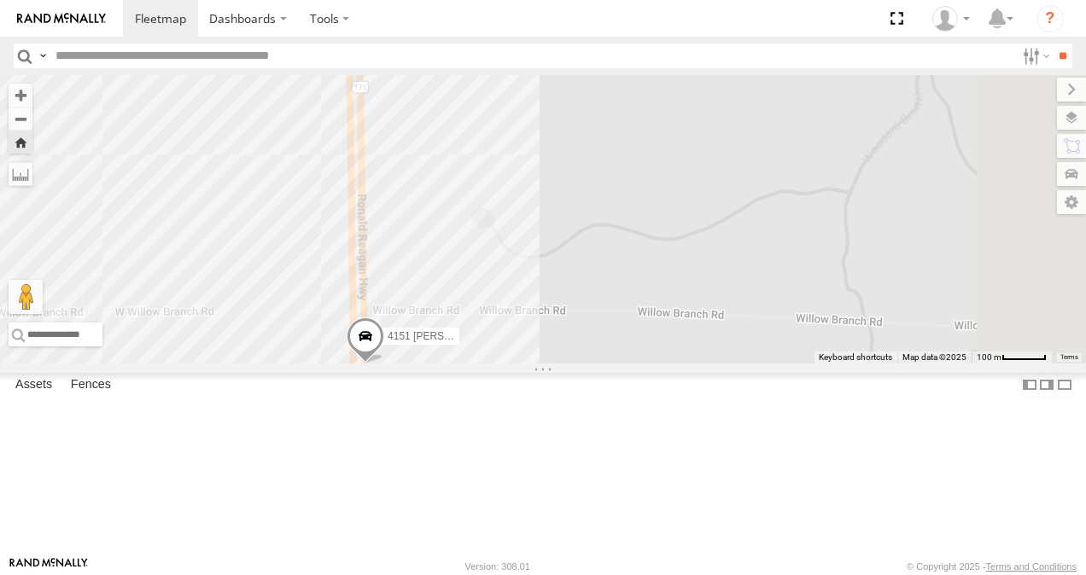
click at [384, 364] on span at bounding box center [366, 341] width 38 height 46
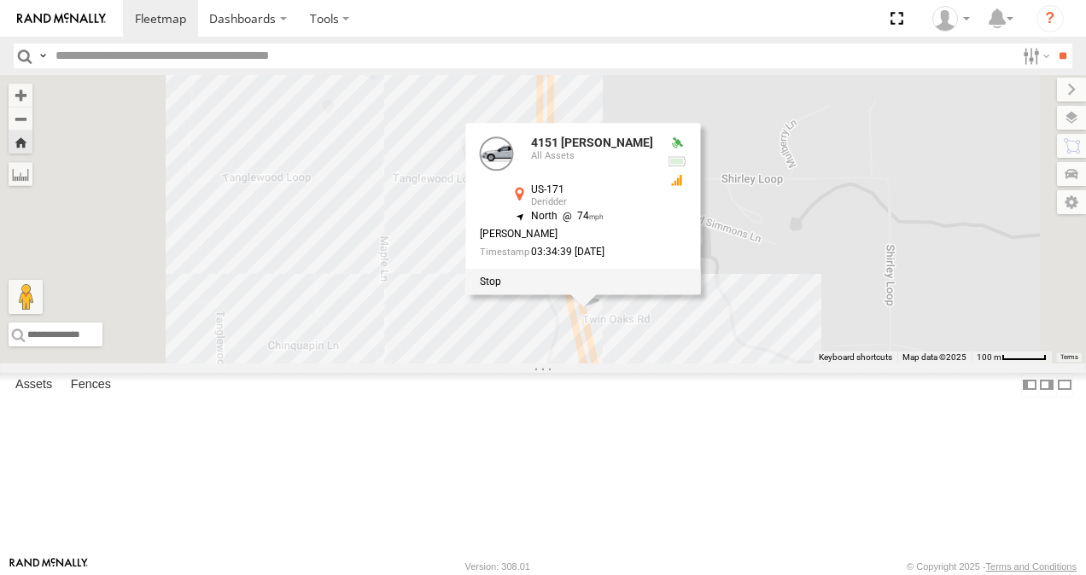
drag, startPoint x: 930, startPoint y: 167, endPoint x: 922, endPoint y: 452, distance: 285.2
click at [922, 364] on div "4151 [PERSON_NAME] 4151 [PERSON_NAME] All Assets US-171 Deridder 30.79304 , -93…" at bounding box center [543, 219] width 1086 height 289
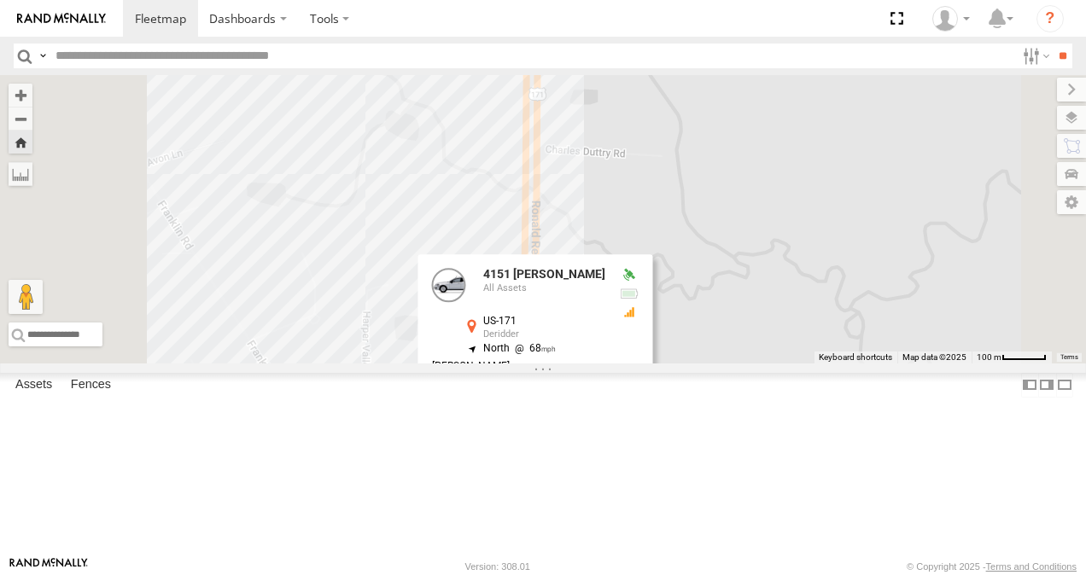
drag, startPoint x: 950, startPoint y: 237, endPoint x: 941, endPoint y: 487, distance: 250.3
click at [941, 364] on div "4151 [PERSON_NAME] 4151 [PERSON_NAME] All Assets US-171 Deridder 30.80219 , -93…" at bounding box center [543, 219] width 1086 height 289
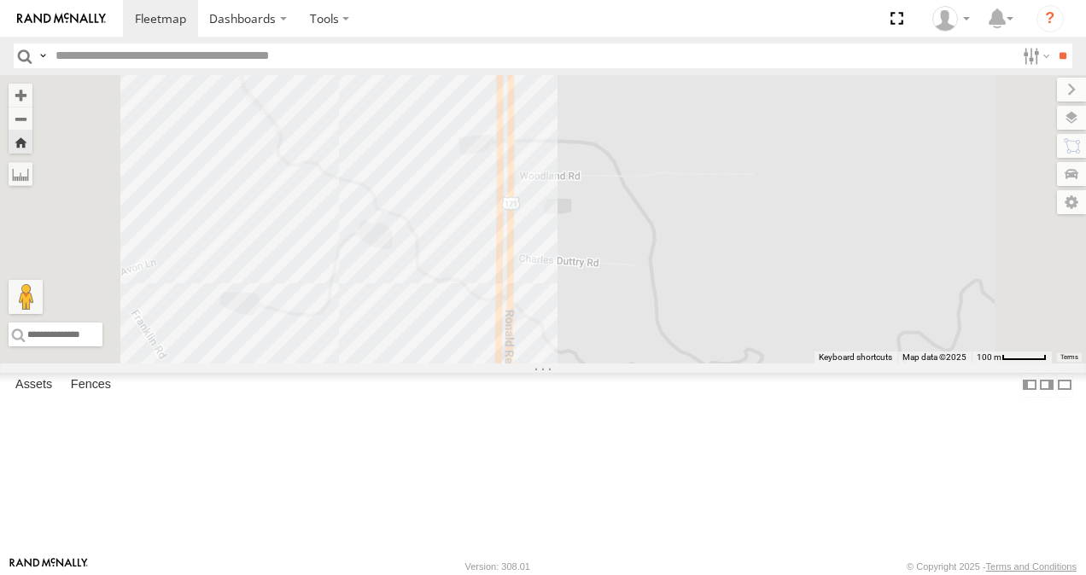
drag, startPoint x: 927, startPoint y: 279, endPoint x: 903, endPoint y: 353, distance: 78.0
click at [903, 353] on div "4151 [PERSON_NAME] 4151 [PERSON_NAME] All Assets US-171 Deridder 30.80219 , -93…" at bounding box center [543, 219] width 1086 height 289
click at [32, 121] on button "Zoom out" at bounding box center [21, 119] width 24 height 24
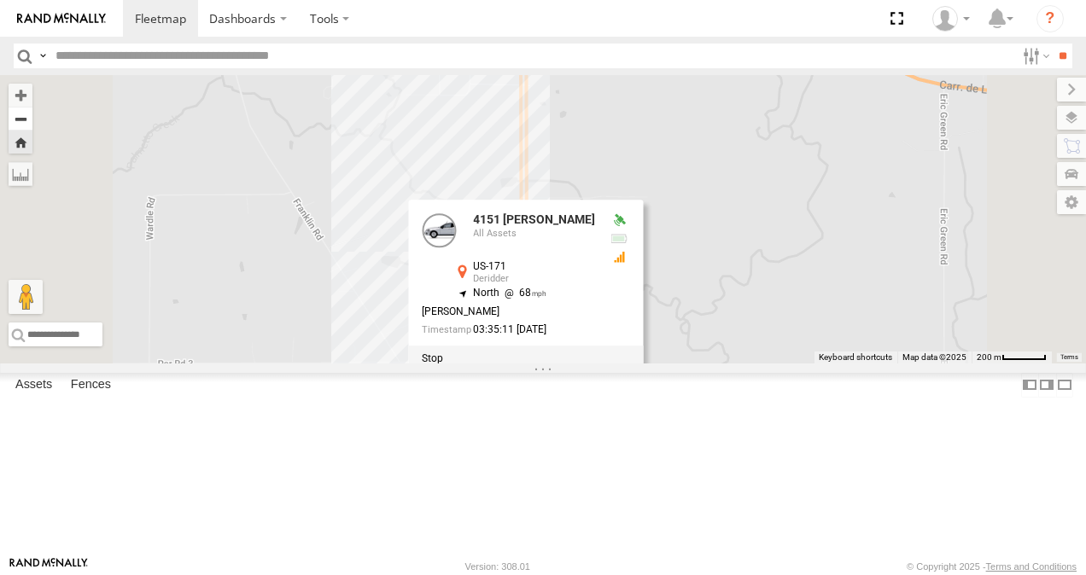
click at [32, 121] on button "Zoom out" at bounding box center [21, 119] width 24 height 24
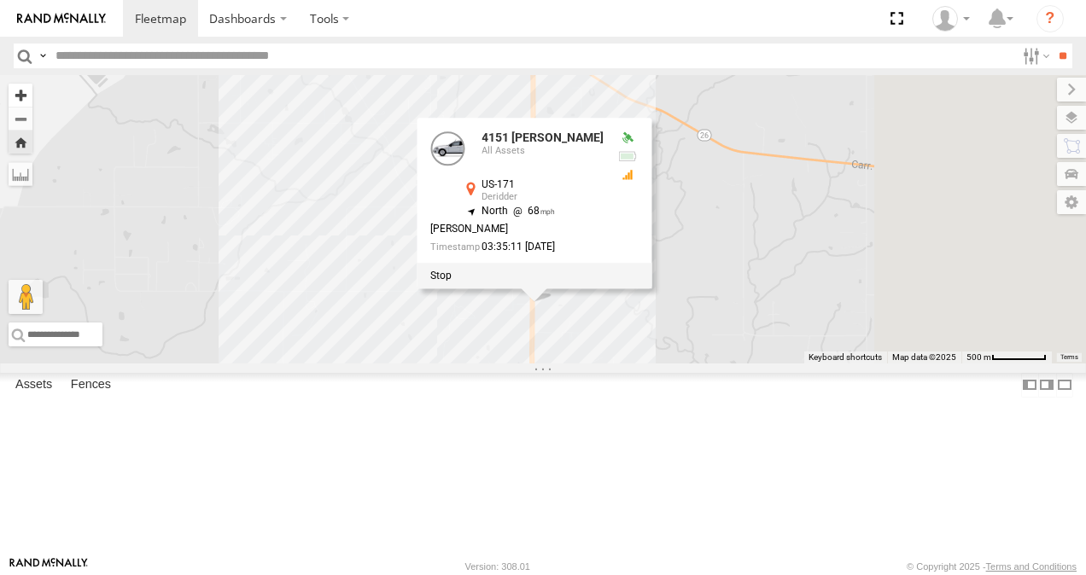
click at [32, 95] on button "Zoom in" at bounding box center [21, 95] width 24 height 23
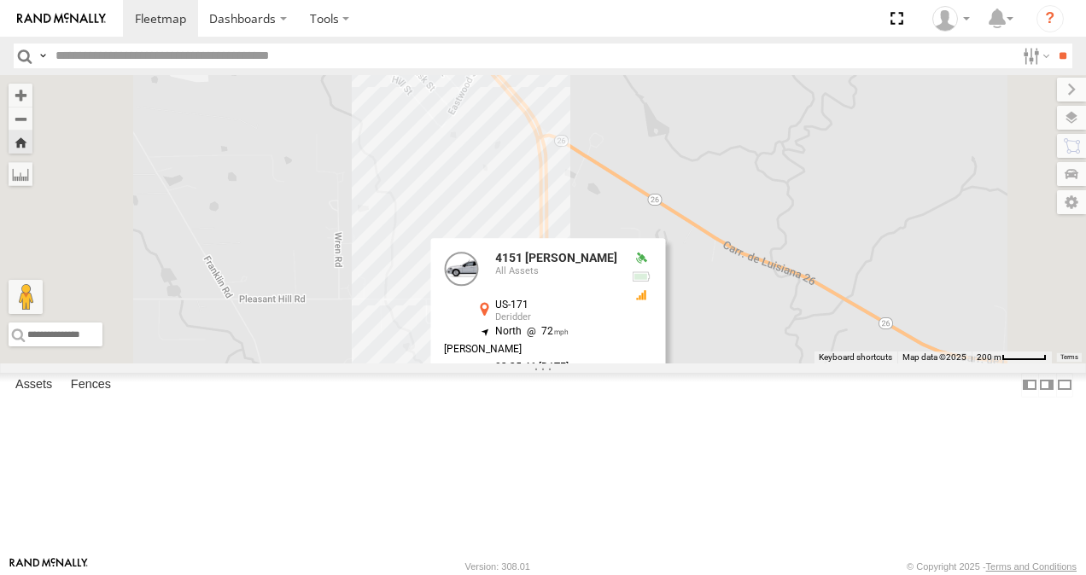
drag, startPoint x: 940, startPoint y: 195, endPoint x: 958, endPoint y: 480, distance: 285.7
click at [958, 364] on div "4151 [PERSON_NAME] 4151 [PERSON_NAME] All Assets US-171 Deridder 30.81231 , -93…" at bounding box center [543, 219] width 1086 height 289
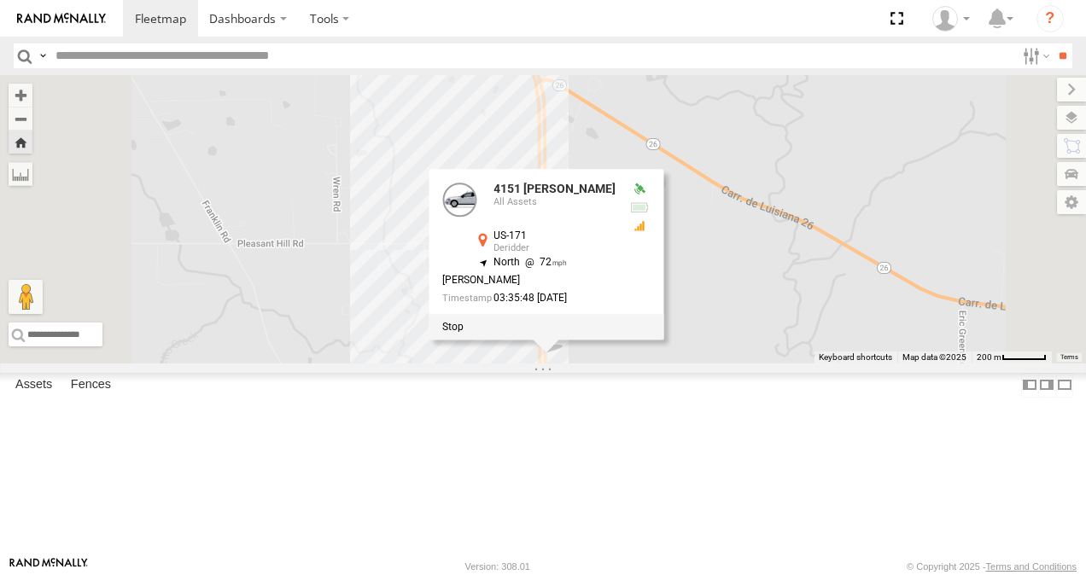
drag, startPoint x: 963, startPoint y: 249, endPoint x: 963, endPoint y: 379, distance: 129.7
click at [963, 364] on div "4151 [PERSON_NAME] 4151 [PERSON_NAME] All Assets US-171 Deridder 30.8129 , -93.…" at bounding box center [543, 219] width 1086 height 289
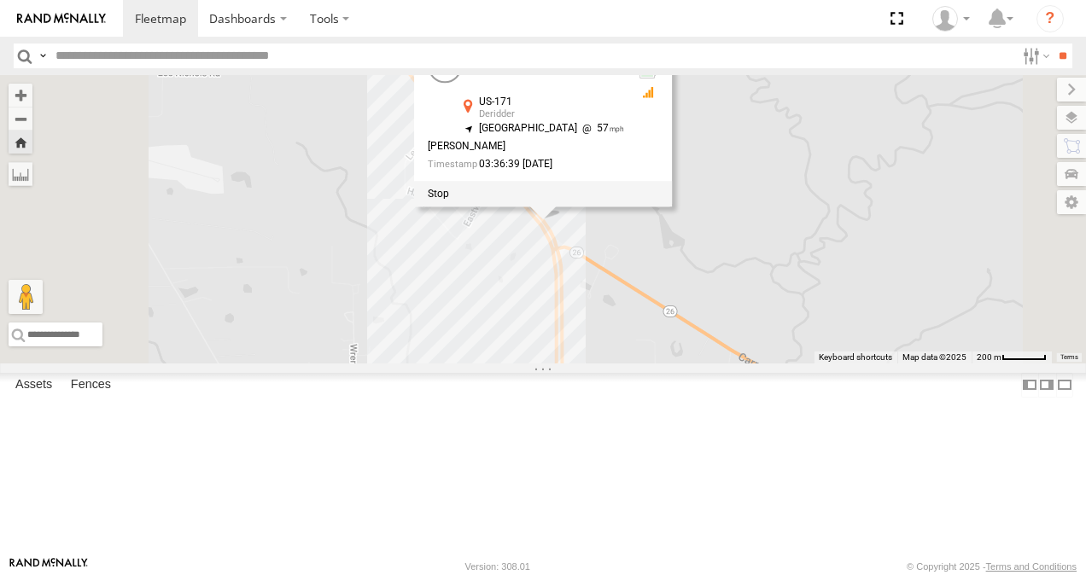
drag, startPoint x: 552, startPoint y: 148, endPoint x: 650, endPoint y: 510, distance: 375.6
click at [650, 364] on div "4151 [PERSON_NAME] 4151 [PERSON_NAME] All Assets US-171 Deridder 30.8259 , -93.…" at bounding box center [543, 219] width 1086 height 289
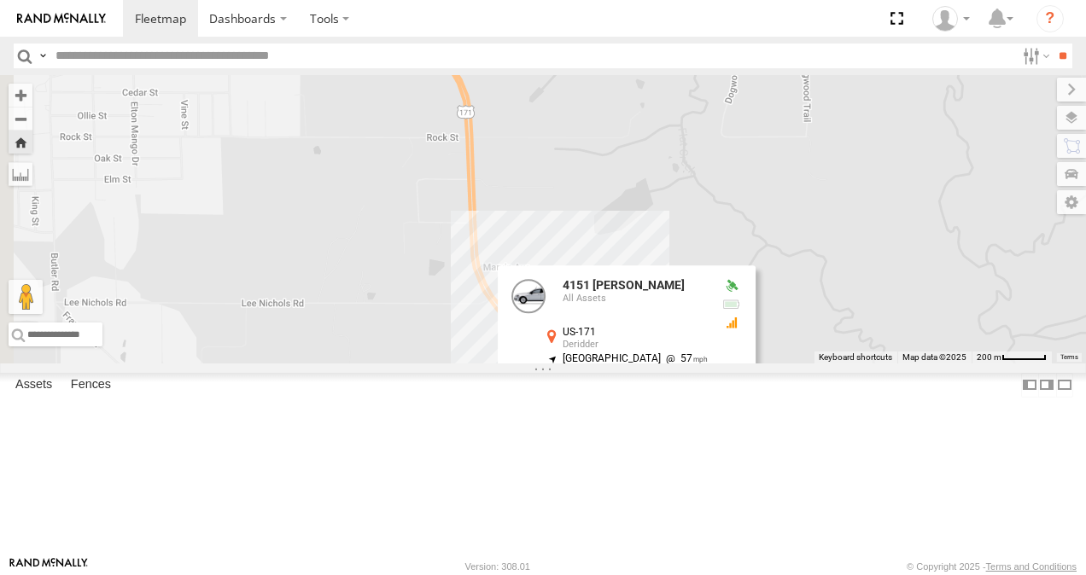
drag, startPoint x: 536, startPoint y: 101, endPoint x: 622, endPoint y: 339, distance: 253.3
click at [622, 339] on div "4151 [PERSON_NAME] 4151 [PERSON_NAME] All Assets US-171 Deridder 30.8259 , -93.…" at bounding box center [543, 219] width 1086 height 289
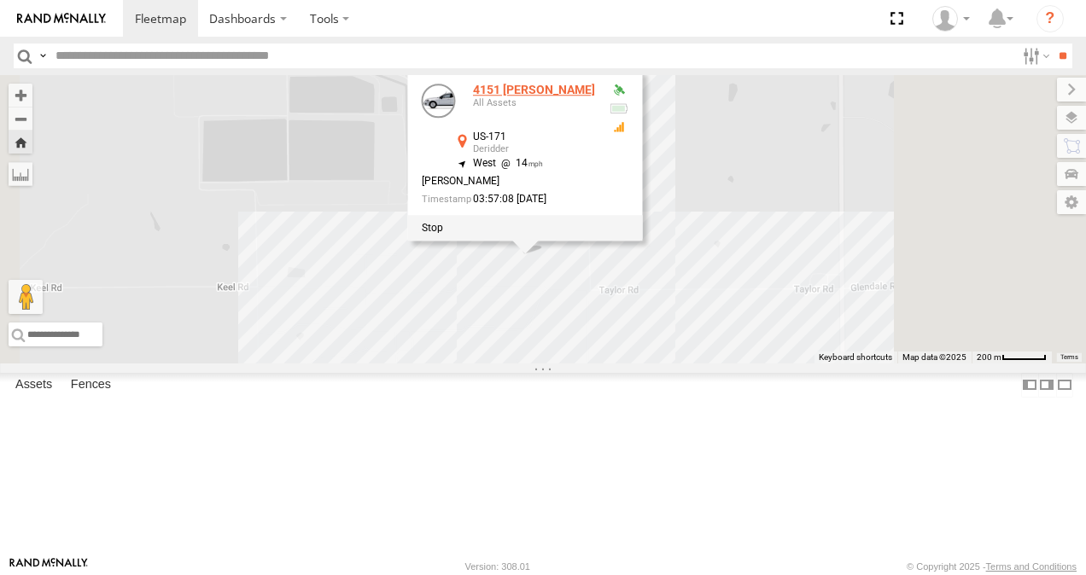
click at [595, 96] on div "4151 [PERSON_NAME]" at bounding box center [534, 90] width 122 height 13
click at [0, 0] on div "4151 [PERSON_NAME]" at bounding box center [0, 0] width 0 height 0
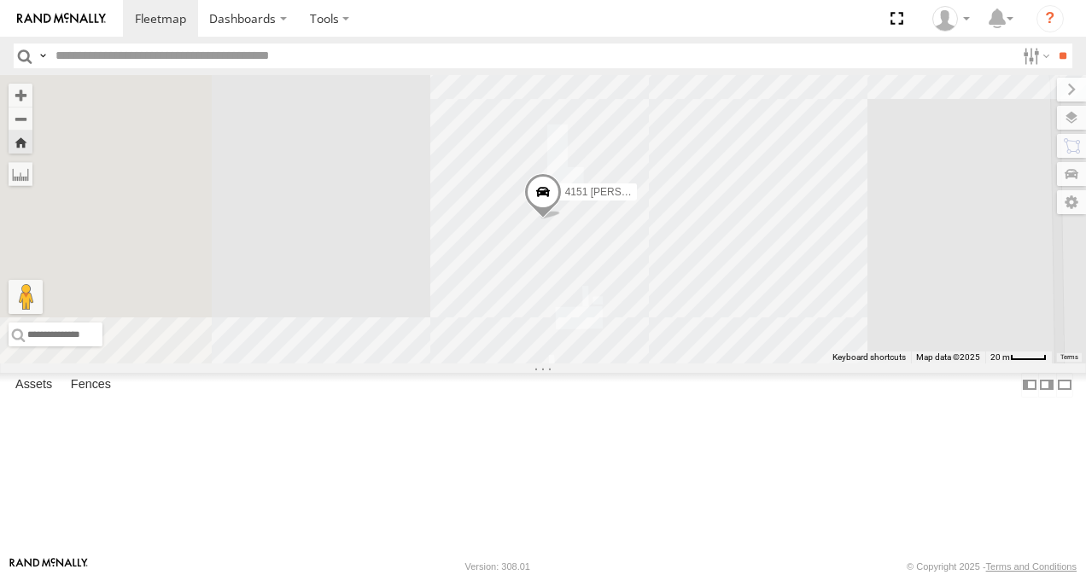
click at [562, 220] on span at bounding box center [543, 197] width 38 height 46
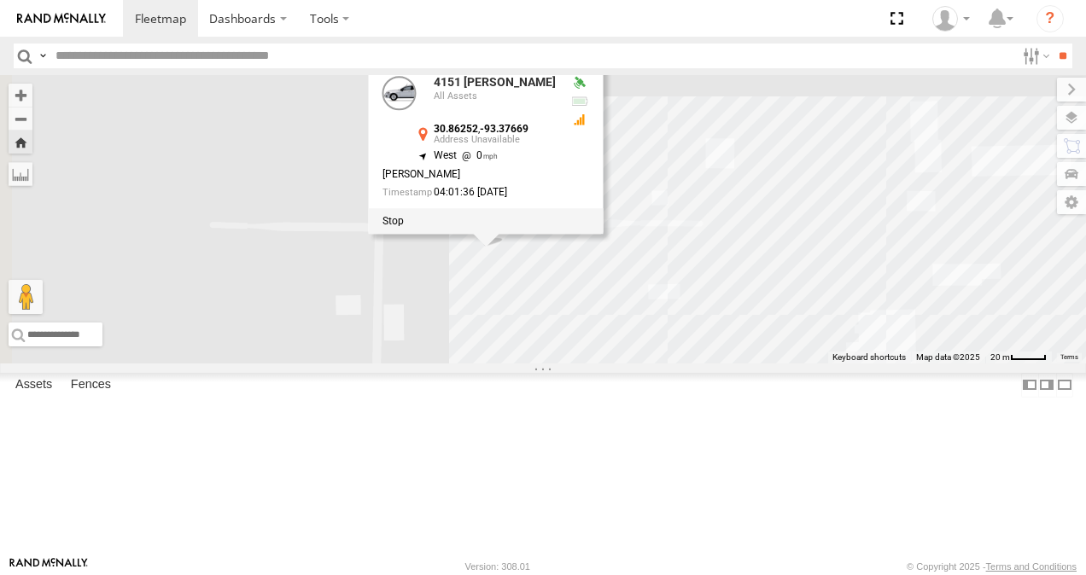
drag, startPoint x: 894, startPoint y: 203, endPoint x: 1024, endPoint y: 205, distance: 130.6
click at [1024, 205] on div "4151 [PERSON_NAME] 4151 [PERSON_NAME] All Assets 30.86252 , -93.37669 West 0 [P…" at bounding box center [543, 219] width 1086 height 289
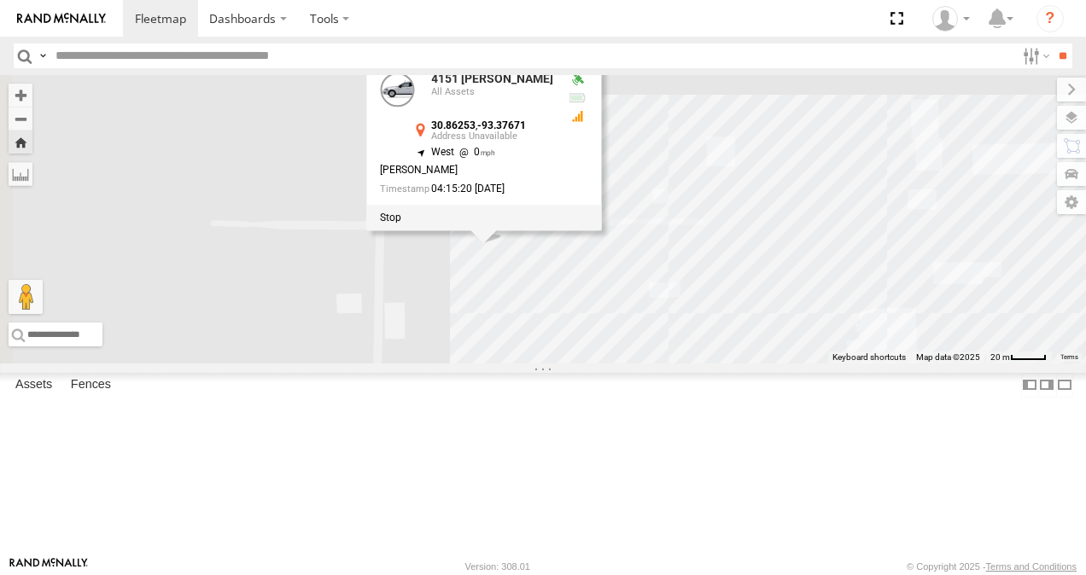
click at [0, 0] on div "5570 [PERSON_NAME] All Assets" at bounding box center [0, 0] width 0 height 0
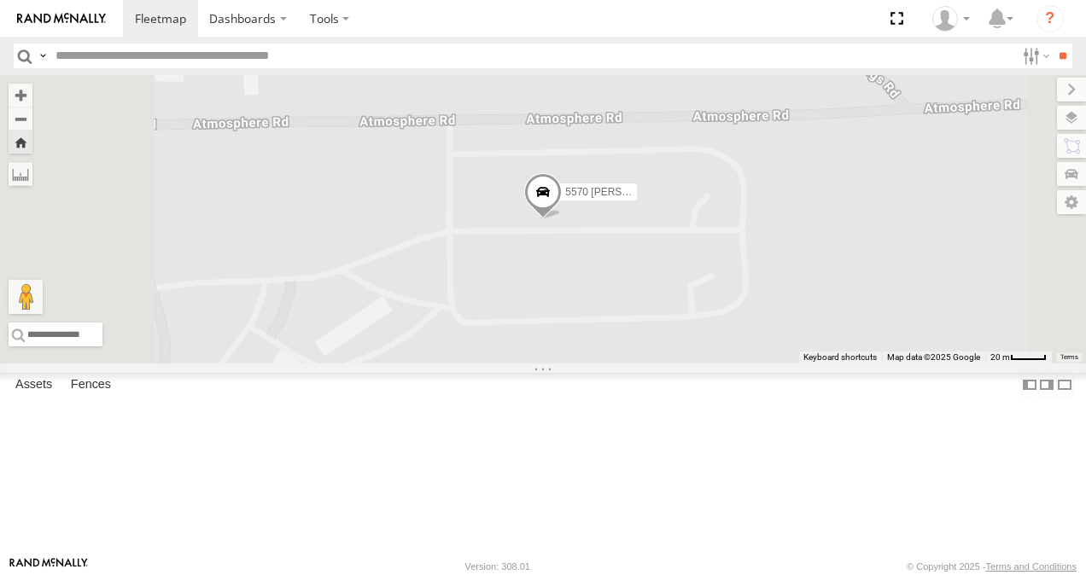
click at [0, 0] on div "5570 [PERSON_NAME] All Assets" at bounding box center [0, 0] width 0 height 0
click at [0, 0] on div "4151 [PERSON_NAME]" at bounding box center [0, 0] width 0 height 0
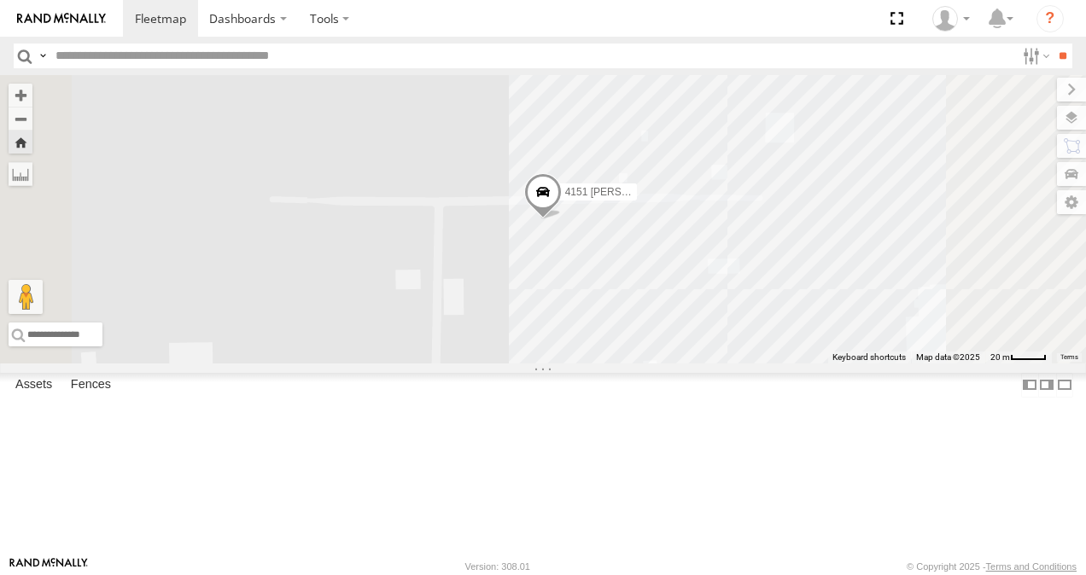
click at [562, 219] on span at bounding box center [543, 196] width 38 height 46
